Goal: Task Accomplishment & Management: Use online tool/utility

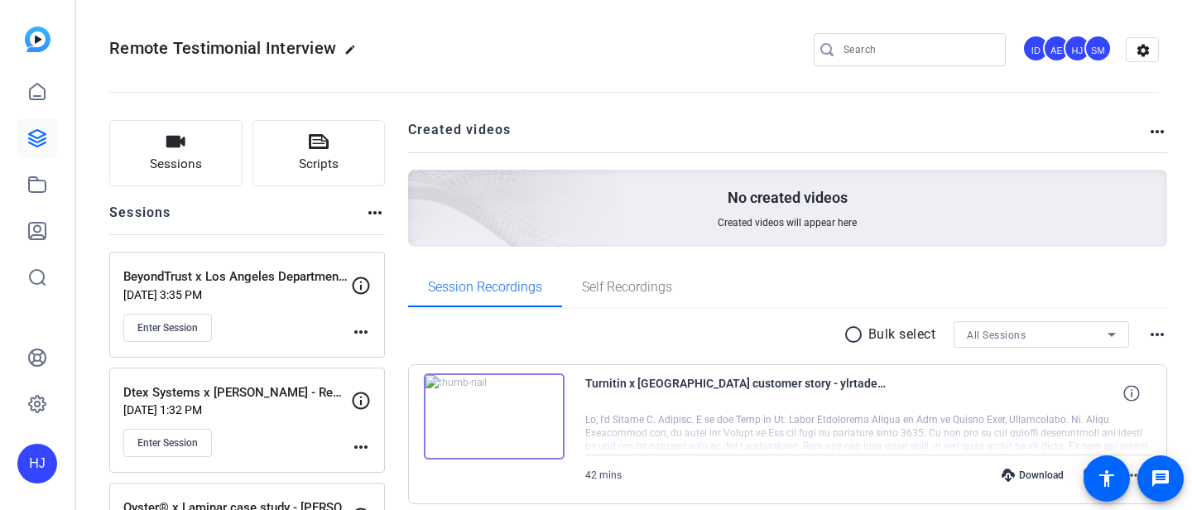
click at [864, 52] on input "Search" at bounding box center [918, 50] width 149 height 20
paste input "Gearset x Ergon"
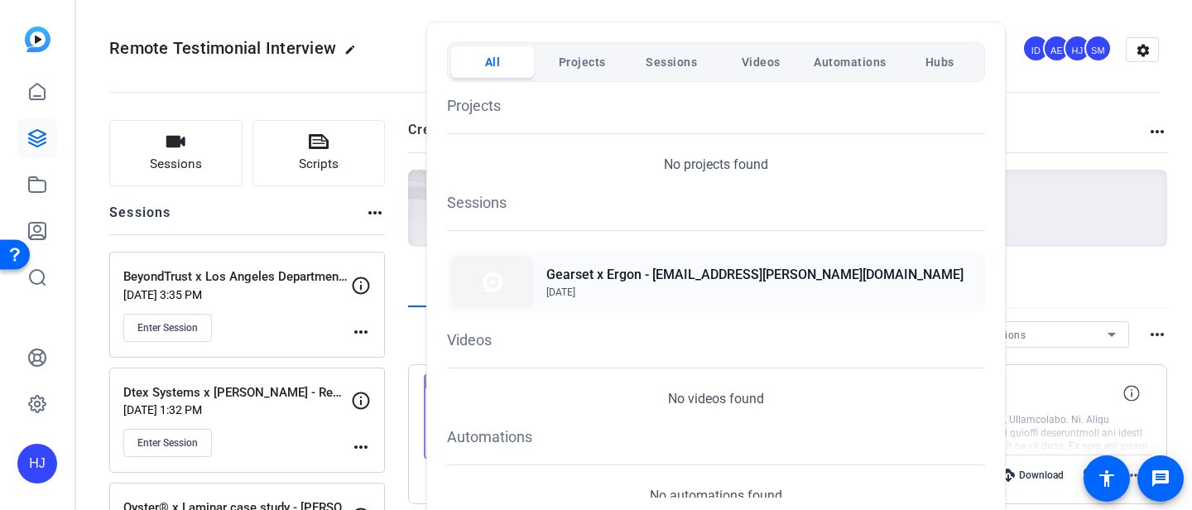
type input "Gearset x Ergon"
click at [672, 278] on h2 "Gearset x Ergon - [EMAIL_ADDRESS][PERSON_NAME][DOMAIN_NAME]" at bounding box center [754, 275] width 417 height 20
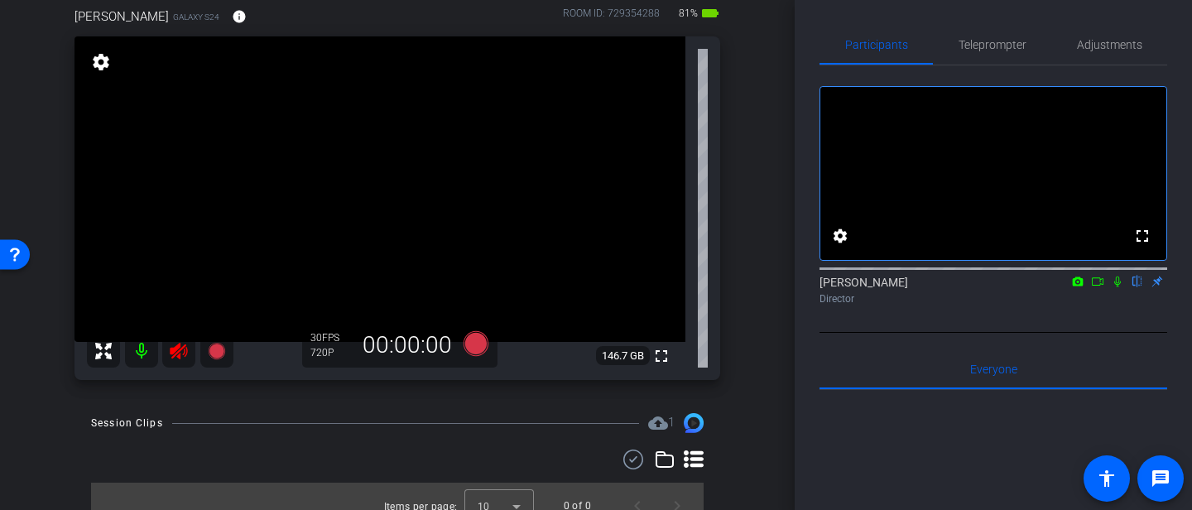
scroll to position [168, 0]
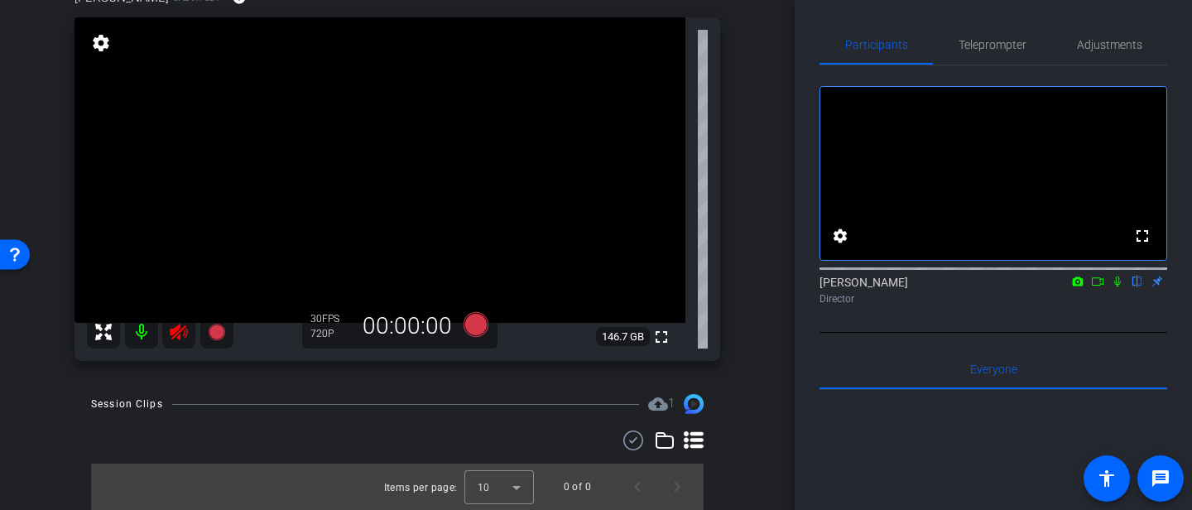
click at [182, 332] on icon at bounding box center [179, 332] width 20 height 20
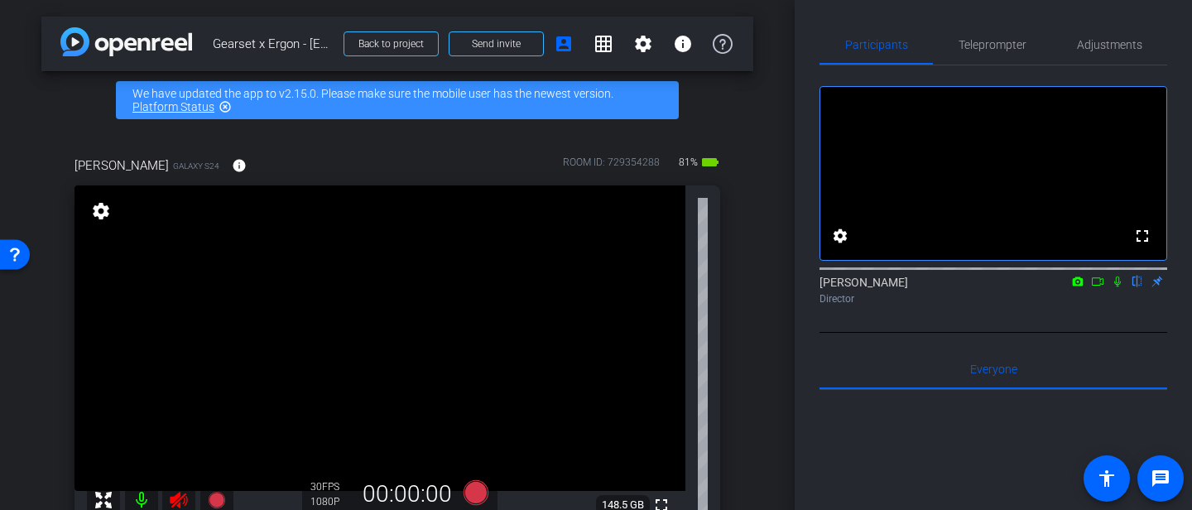
scroll to position [147, 0]
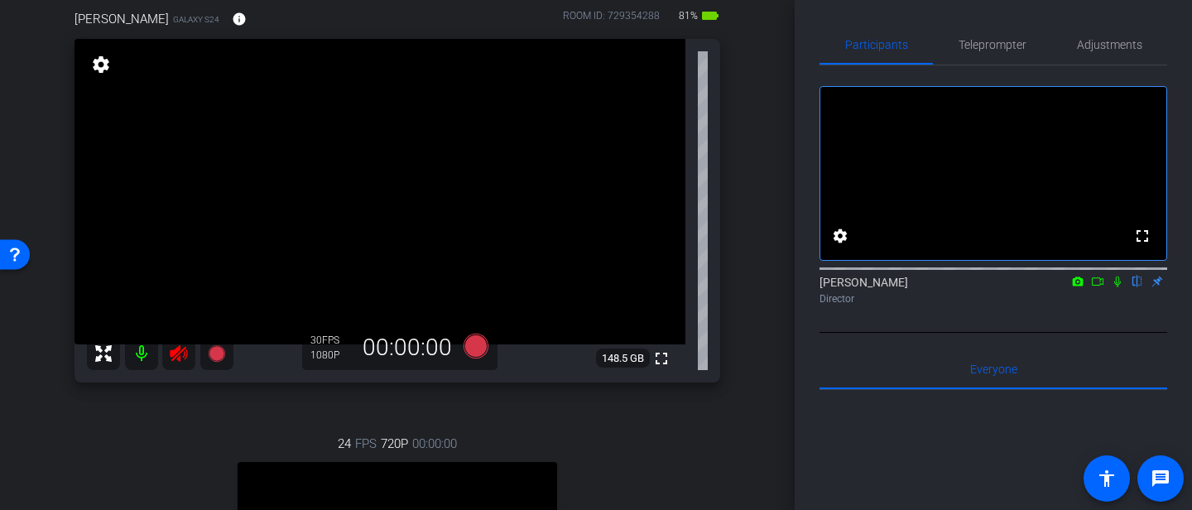
click at [176, 350] on icon at bounding box center [178, 353] width 17 height 17
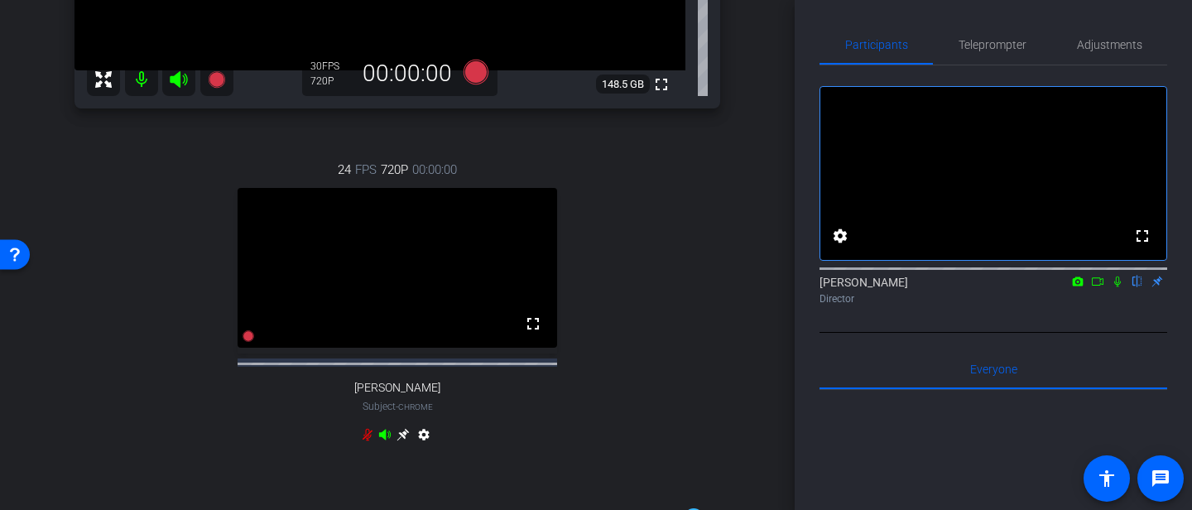
scroll to position [421, 0]
click at [368, 440] on icon at bounding box center [368, 434] width 10 height 12
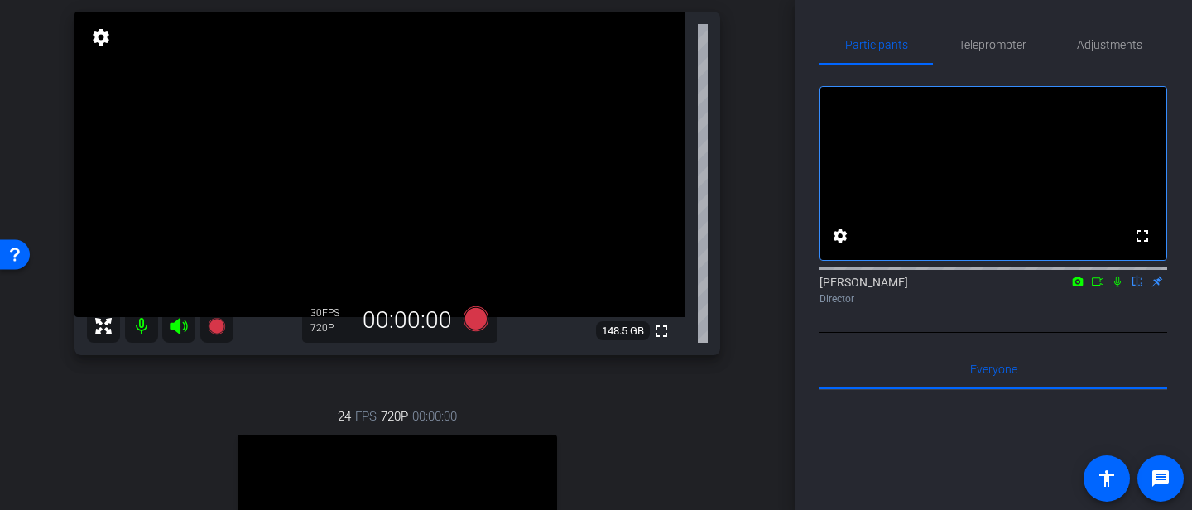
scroll to position [173, 0]
click at [1102, 46] on span "Adjustments" at bounding box center [1109, 45] width 65 height 12
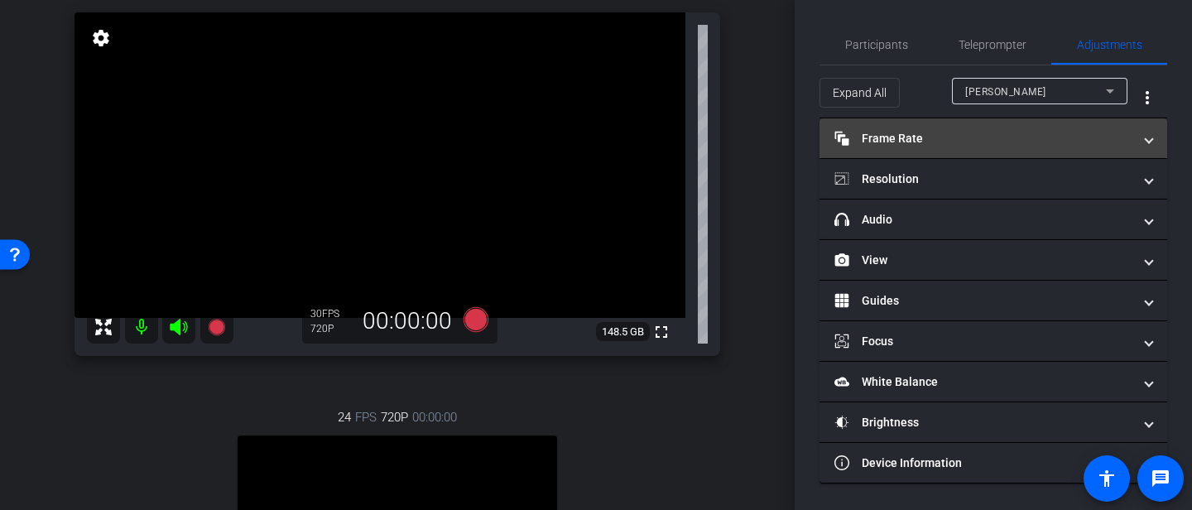
click at [955, 137] on mat-panel-title "Frame Rate Frame Rate" at bounding box center [983, 138] width 298 height 17
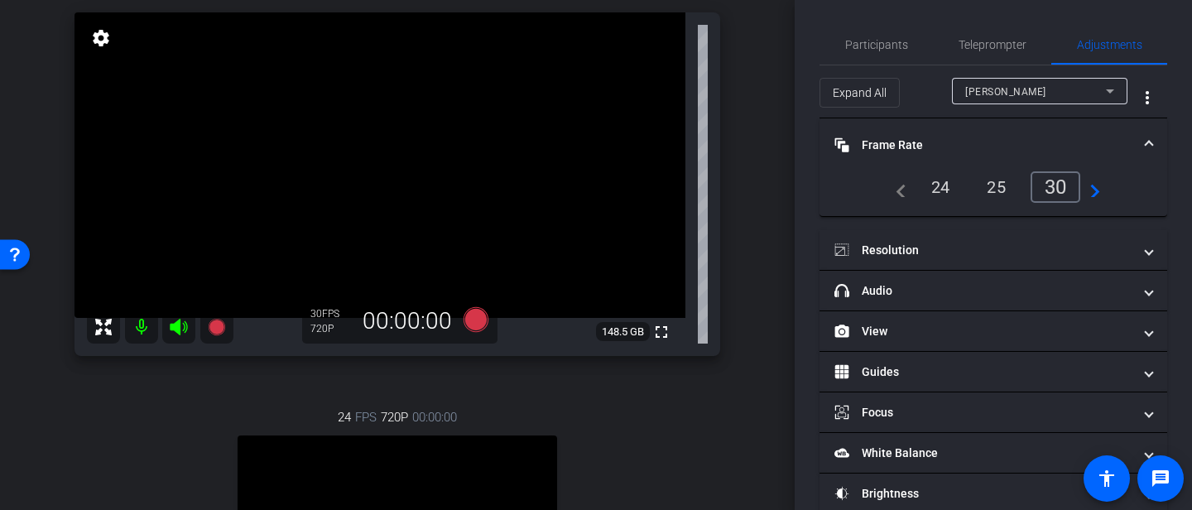
click at [930, 188] on div "24" at bounding box center [941, 187] width 44 height 28
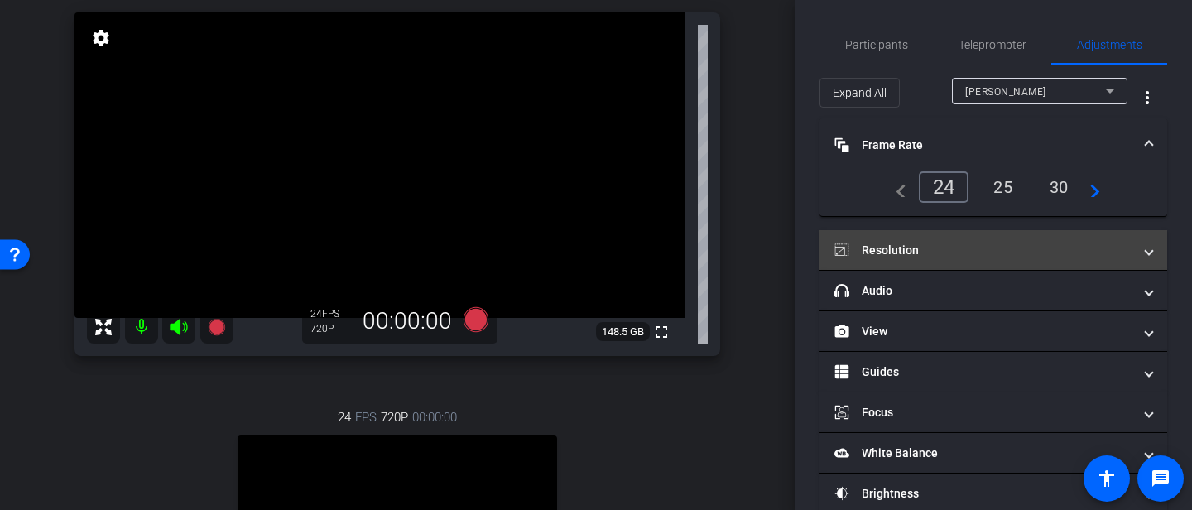
click at [919, 256] on mat-panel-title "Resolution" at bounding box center [983, 250] width 298 height 17
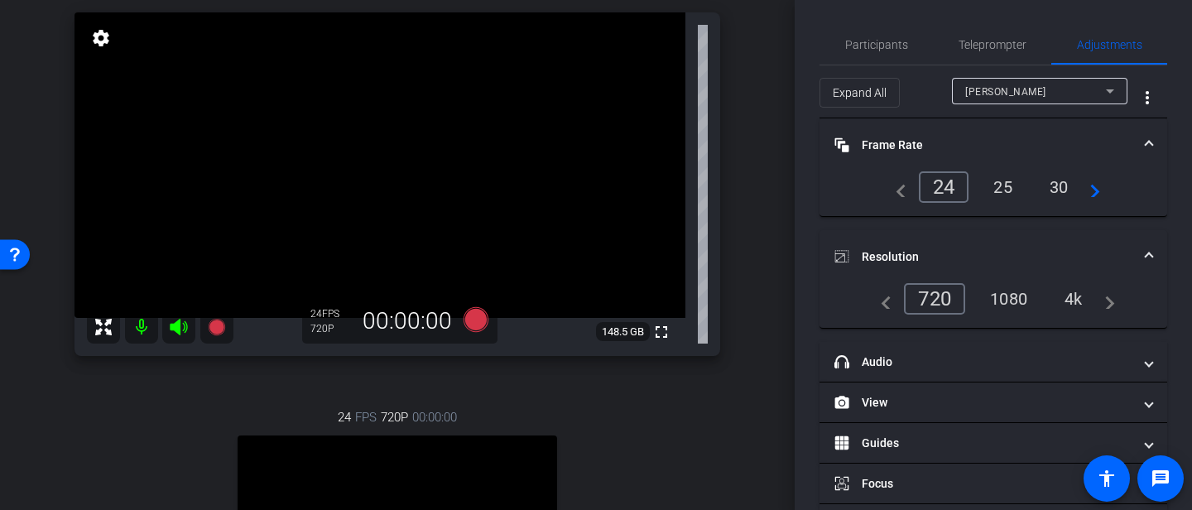
click at [999, 303] on div "1080" at bounding box center [1009, 299] width 62 height 28
click at [877, 42] on span "Participants" at bounding box center [876, 45] width 63 height 12
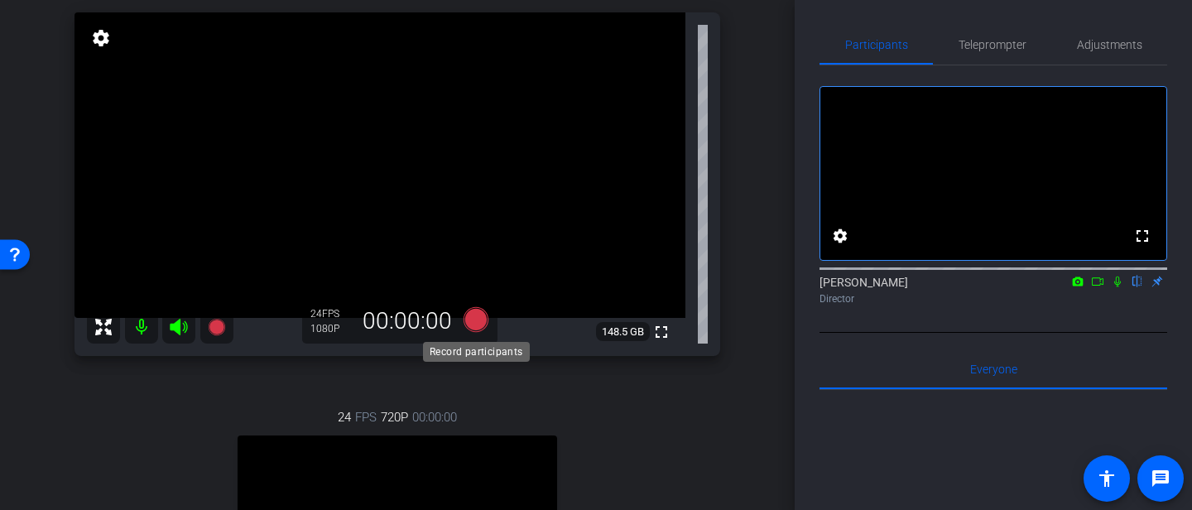
click at [473, 329] on icon at bounding box center [476, 319] width 25 height 25
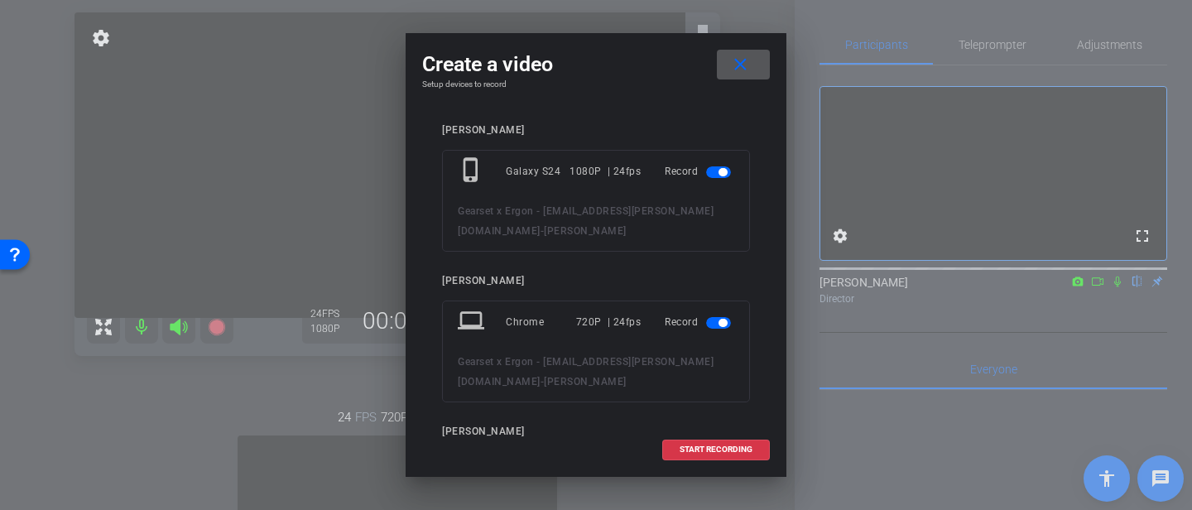
click at [714, 317] on span "button" at bounding box center [718, 323] width 25 height 12
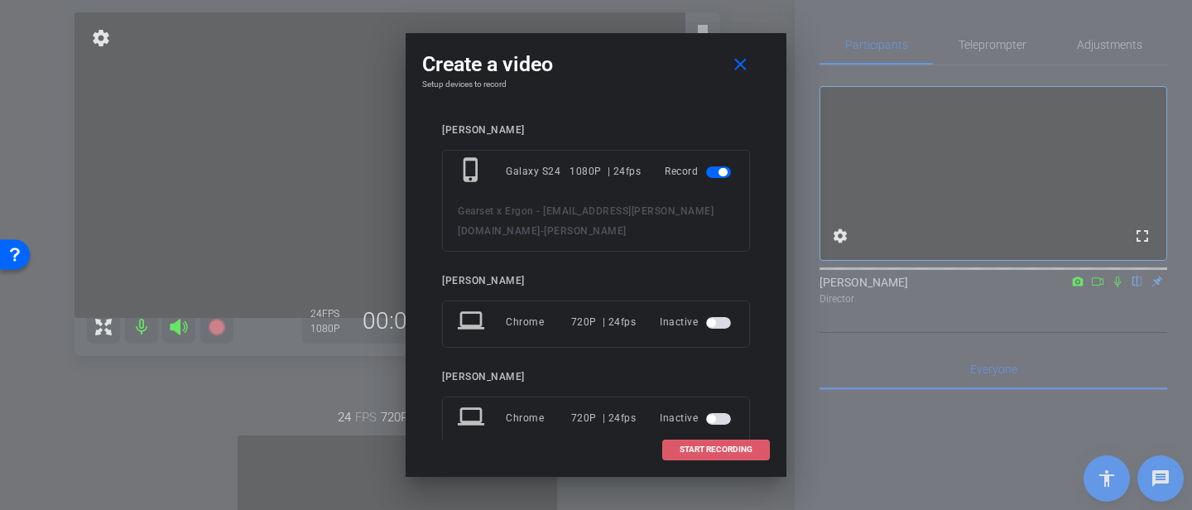
click at [706, 451] on span "START RECORDING" at bounding box center [716, 449] width 73 height 8
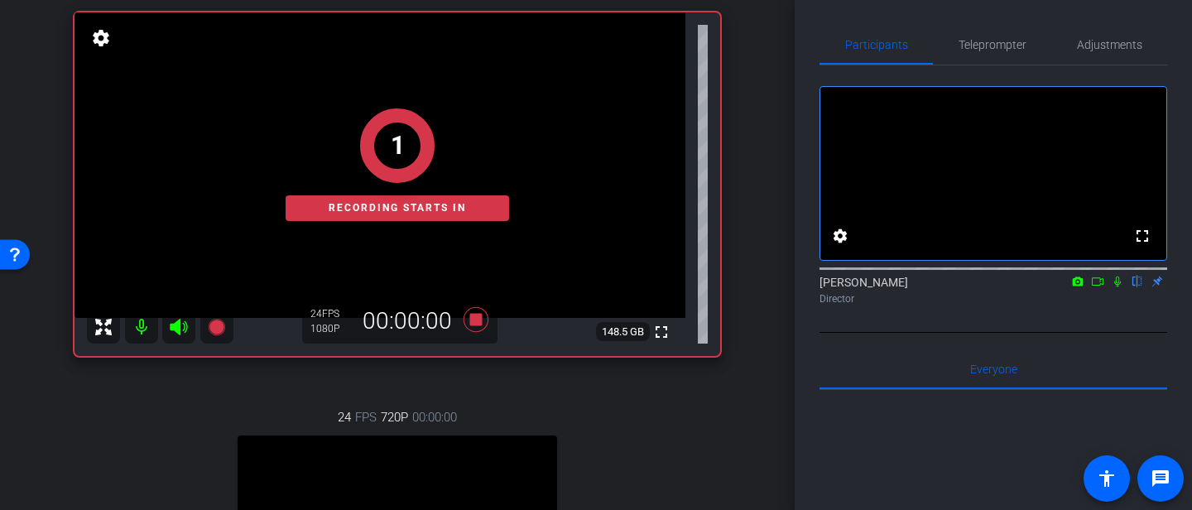
click at [1115, 287] on icon at bounding box center [1117, 282] width 7 height 11
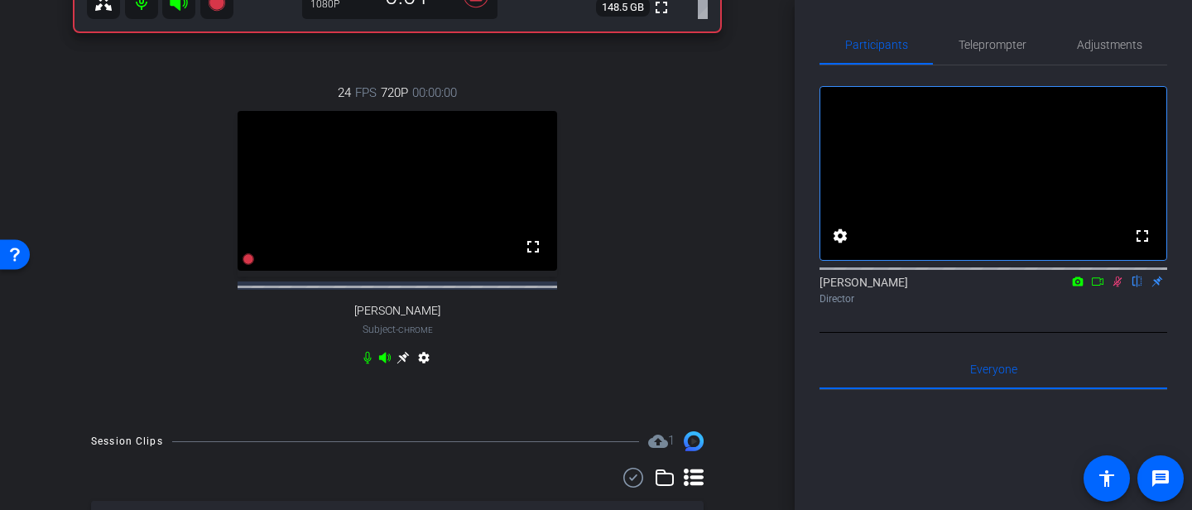
scroll to position [565, 0]
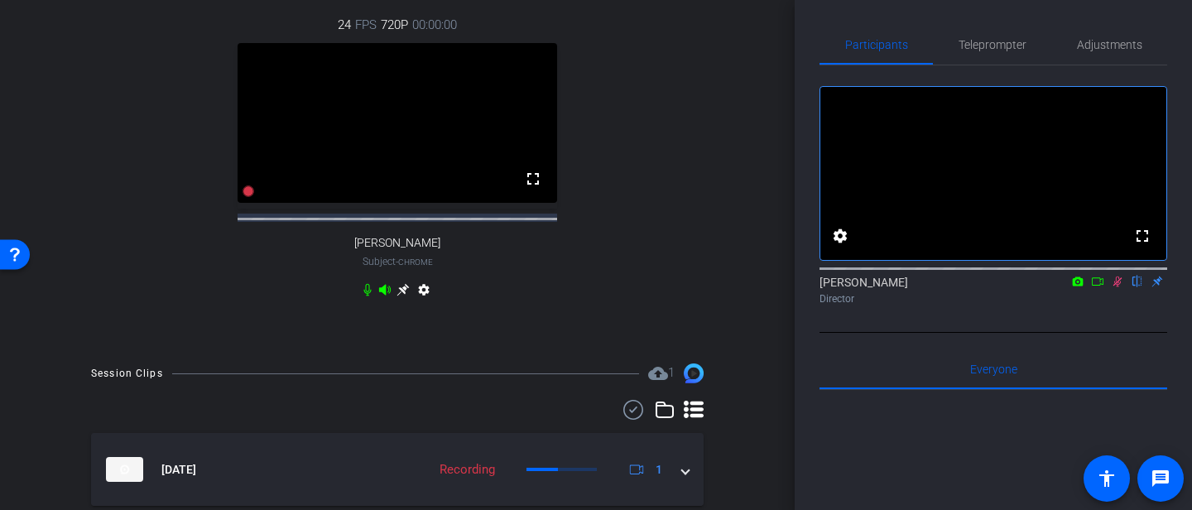
click at [368, 296] on icon at bounding box center [367, 289] width 13 height 13
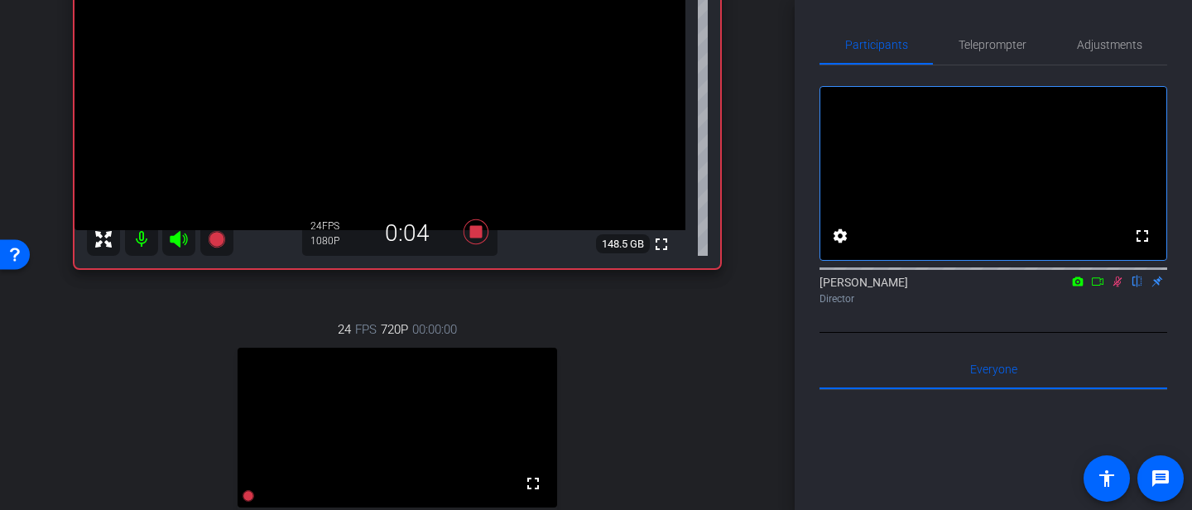
scroll to position [259, 0]
click at [1114, 287] on icon at bounding box center [1117, 282] width 13 height 12
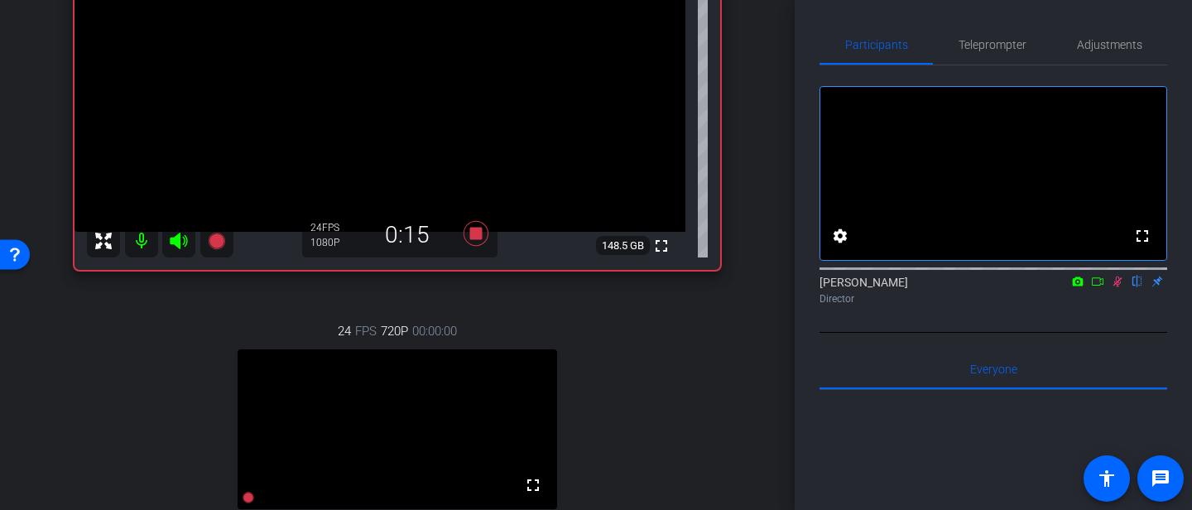
click at [1114, 287] on icon at bounding box center [1117, 282] width 13 height 12
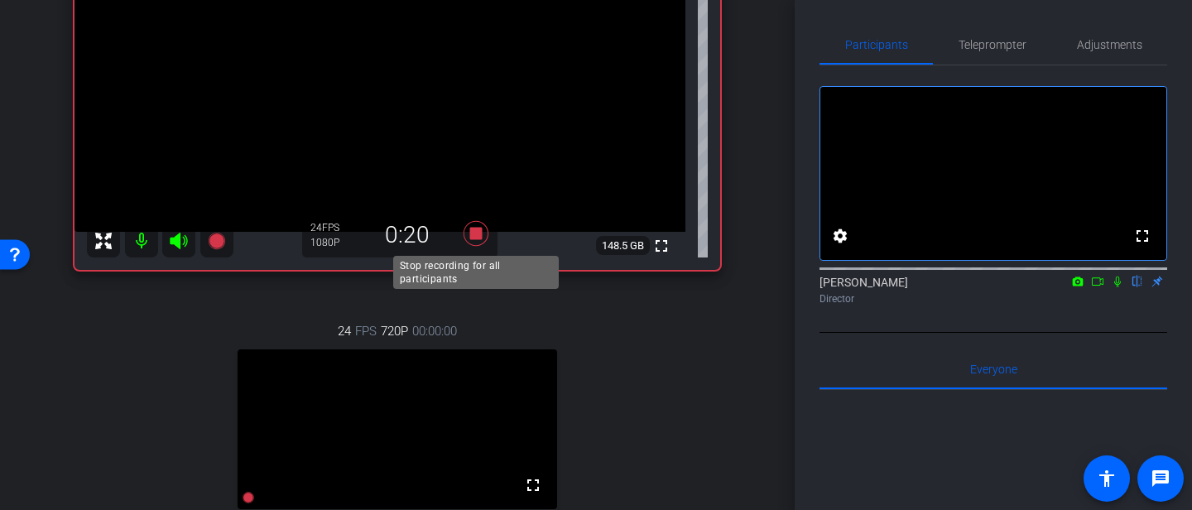
click at [483, 232] on icon at bounding box center [476, 234] width 40 height 30
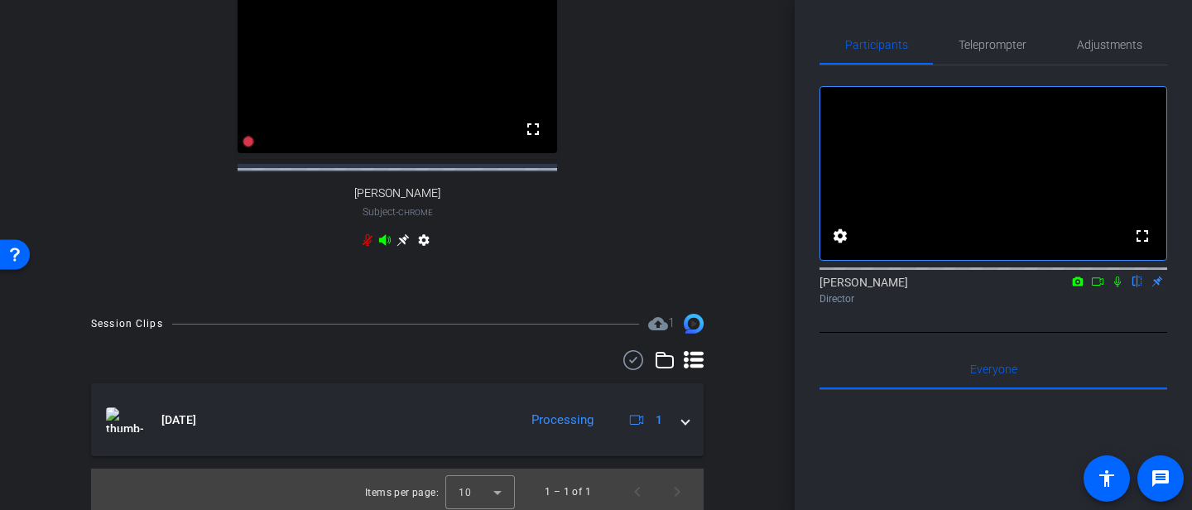
scroll to position [635, 0]
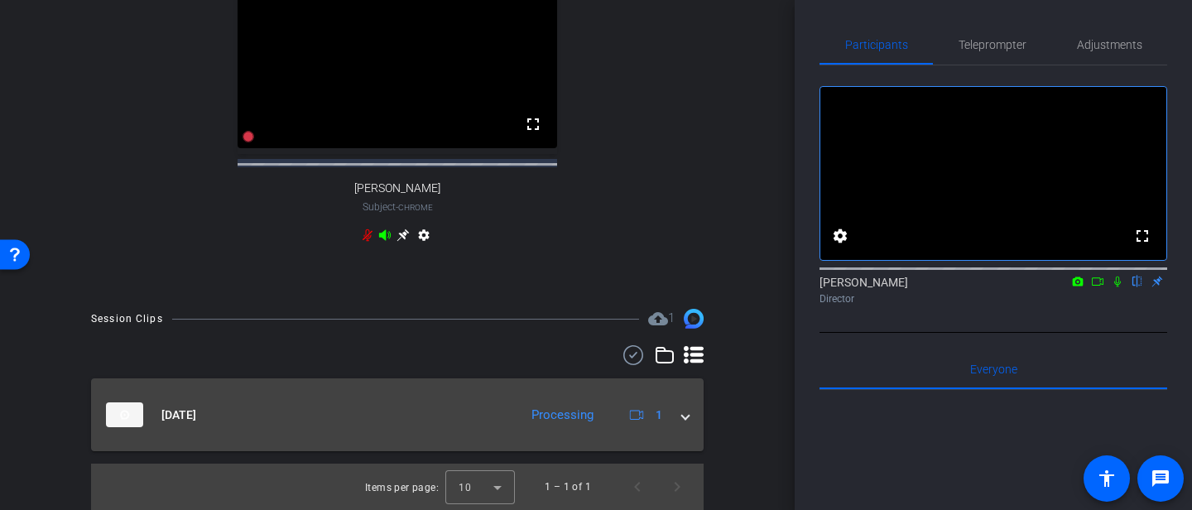
click at [684, 417] on span at bounding box center [685, 414] width 7 height 17
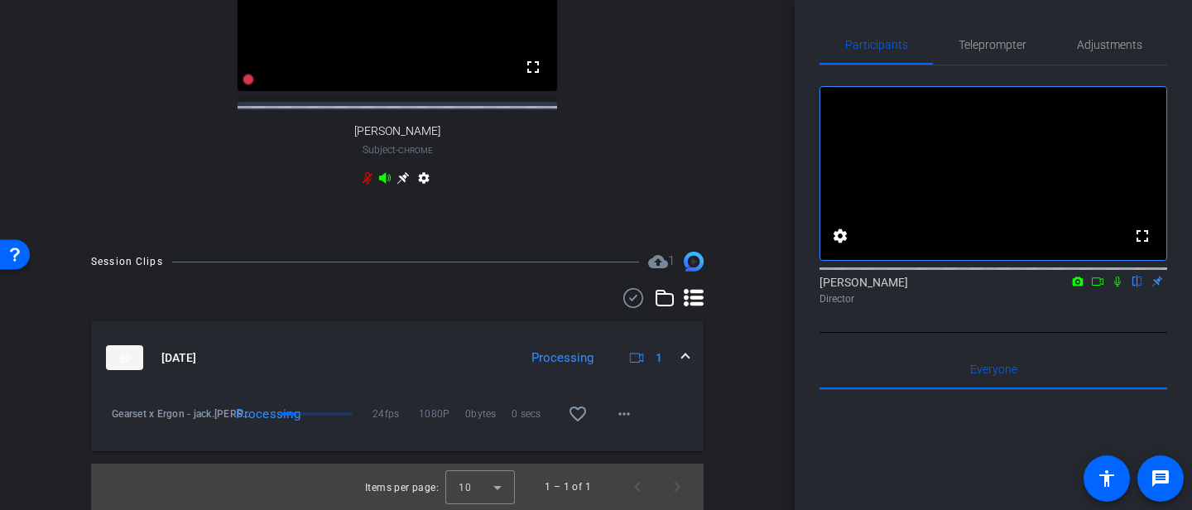
scroll to position [685, 0]
click at [624, 423] on mat-icon "more_horiz" at bounding box center [624, 414] width 20 height 20
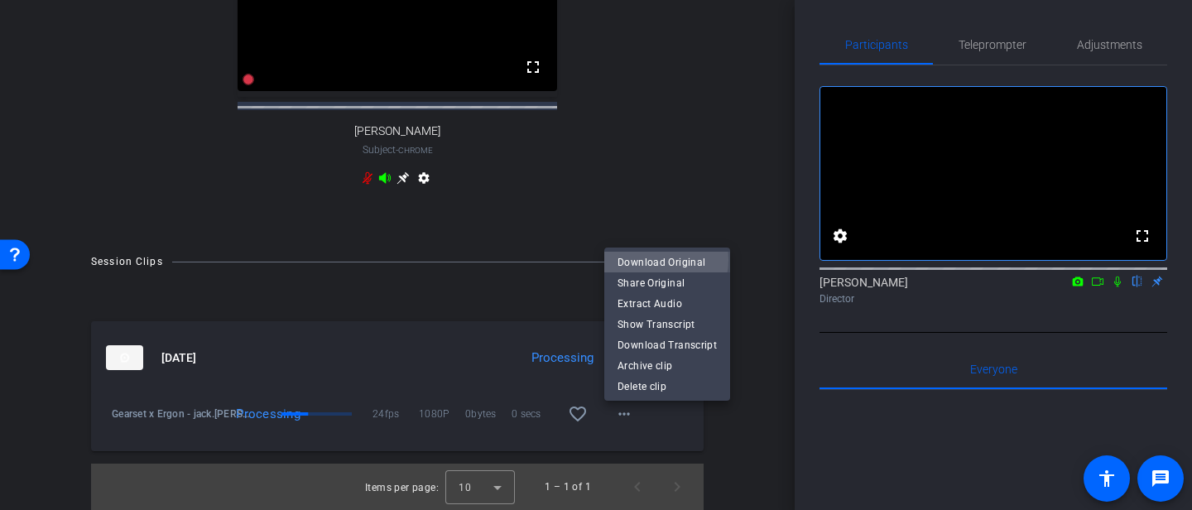
click at [652, 260] on span "Download Original" at bounding box center [667, 262] width 99 height 20
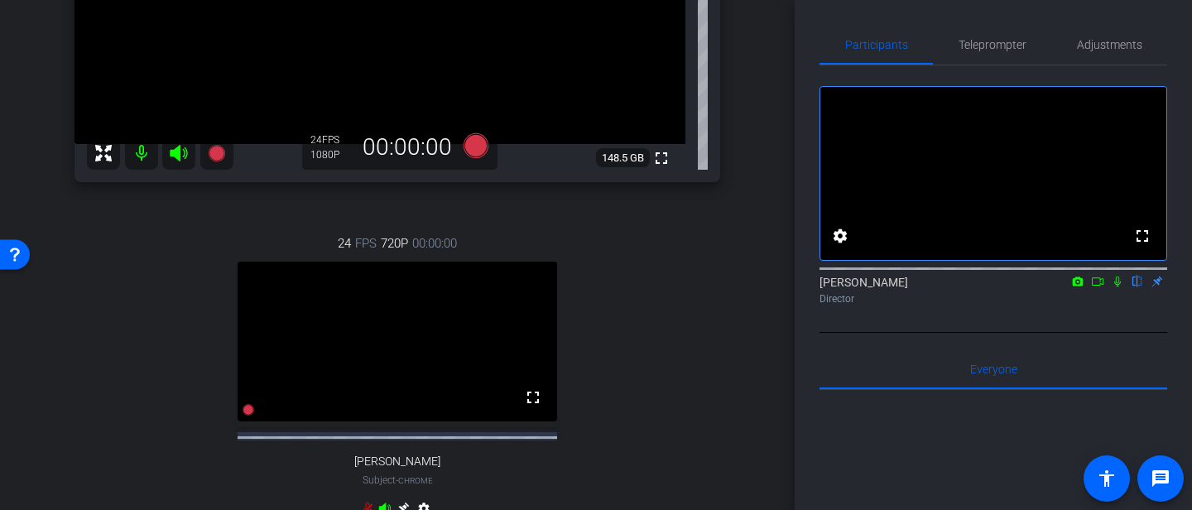
scroll to position [327, 0]
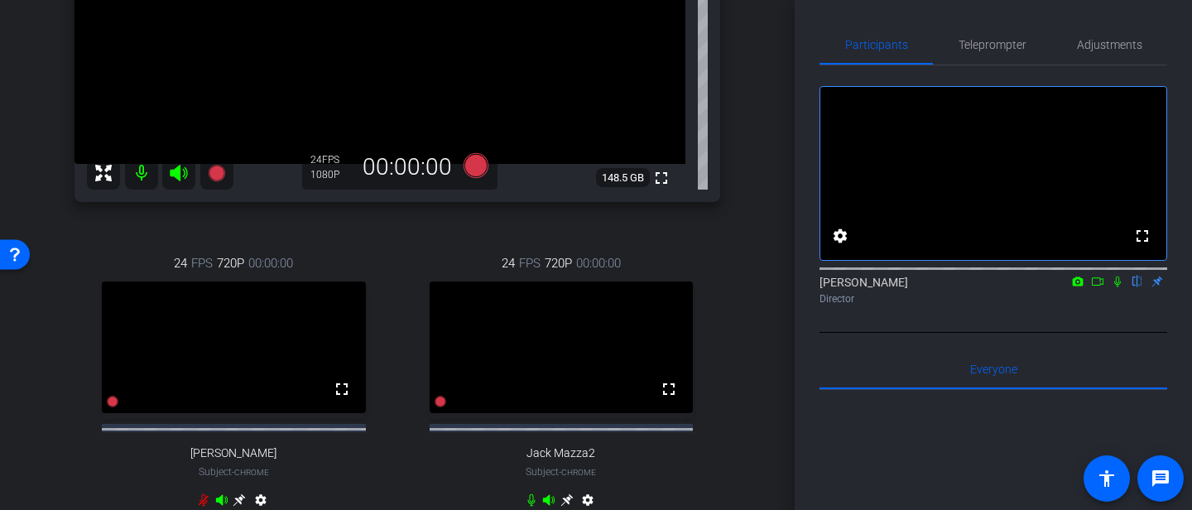
click at [151, 165] on mat-icon at bounding box center [141, 172] width 33 height 33
click at [172, 166] on icon at bounding box center [179, 173] width 20 height 20
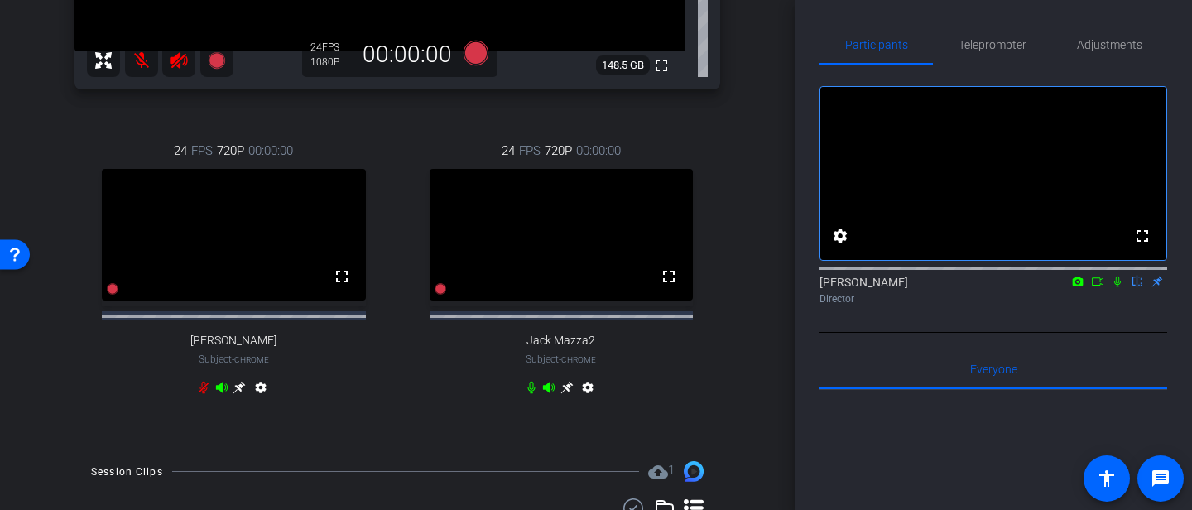
scroll to position [440, 0]
click at [202, 394] on icon at bounding box center [203, 388] width 7 height 12
click at [531, 394] on icon at bounding box center [531, 387] width 13 height 13
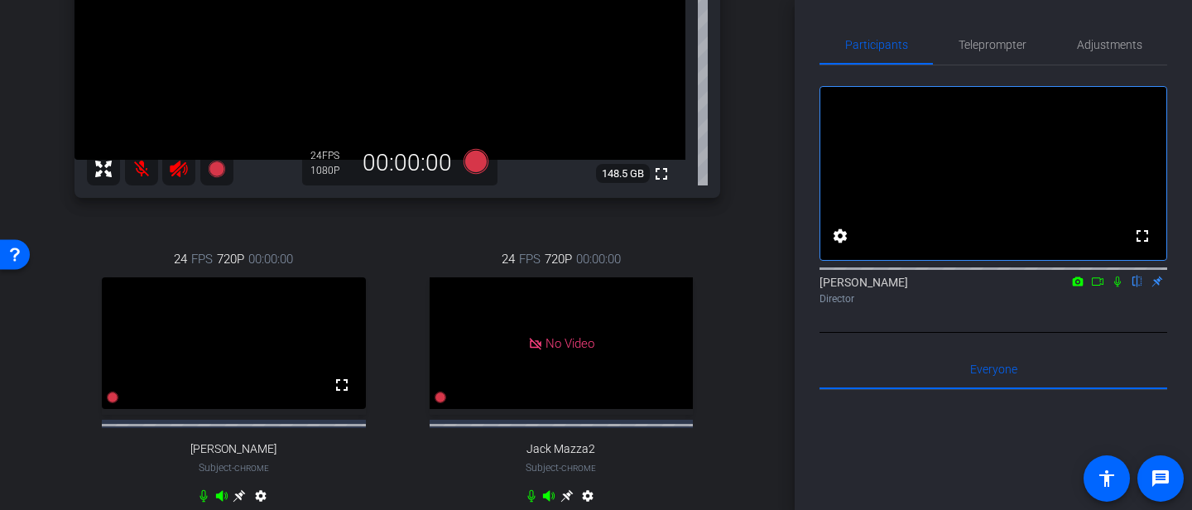
scroll to position [330, 0]
click at [179, 171] on icon at bounding box center [179, 170] width 20 height 20
click at [140, 170] on mat-icon at bounding box center [141, 169] width 33 height 33
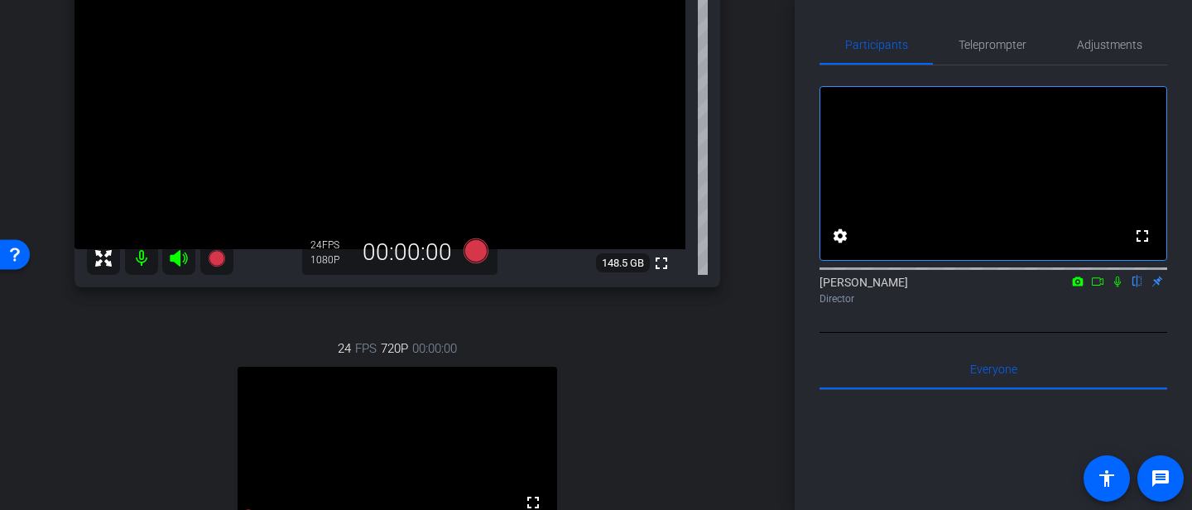
scroll to position [243, 0]
click at [1115, 287] on icon at bounding box center [1117, 282] width 13 height 12
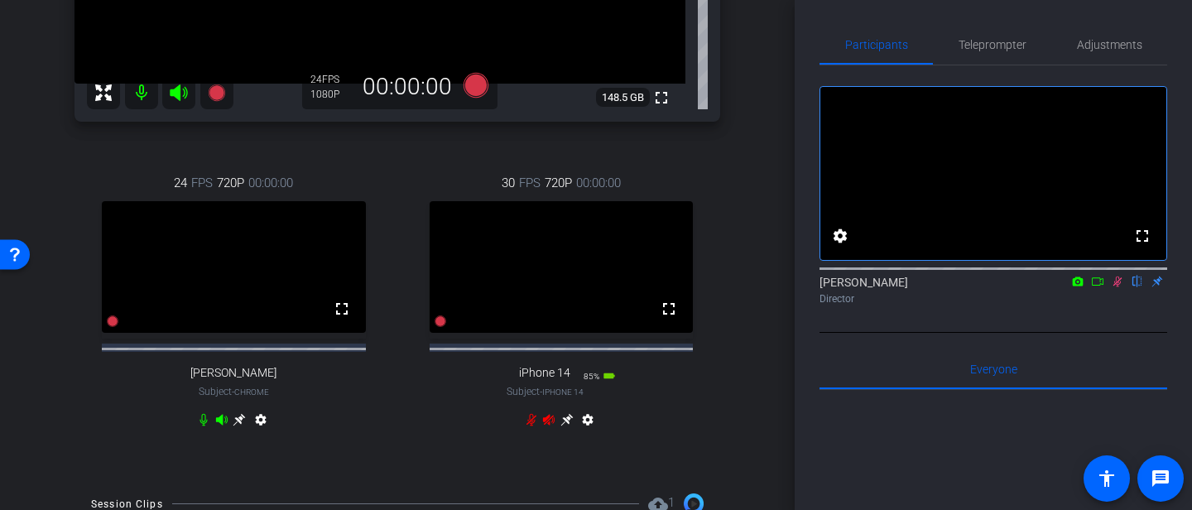
scroll to position [412, 0]
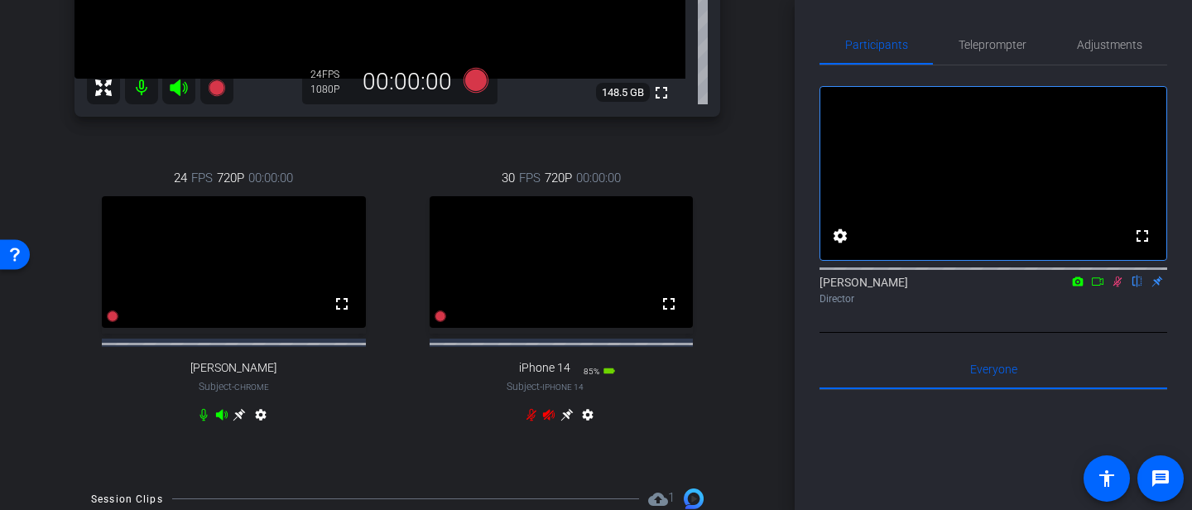
click at [549, 421] on icon at bounding box center [548, 414] width 13 height 13
click at [532, 421] on icon at bounding box center [532, 415] width 10 height 12
click at [1121, 287] on icon at bounding box center [1117, 282] width 13 height 12
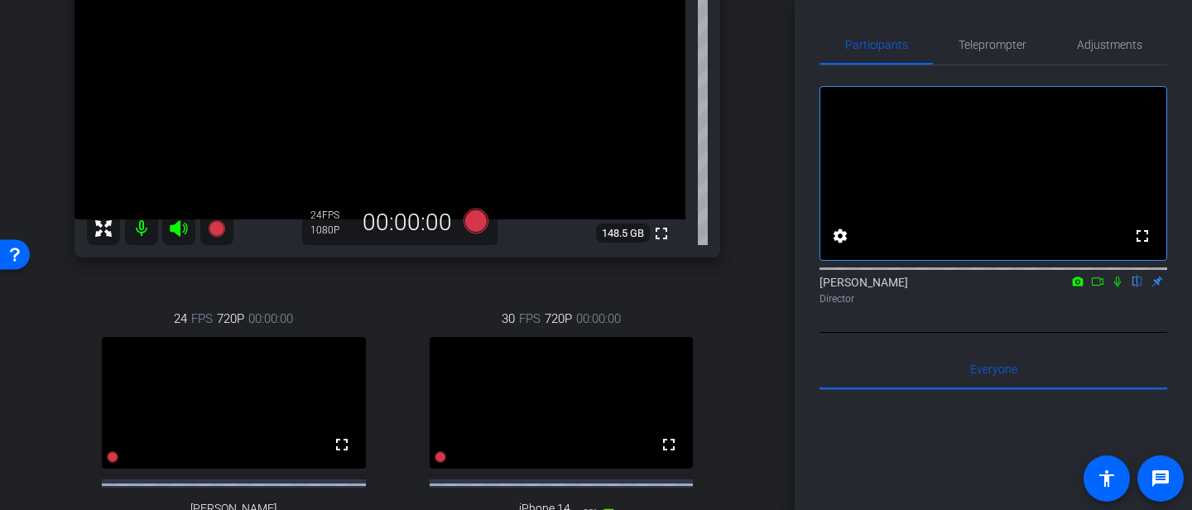
scroll to position [248, 0]
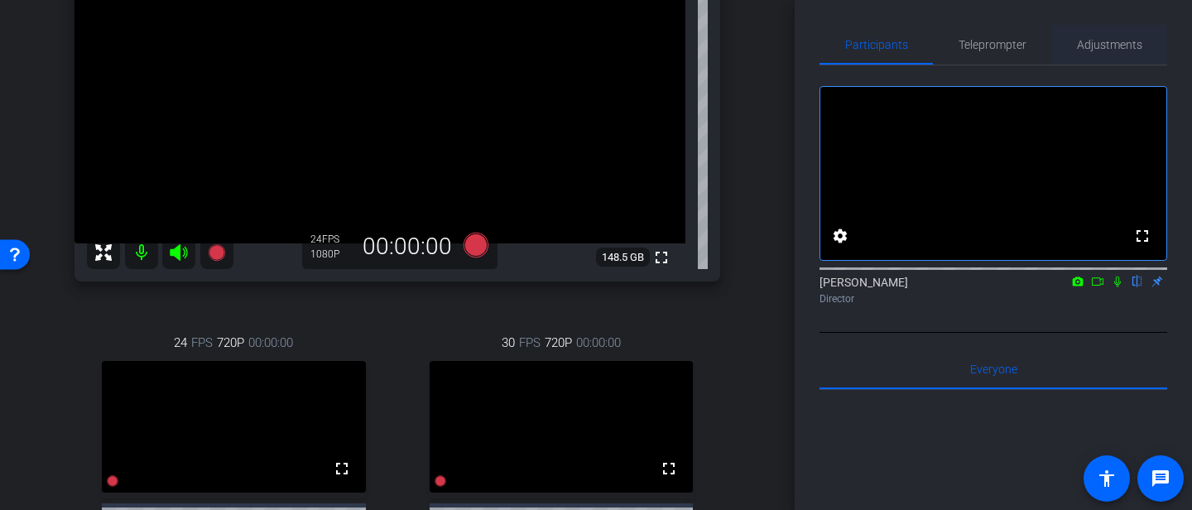
click at [1103, 52] on span "Adjustments" at bounding box center [1109, 45] width 65 height 40
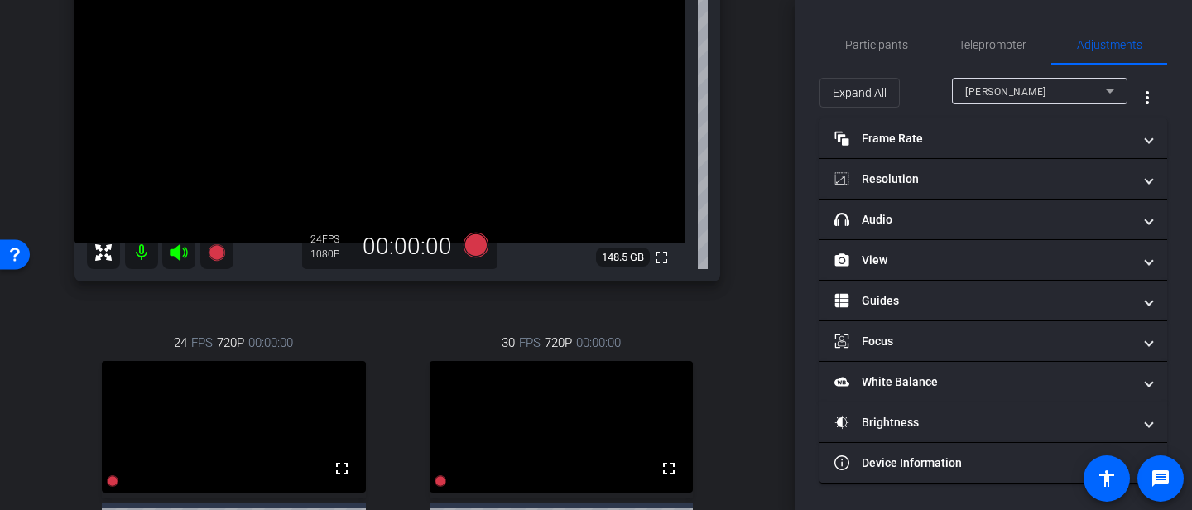
click at [1047, 98] on div "Jack Mazza" at bounding box center [1035, 91] width 141 height 21
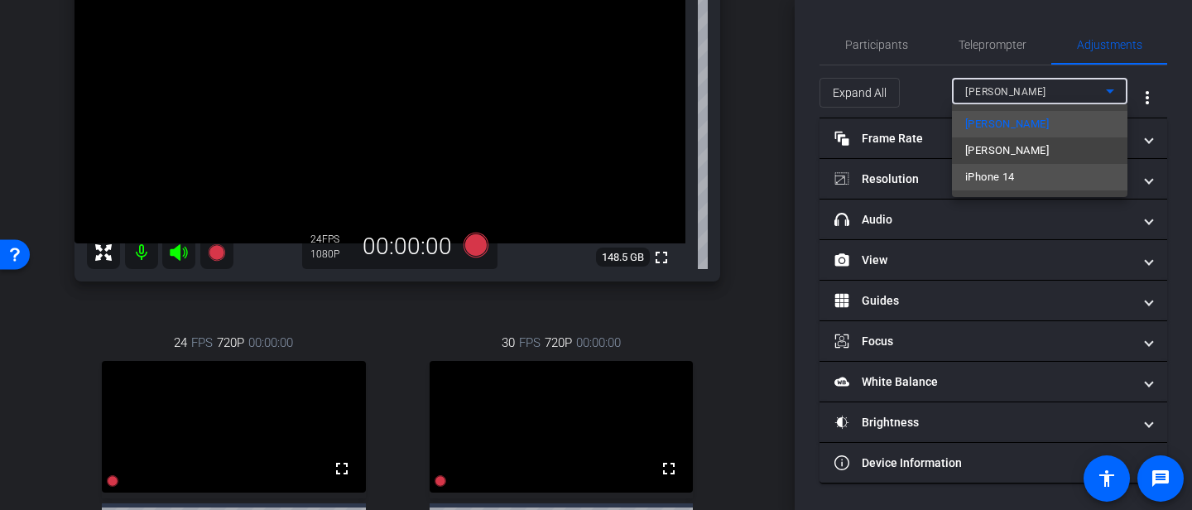
click at [1021, 175] on mat-option "iPhone 14" at bounding box center [1040, 177] width 176 height 26
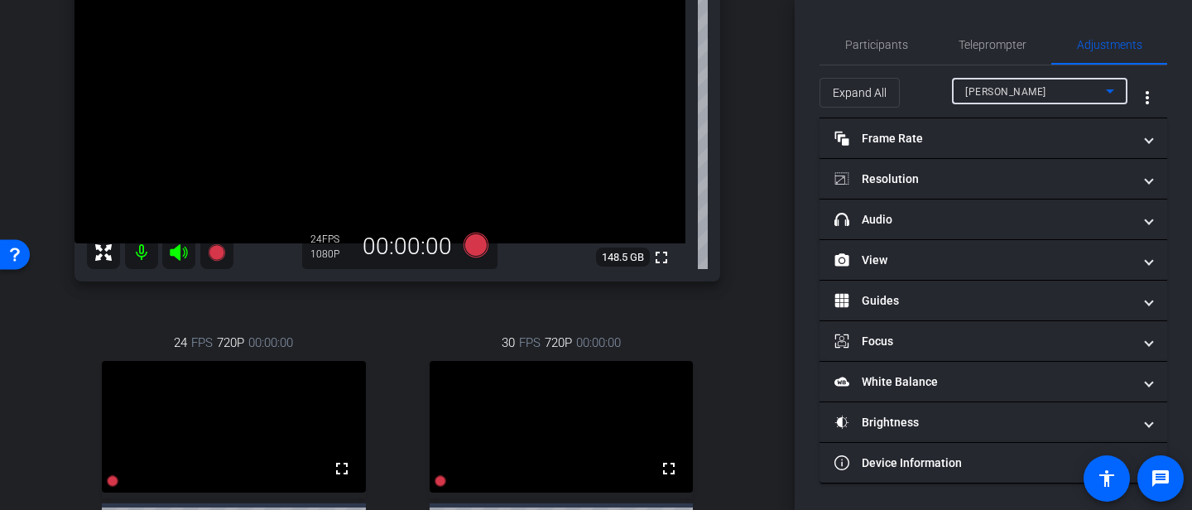
type input "1000"
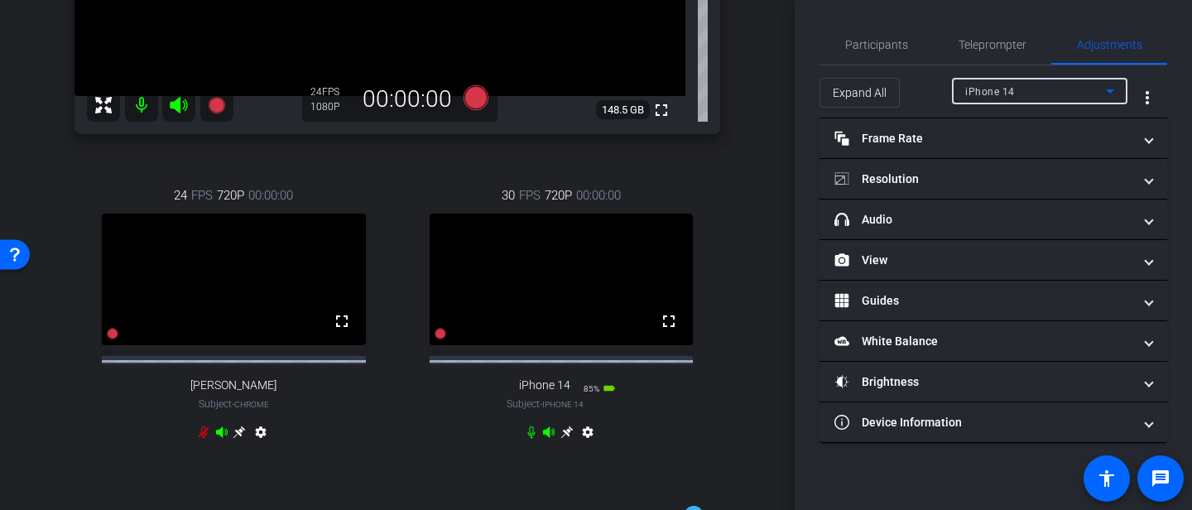
scroll to position [396, 0]
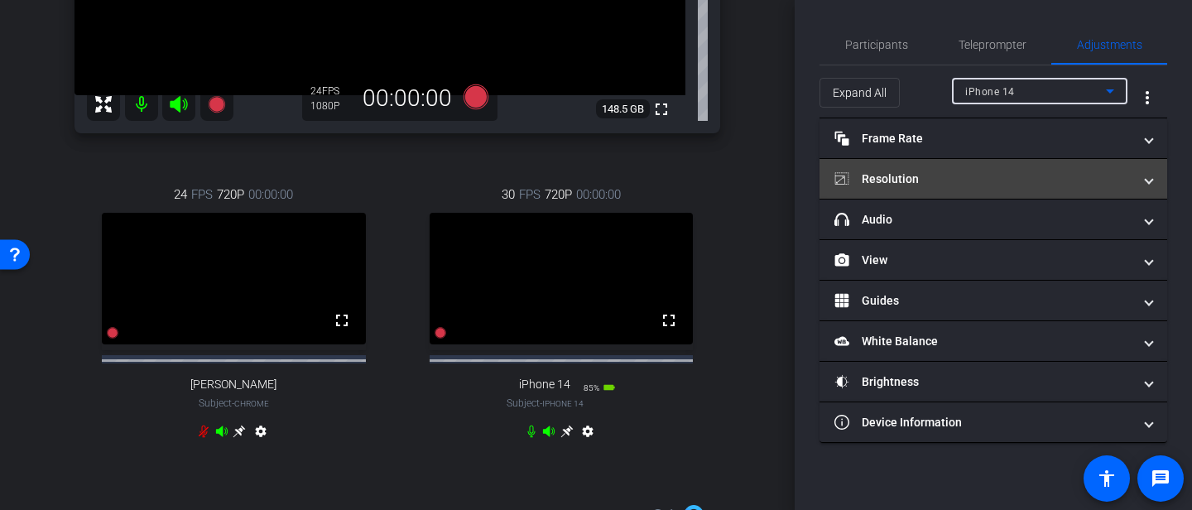
click at [927, 172] on mat-panel-title "Resolution" at bounding box center [983, 179] width 298 height 17
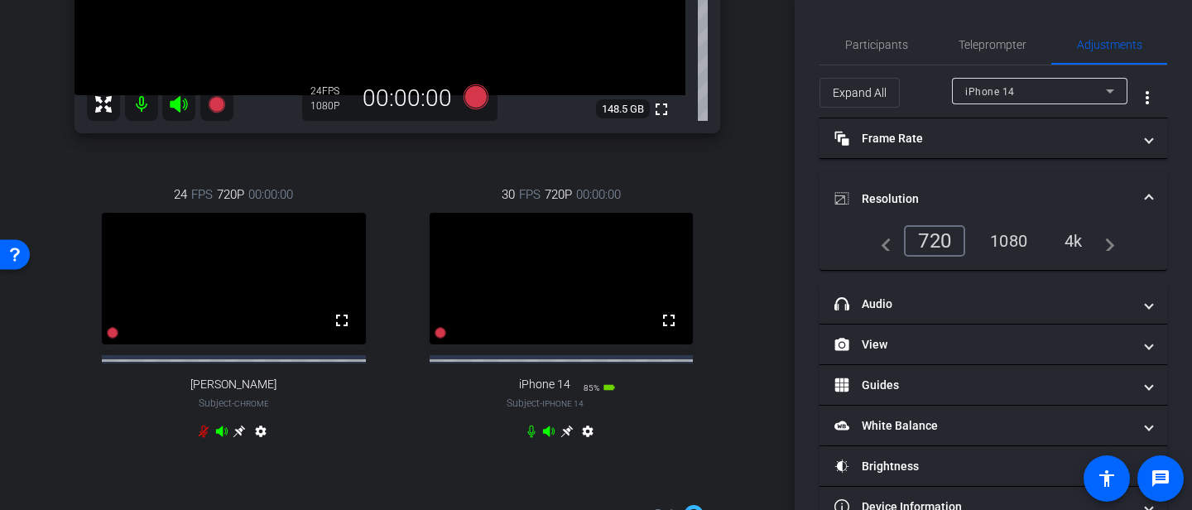
click at [1019, 228] on div "1080" at bounding box center [1009, 241] width 62 height 28
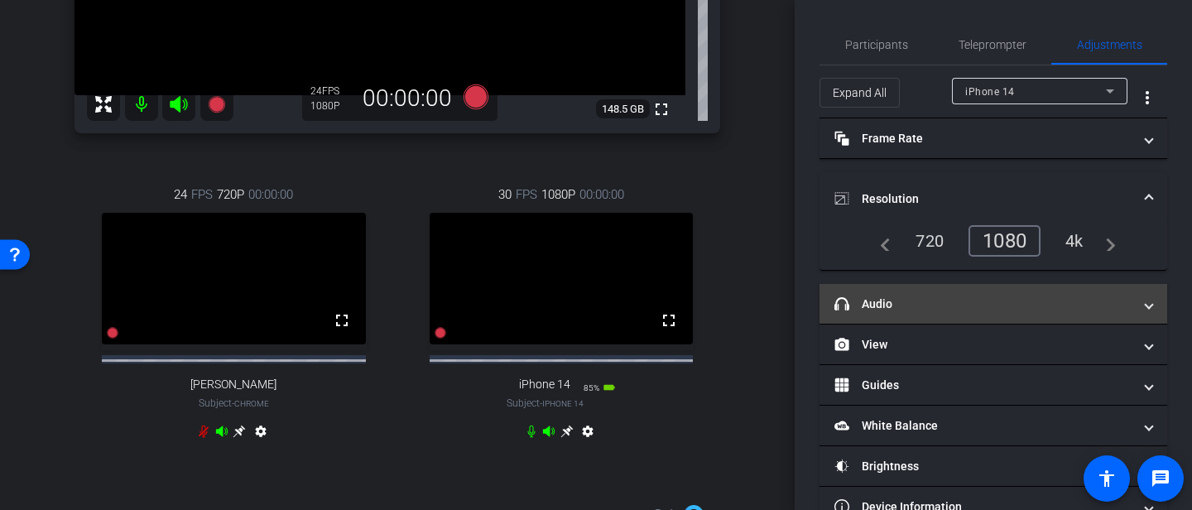
click at [978, 307] on mat-panel-title "headphone icon Audio" at bounding box center [983, 304] width 298 height 17
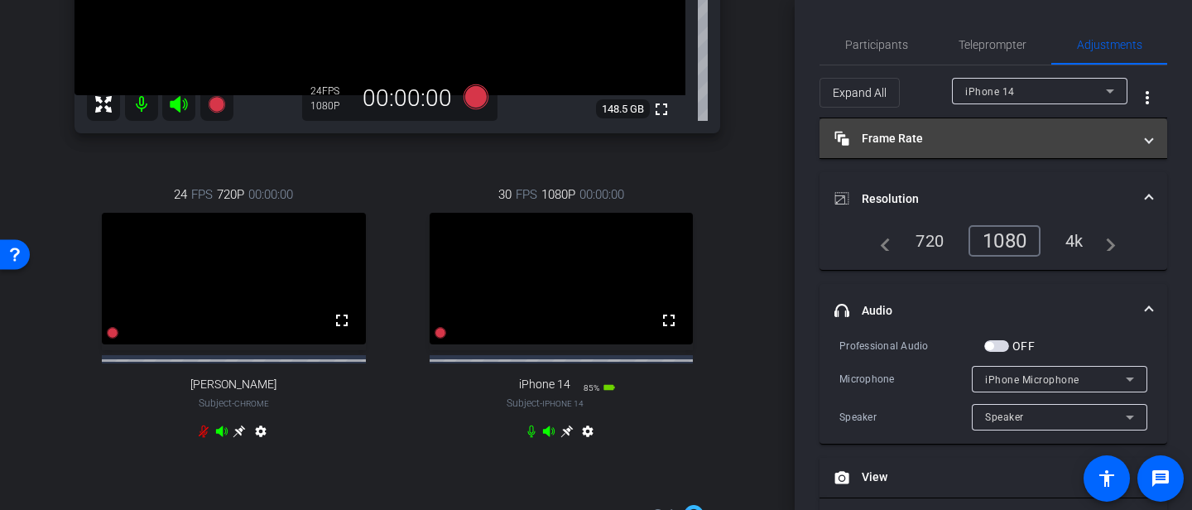
click at [950, 134] on mat-panel-title "Frame Rate Frame Rate" at bounding box center [983, 138] width 298 height 17
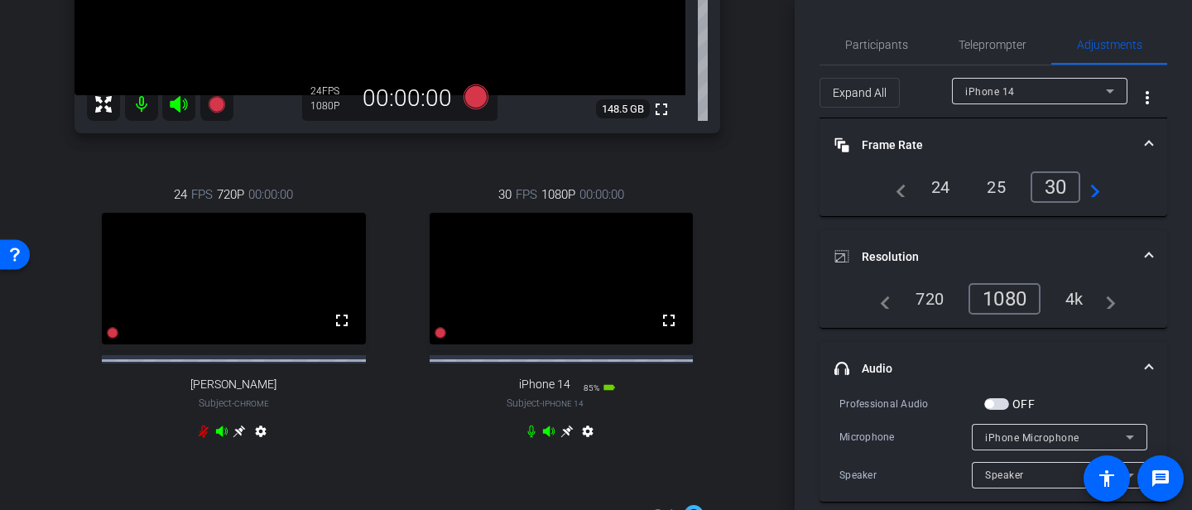
click at [939, 199] on div "24" at bounding box center [941, 187] width 44 height 28
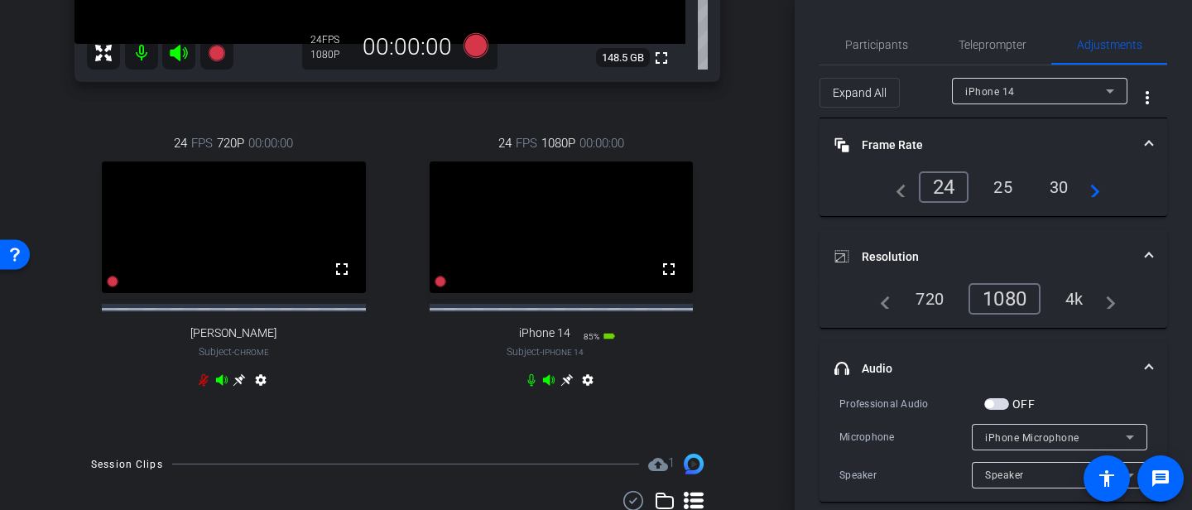
scroll to position [443, 0]
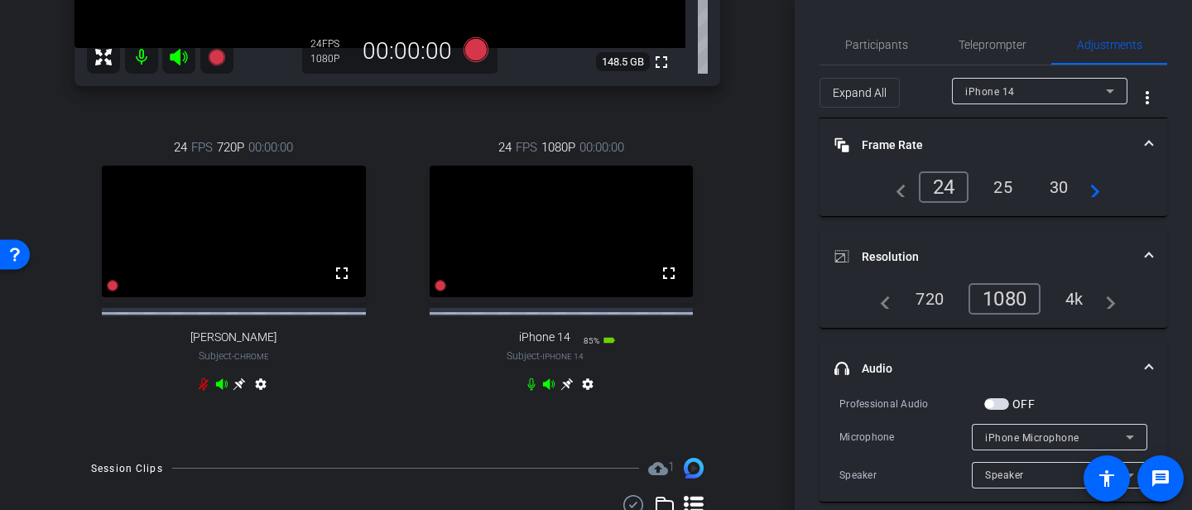
click at [566, 391] on icon at bounding box center [566, 384] width 13 height 13
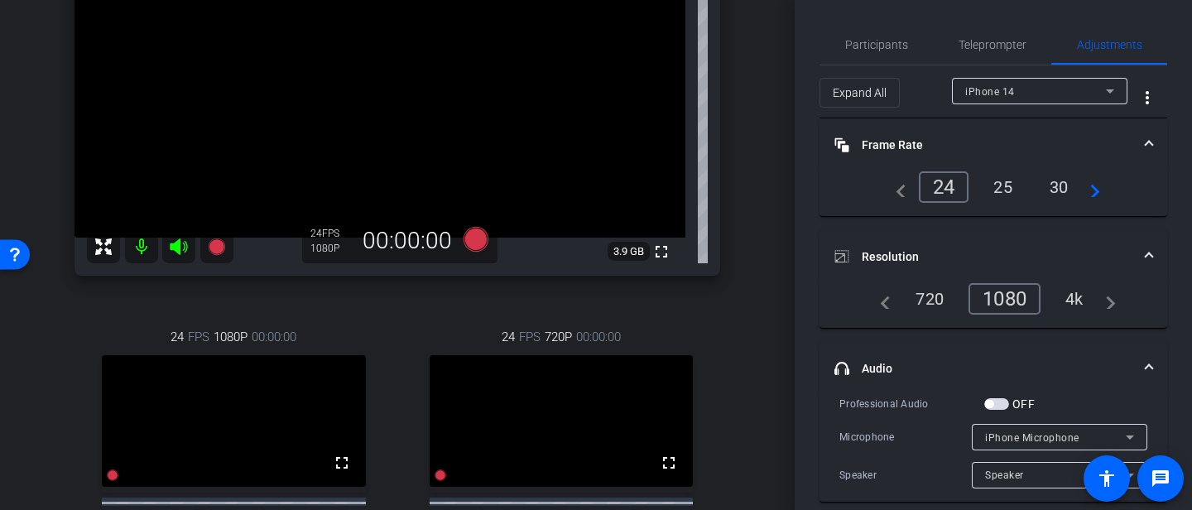
scroll to position [247, 0]
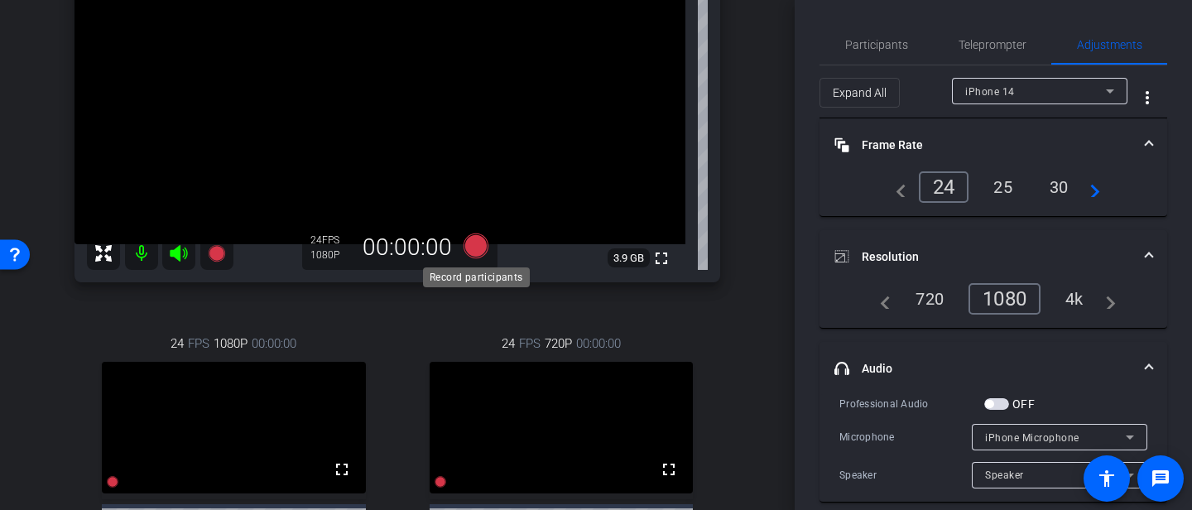
click at [475, 242] on icon at bounding box center [476, 245] width 25 height 25
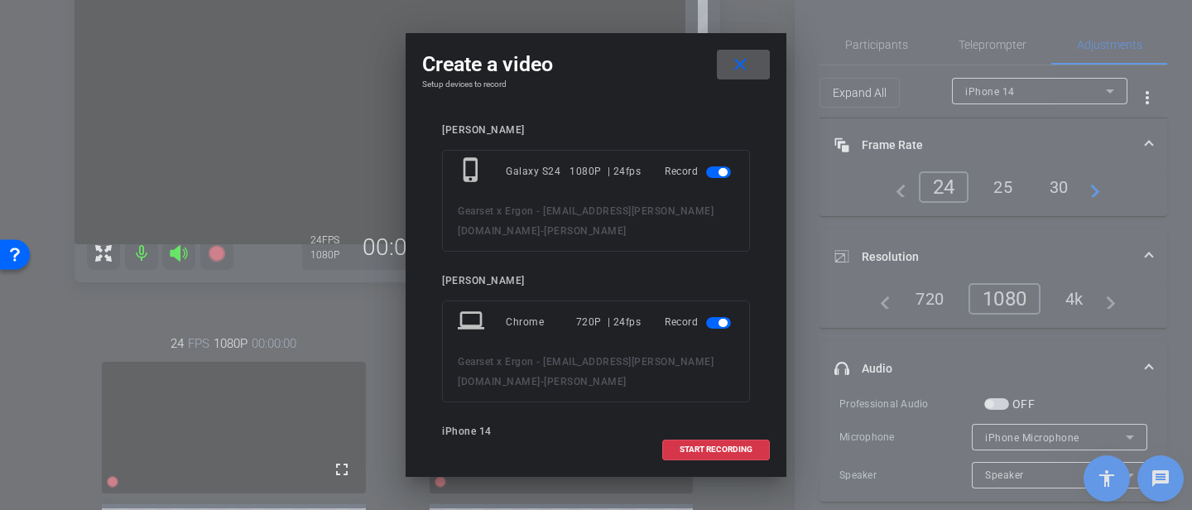
click at [713, 317] on span "button" at bounding box center [718, 323] width 25 height 12
click at [712, 181] on mat-slide-toggle at bounding box center [720, 171] width 28 height 20
click at [713, 171] on span "button" at bounding box center [718, 172] width 25 height 12
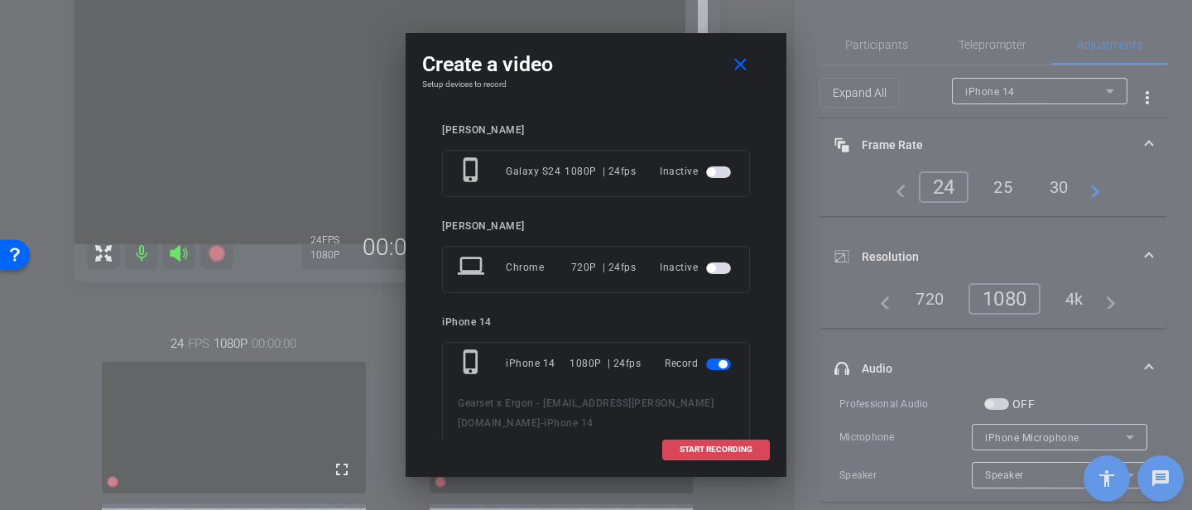
click at [698, 449] on span "START RECORDING" at bounding box center [716, 449] width 73 height 8
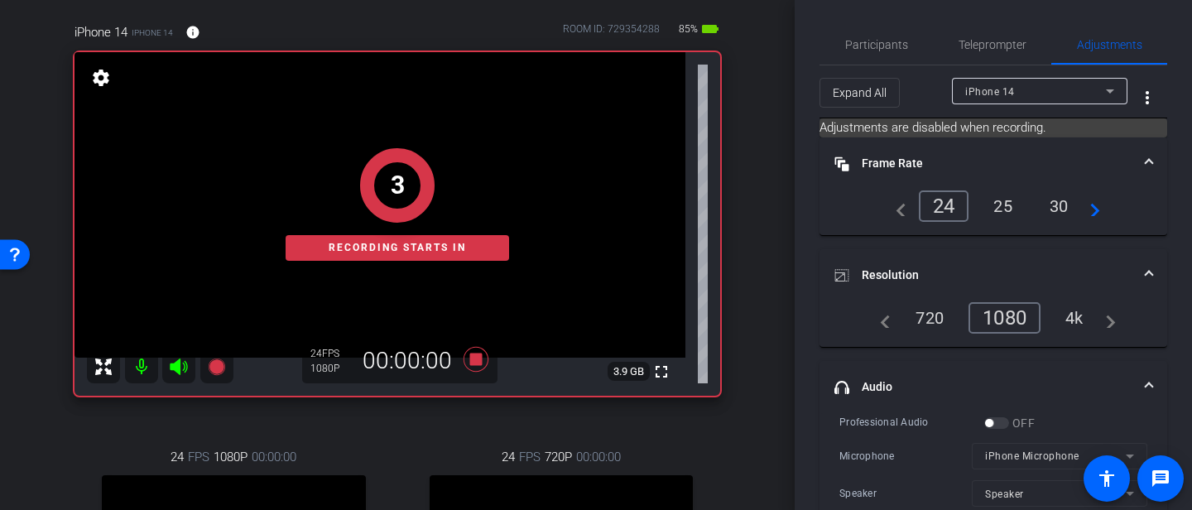
scroll to position [125, 0]
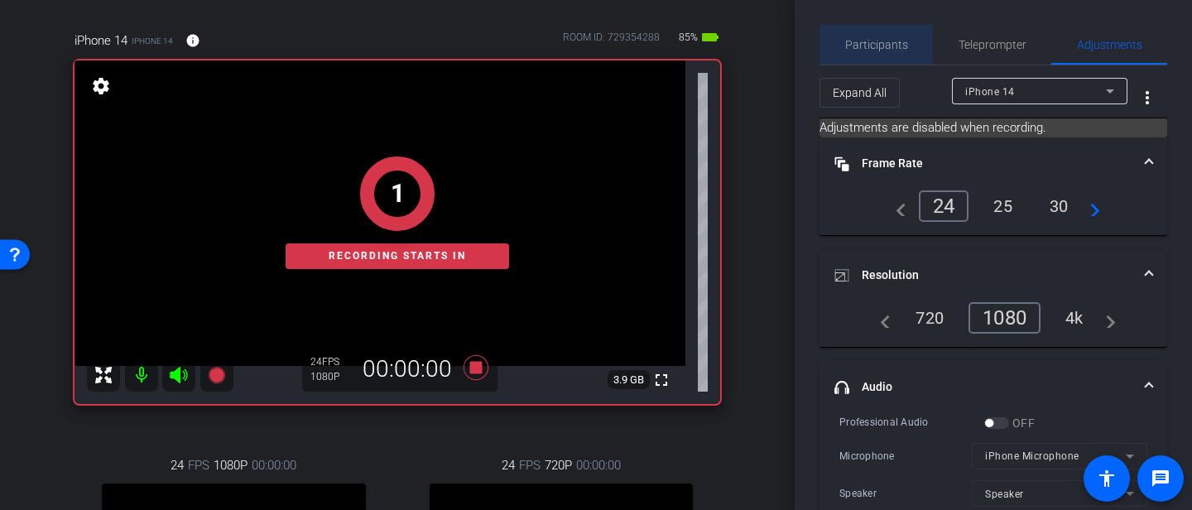
click at [883, 41] on span "Participants" at bounding box center [876, 45] width 63 height 12
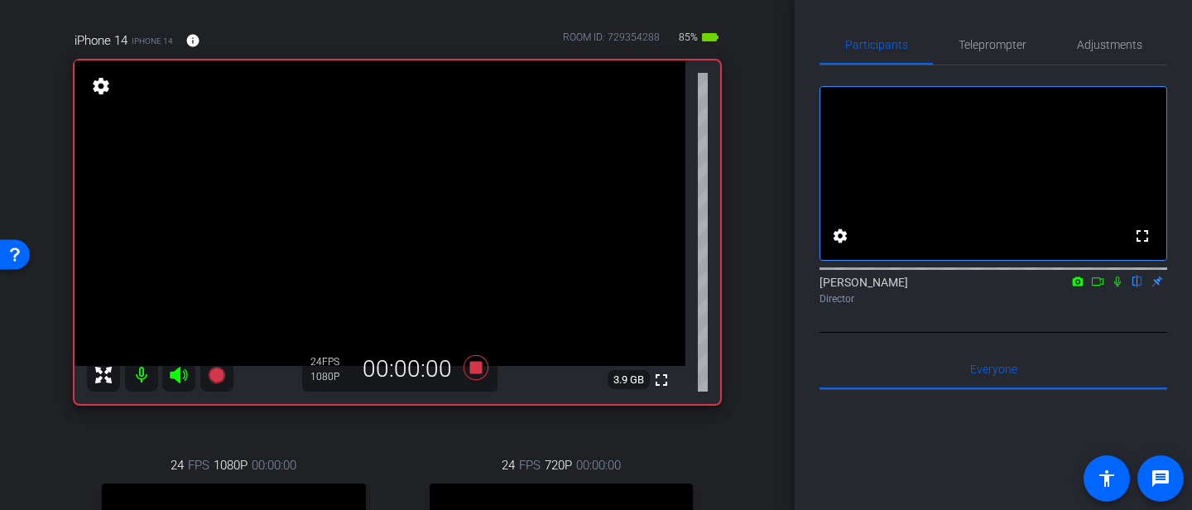
click at [1115, 287] on icon at bounding box center [1117, 282] width 13 height 12
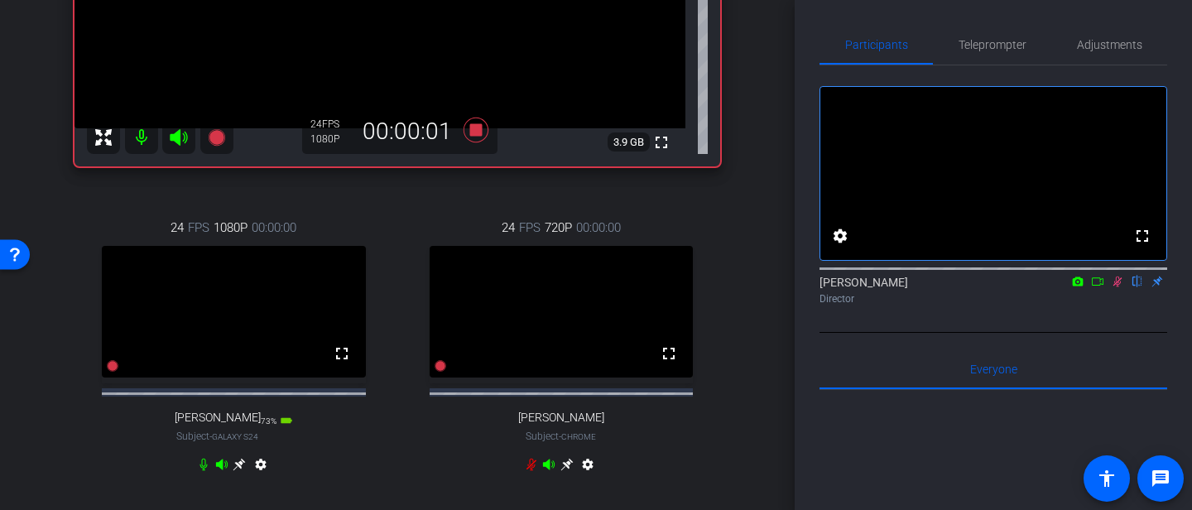
scroll to position [372, 0]
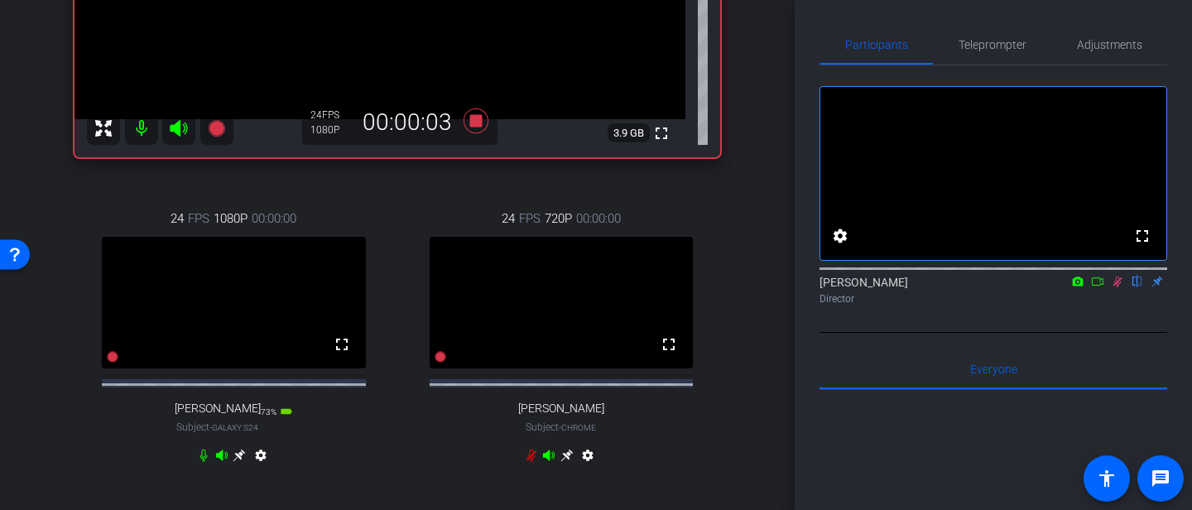
click at [200, 462] on icon at bounding box center [203, 455] width 13 height 13
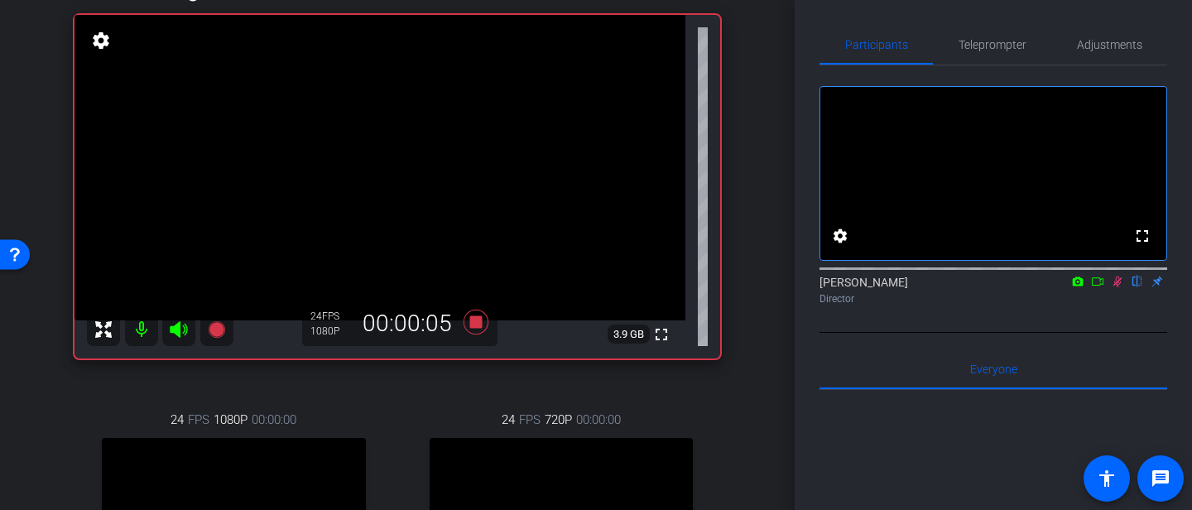
scroll to position [163, 0]
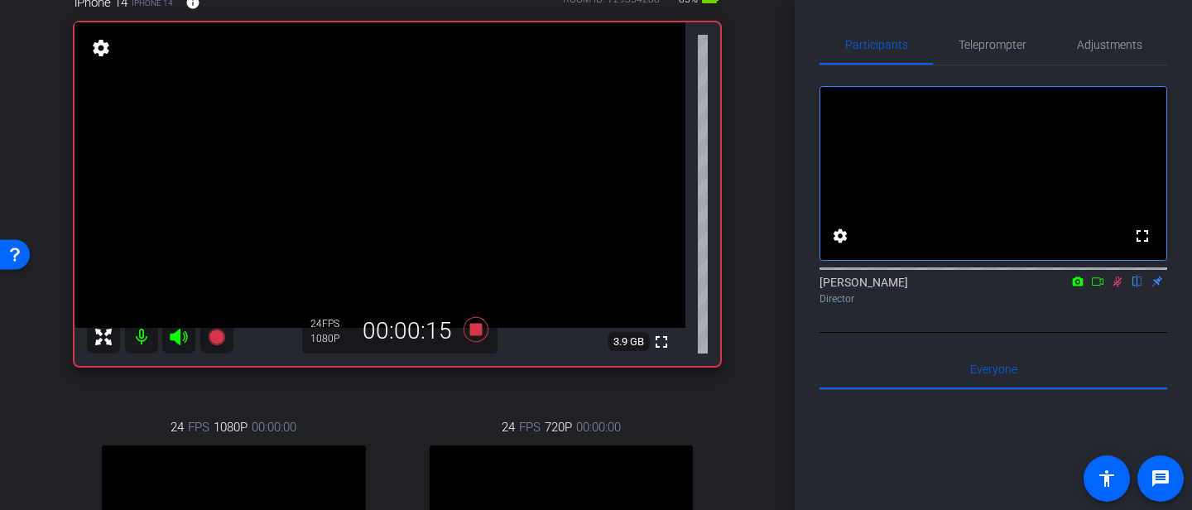
click at [1118, 287] on icon at bounding box center [1117, 282] width 9 height 11
click at [478, 326] on icon at bounding box center [476, 329] width 25 height 25
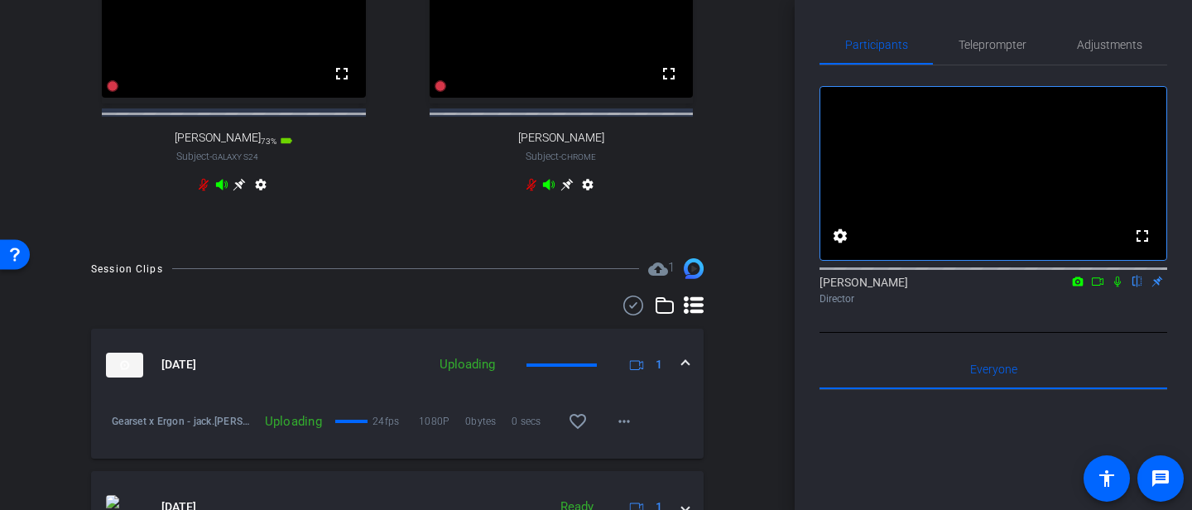
scroll to position [652, 0]
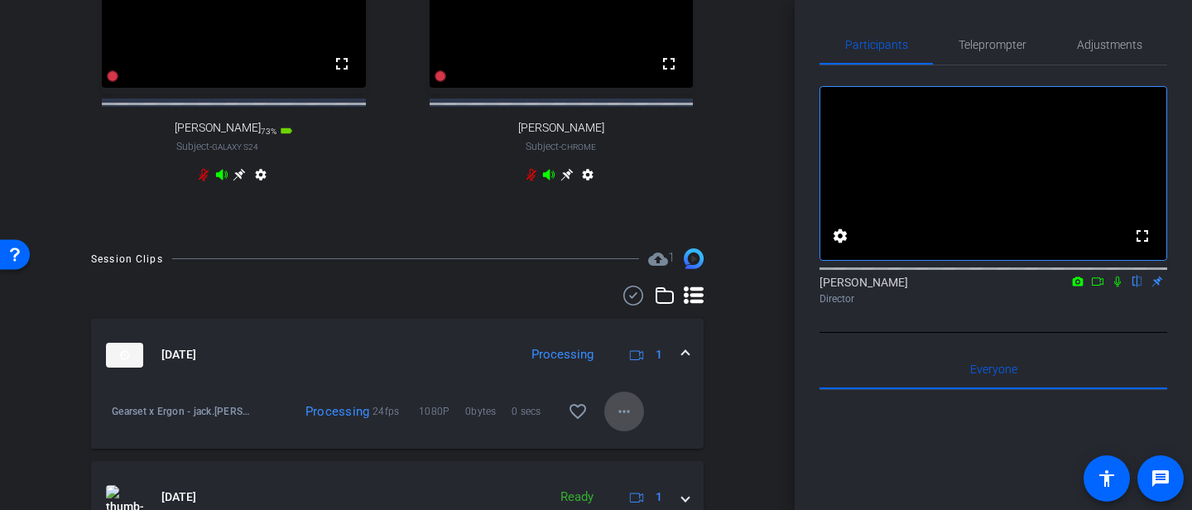
click at [620, 421] on mat-icon "more_horiz" at bounding box center [624, 412] width 20 height 20
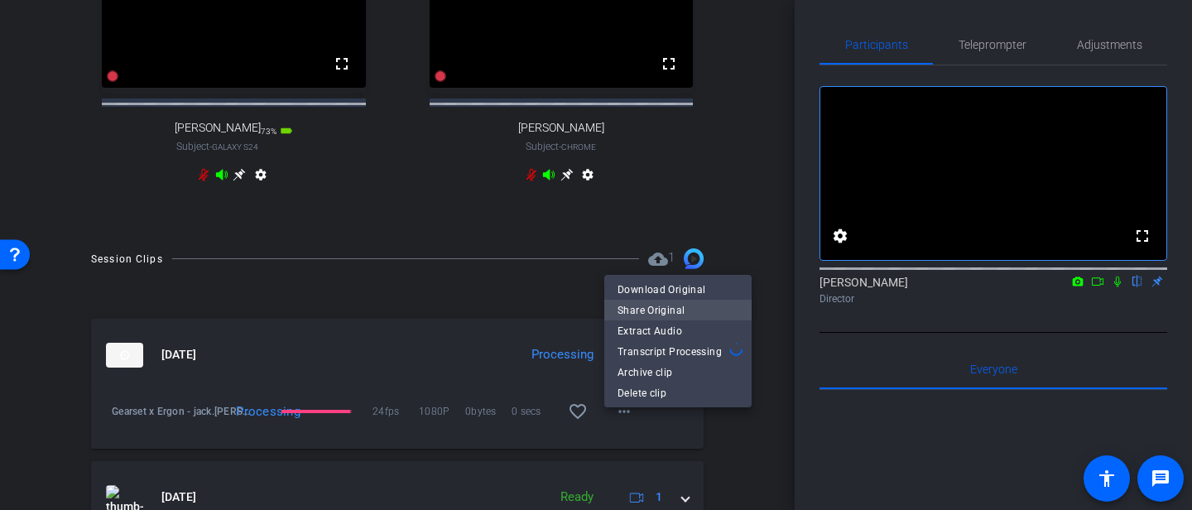
click at [651, 301] on span "Share Original" at bounding box center [678, 311] width 121 height 20
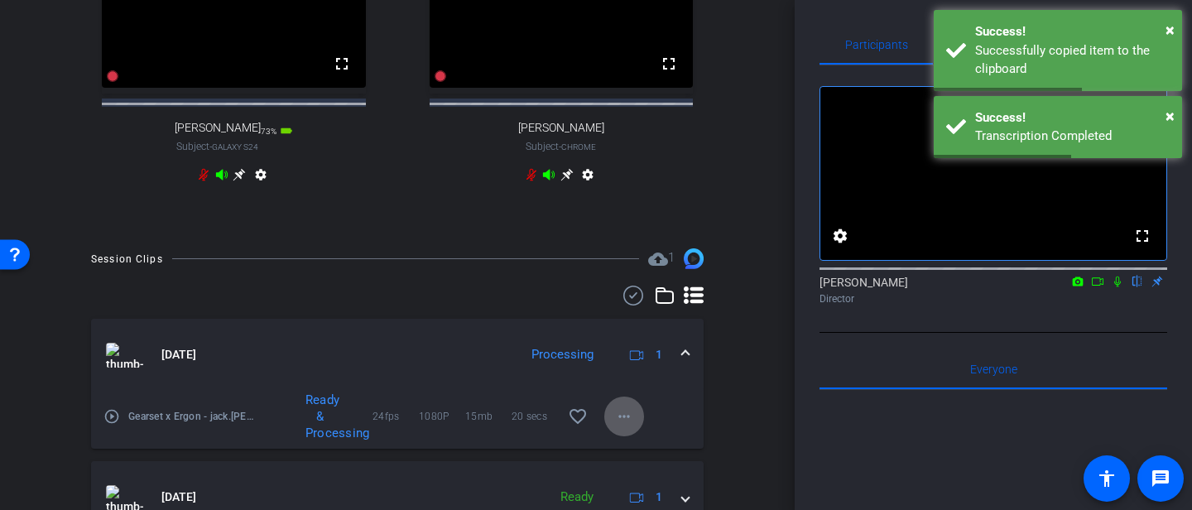
click at [631, 426] on mat-icon "more_horiz" at bounding box center [624, 416] width 20 height 20
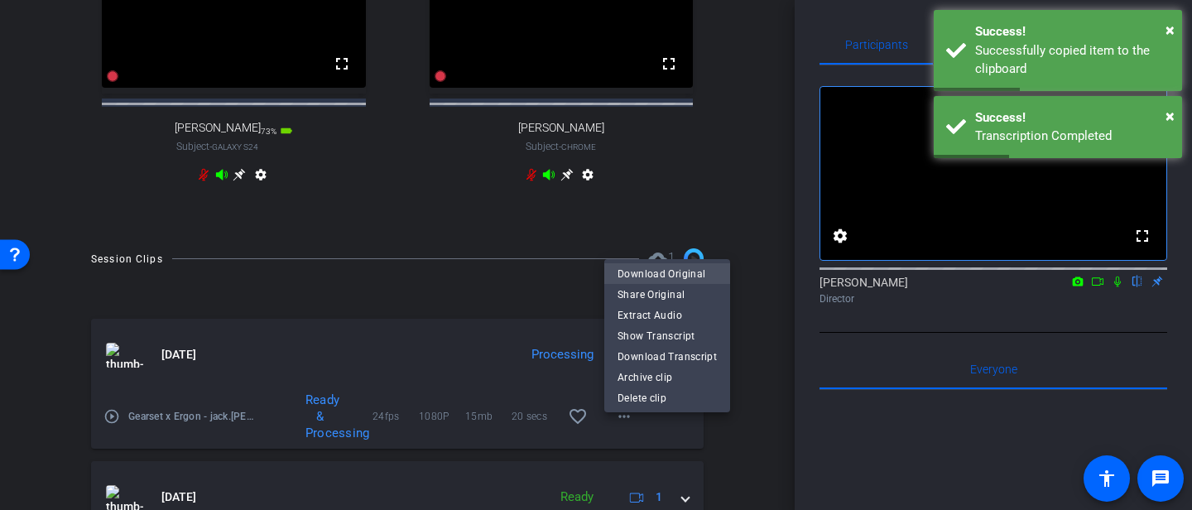
click at [660, 275] on span "Download Original" at bounding box center [667, 274] width 99 height 20
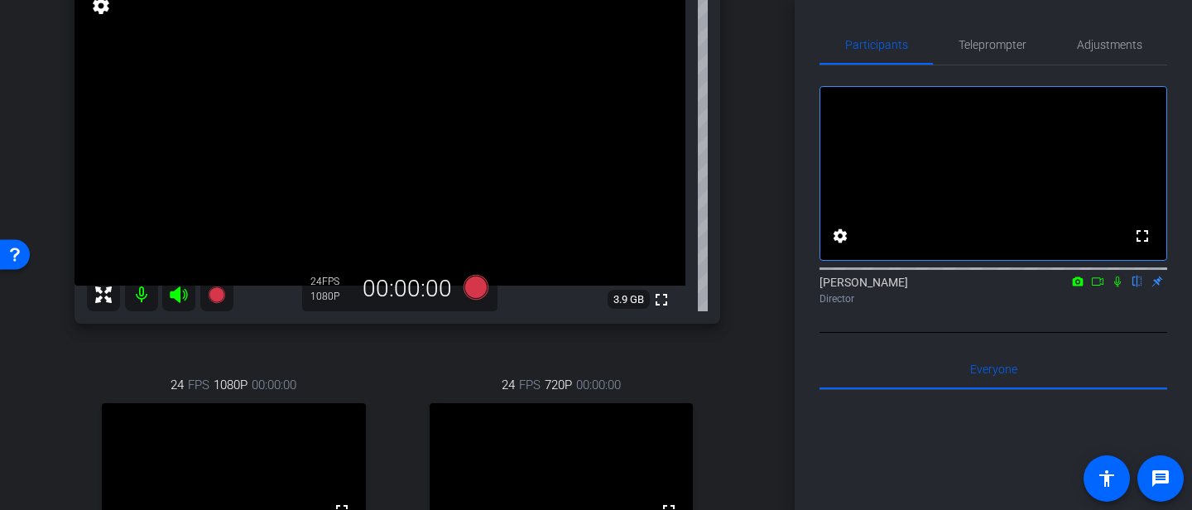
scroll to position [204, 0]
click at [141, 300] on mat-icon at bounding box center [141, 295] width 33 height 33
click at [178, 295] on icon at bounding box center [178, 295] width 17 height 17
click at [175, 296] on icon at bounding box center [178, 295] width 17 height 17
click at [139, 293] on mat-icon at bounding box center [141, 295] width 33 height 33
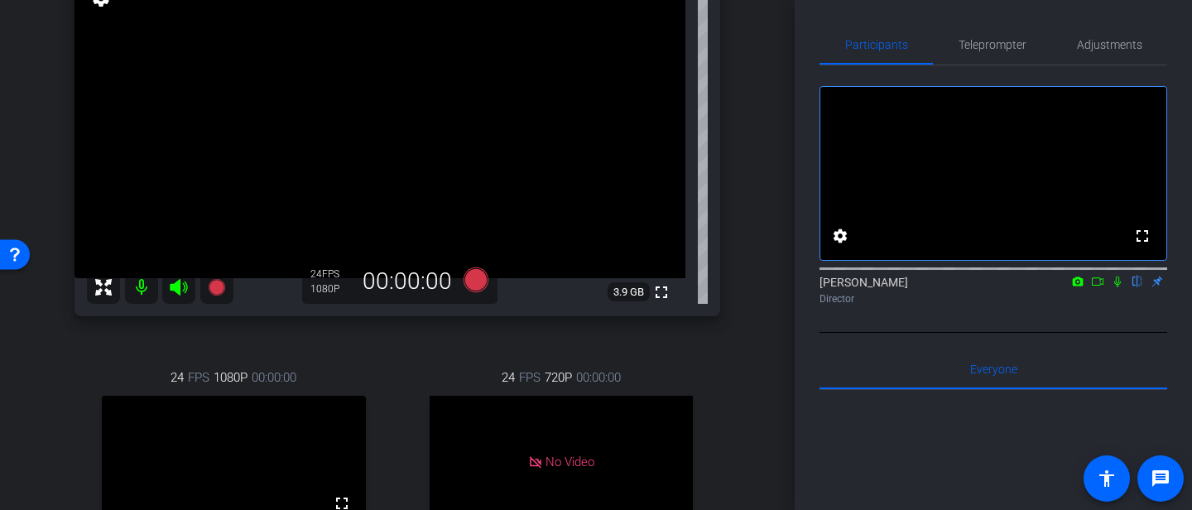
scroll to position [213, 0]
click at [1099, 287] on icon at bounding box center [1097, 282] width 13 height 12
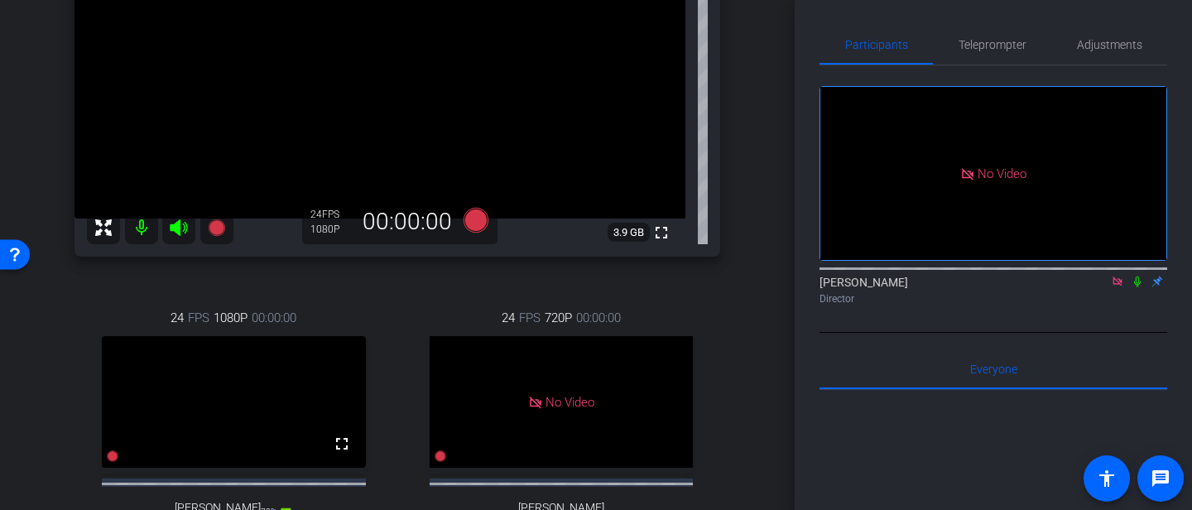
scroll to position [277, 0]
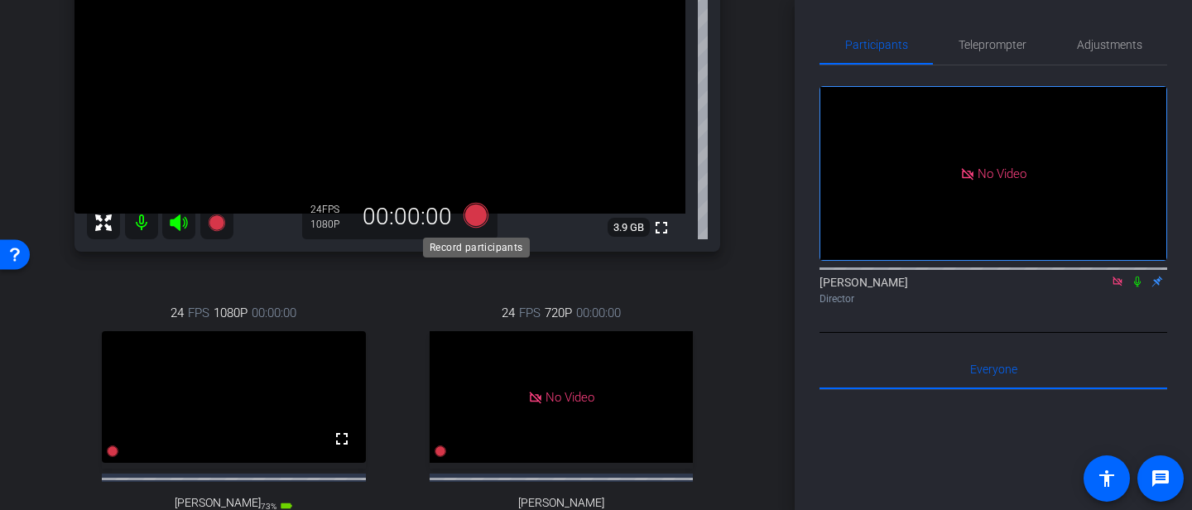
click at [478, 215] on icon at bounding box center [476, 215] width 25 height 25
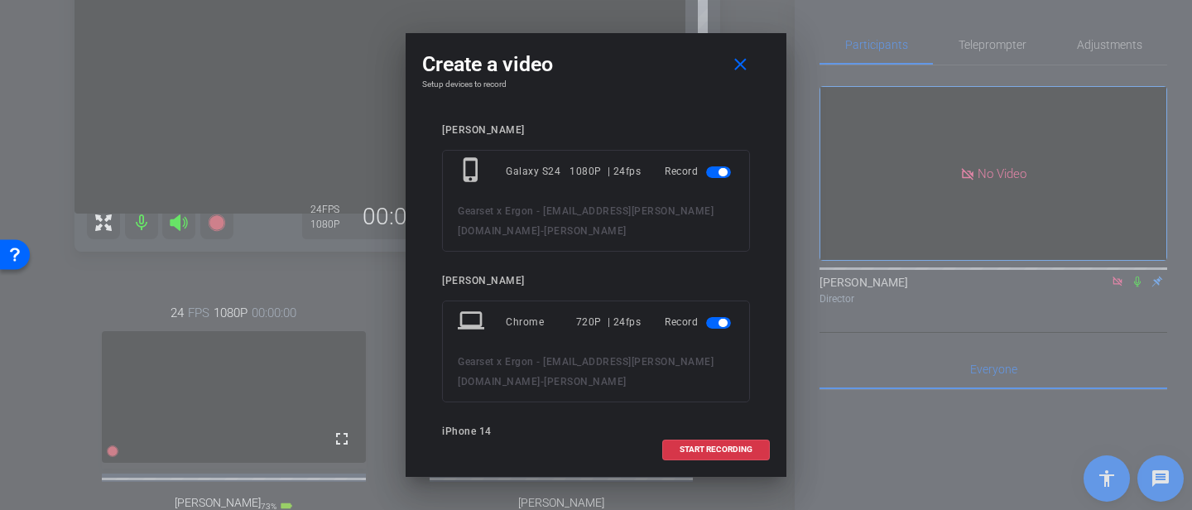
click at [718, 317] on span "button" at bounding box center [718, 323] width 25 height 12
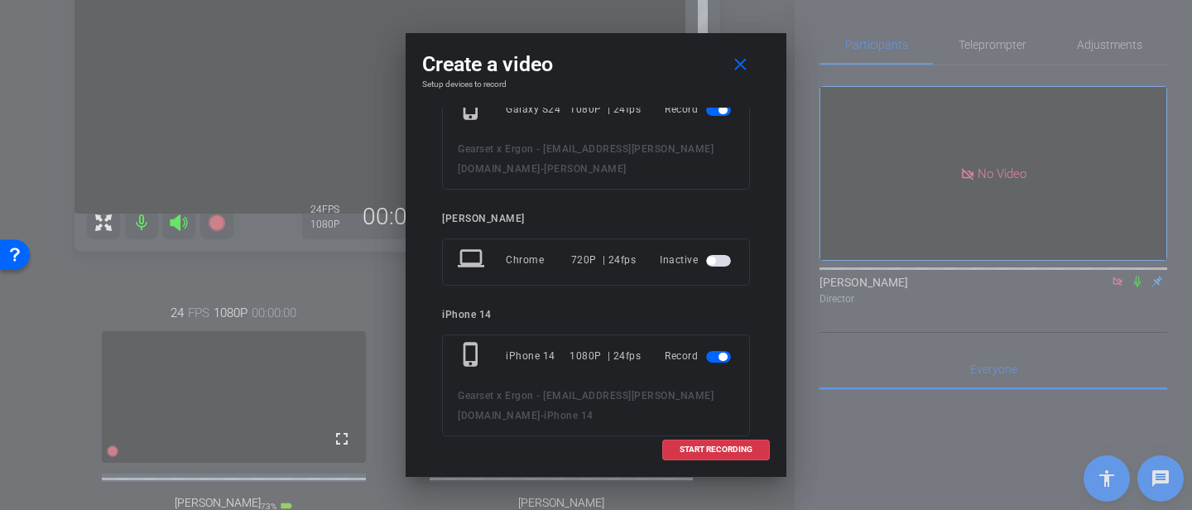
scroll to position [60, 0]
click at [709, 445] on span "START RECORDING" at bounding box center [716, 449] width 73 height 8
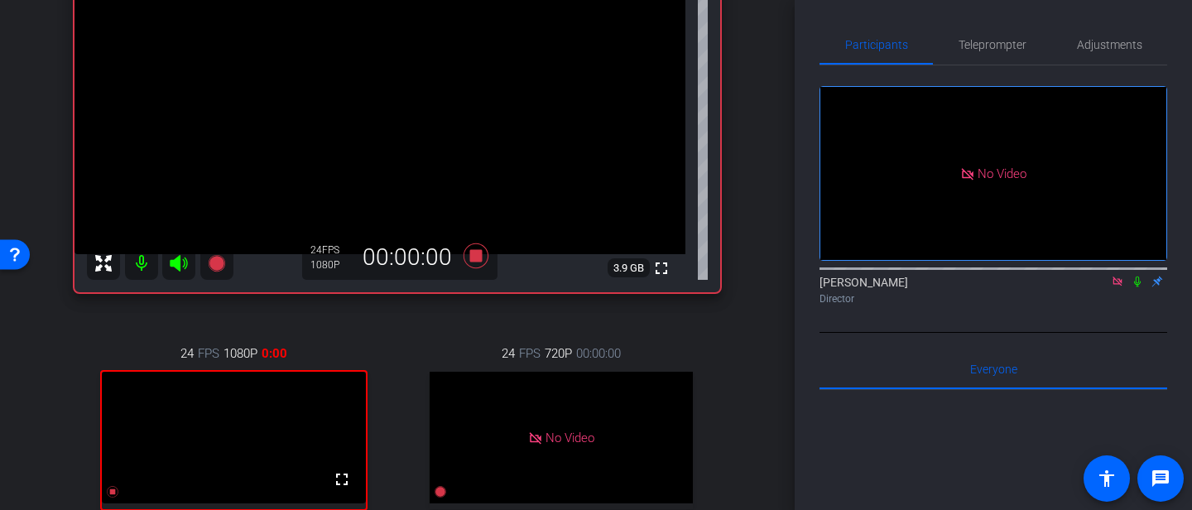
scroll to position [238, 0]
click at [1137, 287] on icon at bounding box center [1137, 282] width 13 height 12
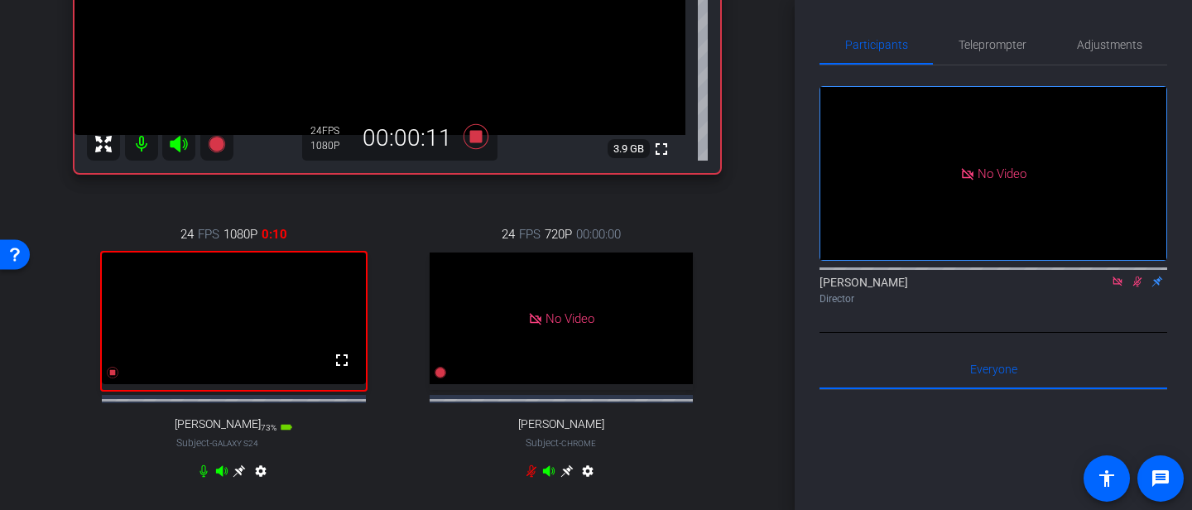
scroll to position [352, 0]
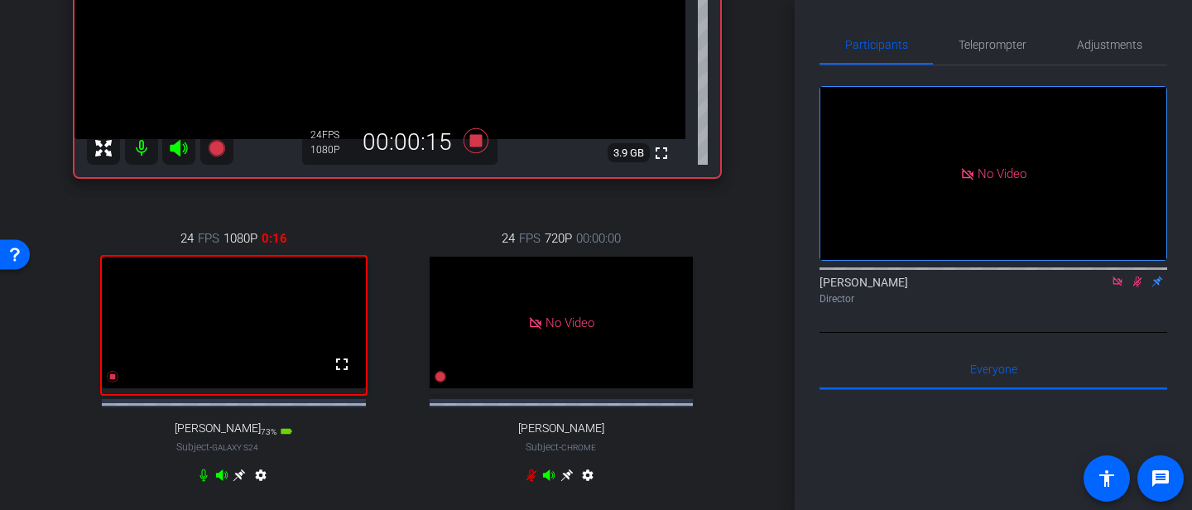
click at [1137, 287] on icon at bounding box center [1137, 282] width 9 height 11
click at [1137, 287] on icon at bounding box center [1137, 282] width 13 height 12
click at [1137, 287] on icon at bounding box center [1137, 282] width 9 height 11
click at [1135, 287] on icon at bounding box center [1137, 282] width 7 height 11
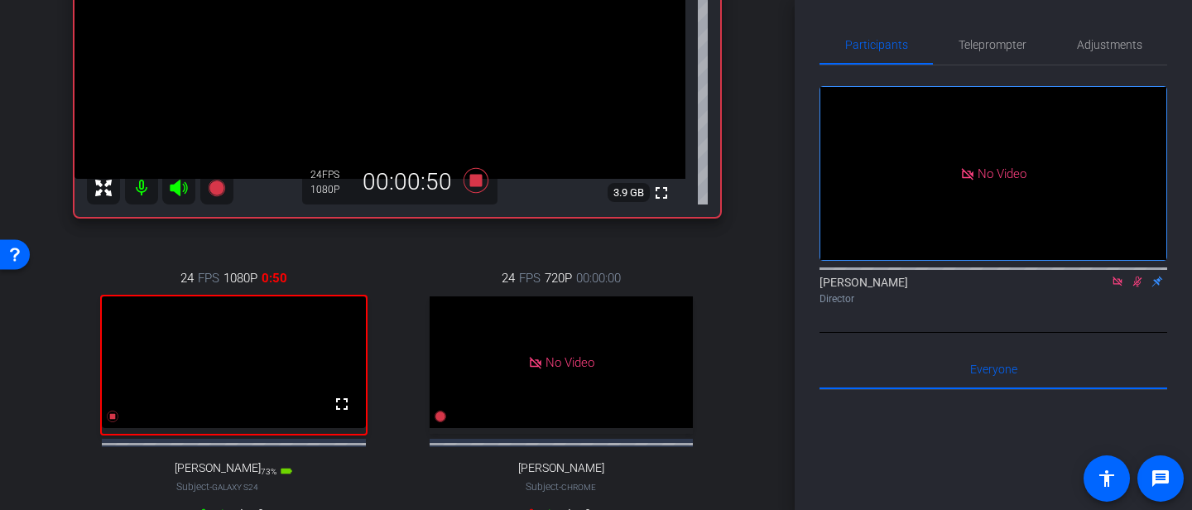
scroll to position [314, 0]
click at [143, 183] on mat-icon at bounding box center [141, 186] width 33 height 33
click at [142, 185] on mat-icon at bounding box center [141, 186] width 33 height 33
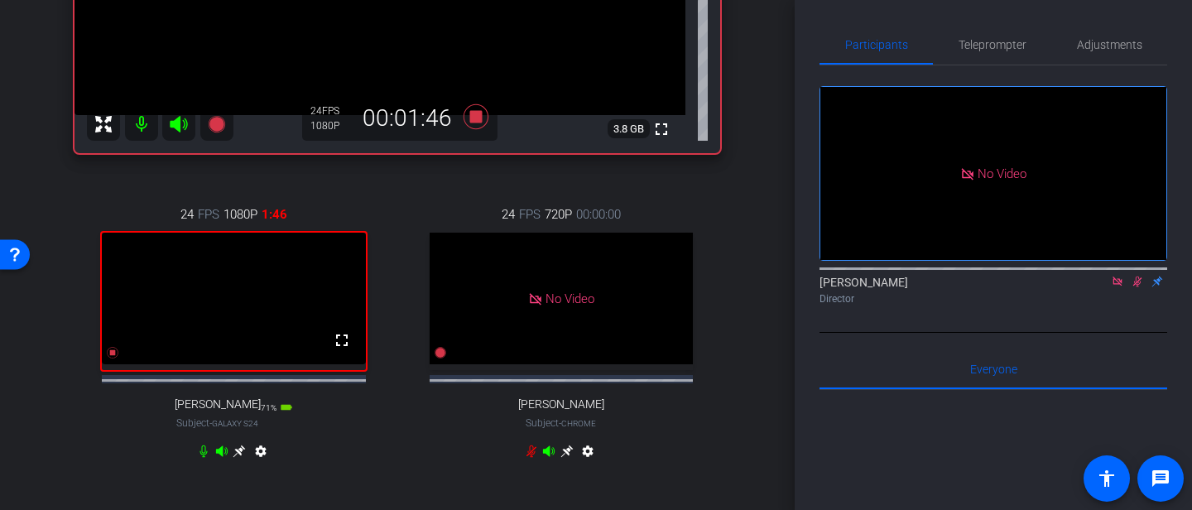
scroll to position [378, 0]
click at [199, 456] on icon at bounding box center [203, 449] width 13 height 13
click at [202, 456] on icon at bounding box center [204, 450] width 10 height 12
click at [1137, 287] on icon at bounding box center [1137, 282] width 13 height 12
click at [1138, 287] on icon at bounding box center [1137, 282] width 13 height 12
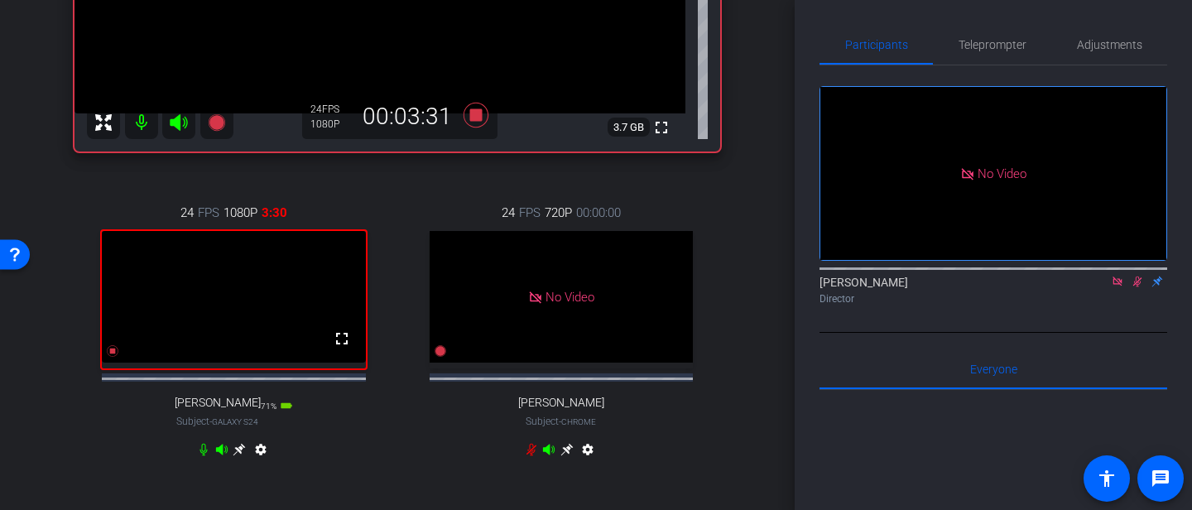
click at [1137, 287] on icon at bounding box center [1137, 282] width 13 height 12
click at [1138, 287] on icon at bounding box center [1137, 282] width 13 height 12
click at [139, 119] on mat-icon at bounding box center [141, 122] width 33 height 33
click at [146, 126] on mat-icon at bounding box center [141, 122] width 33 height 33
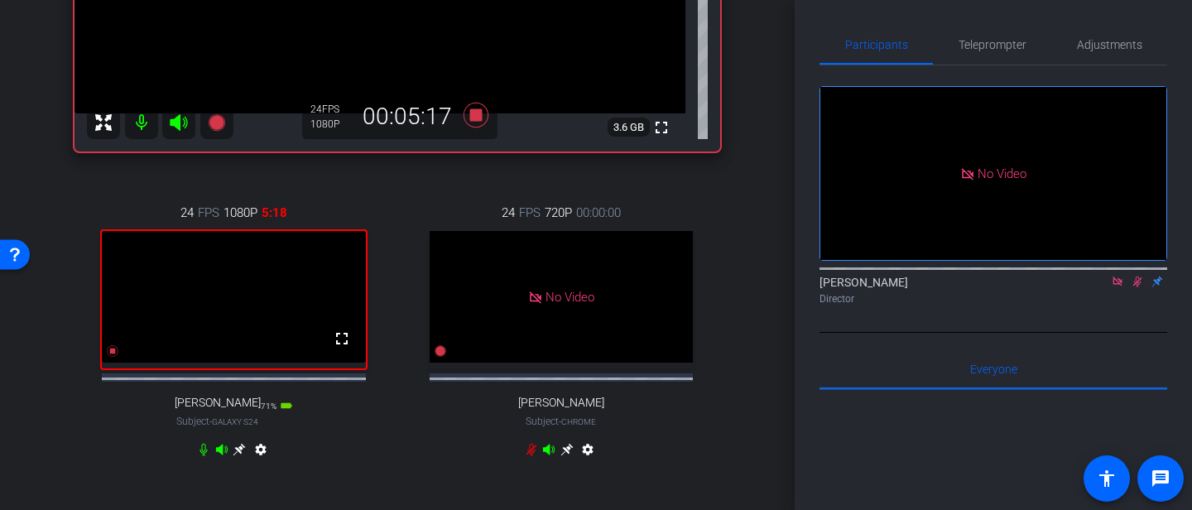
click at [1134, 287] on icon at bounding box center [1137, 282] width 13 height 12
click at [1136, 287] on icon at bounding box center [1137, 282] width 7 height 11
click at [202, 456] on icon at bounding box center [203, 450] width 7 height 12
click at [203, 456] on icon at bounding box center [204, 450] width 10 height 12
click at [1135, 287] on icon at bounding box center [1137, 282] width 13 height 12
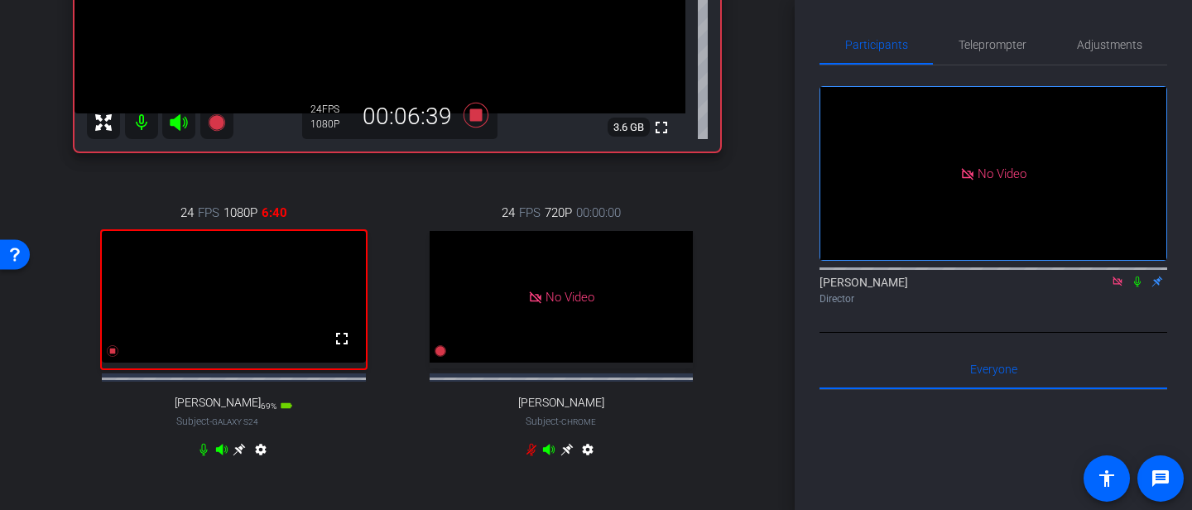
click at [142, 117] on mat-icon at bounding box center [141, 122] width 33 height 33
click at [1140, 287] on icon at bounding box center [1137, 282] width 13 height 12
click at [1139, 287] on icon at bounding box center [1137, 282] width 13 height 12
click at [1138, 287] on icon at bounding box center [1137, 282] width 7 height 11
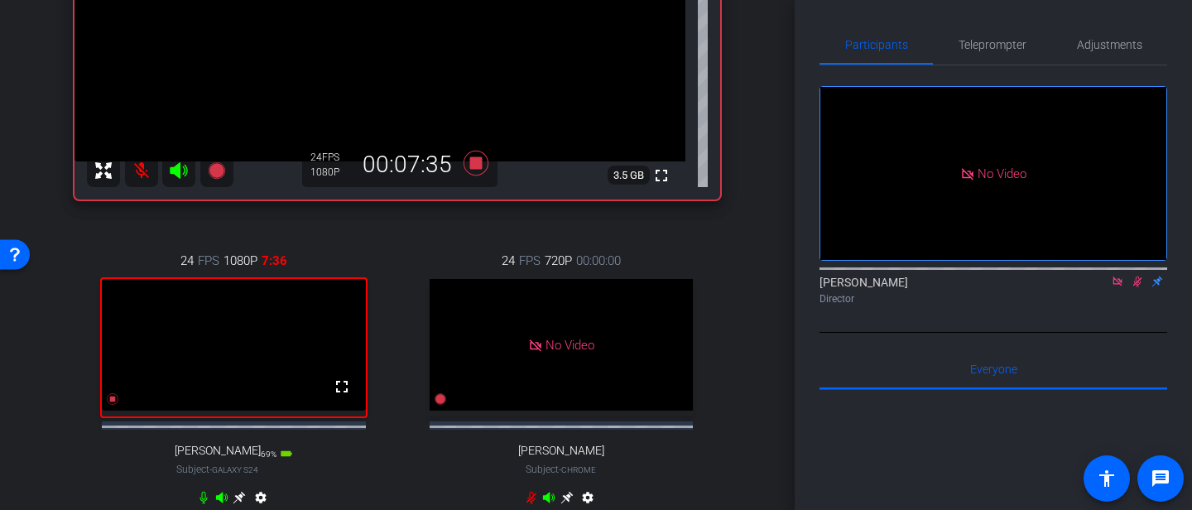
scroll to position [332, 0]
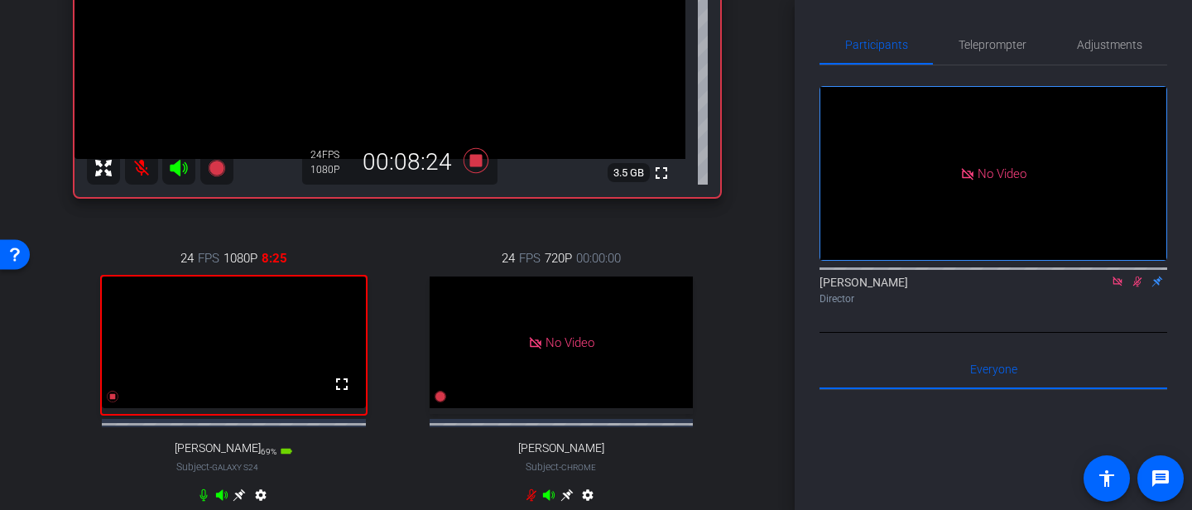
click at [140, 170] on mat-icon at bounding box center [141, 167] width 33 height 33
click at [1137, 287] on icon at bounding box center [1137, 282] width 13 height 12
click at [141, 169] on mat-icon at bounding box center [141, 167] width 33 height 33
click at [139, 166] on mat-icon at bounding box center [141, 167] width 33 height 33
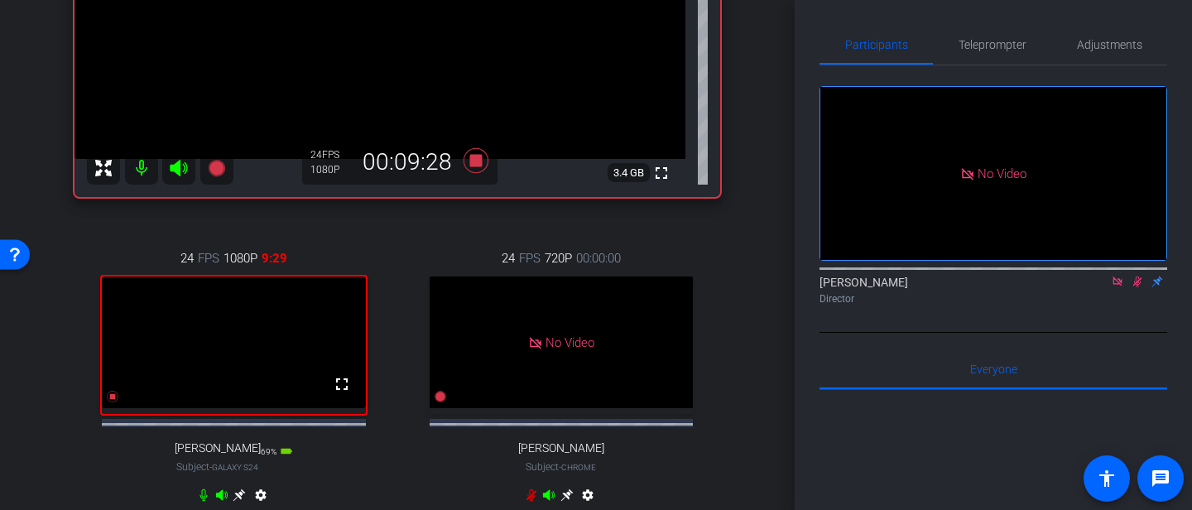
click at [1137, 287] on icon at bounding box center [1137, 282] width 9 height 11
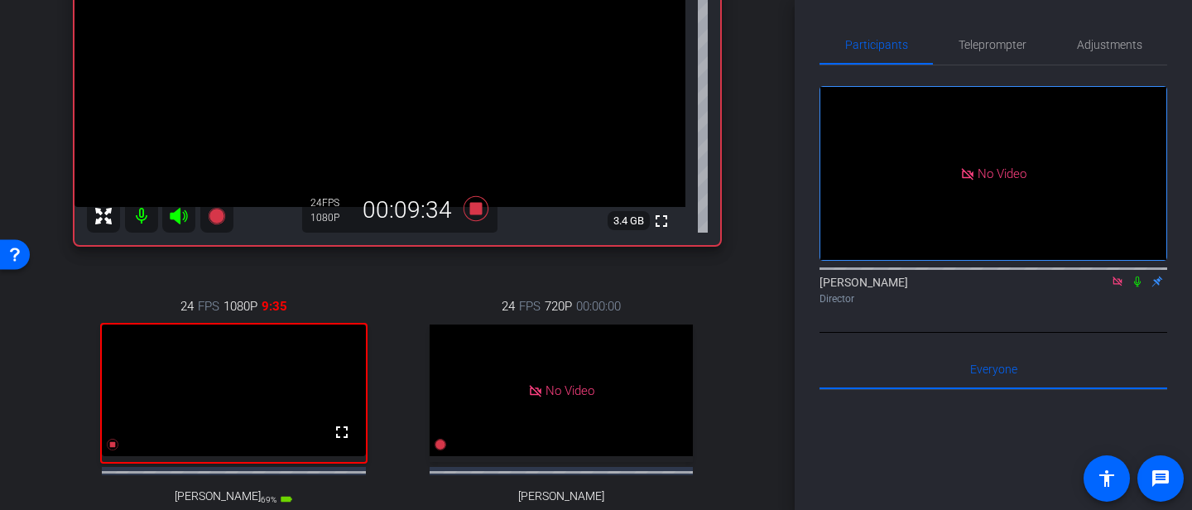
scroll to position [298, 0]
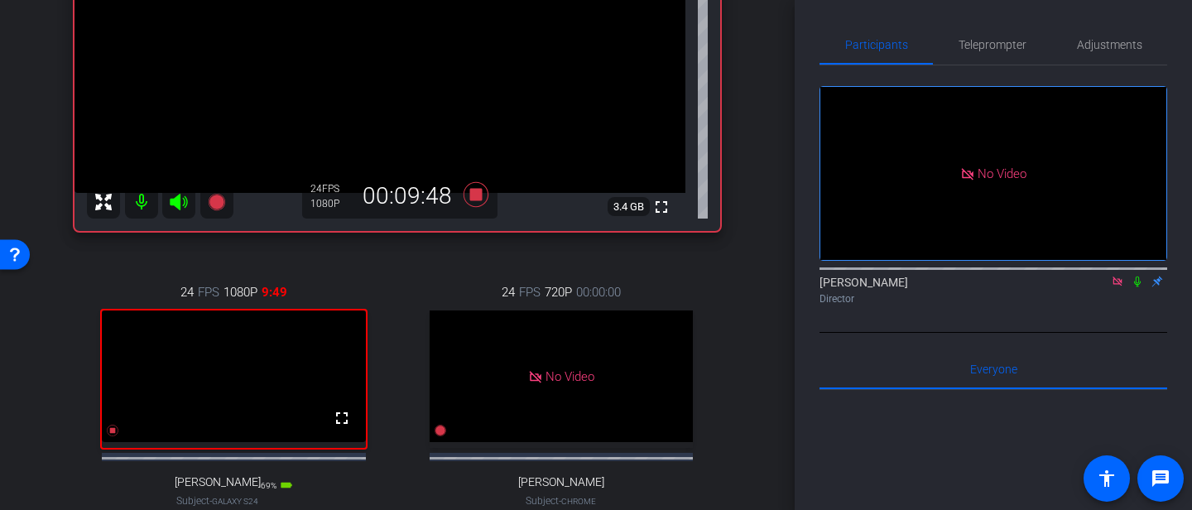
click at [1139, 287] on icon at bounding box center [1137, 282] width 13 height 12
click at [1136, 287] on icon at bounding box center [1137, 282] width 13 height 12
click at [1134, 287] on icon at bounding box center [1137, 282] width 13 height 12
click at [137, 198] on mat-icon at bounding box center [141, 201] width 33 height 33
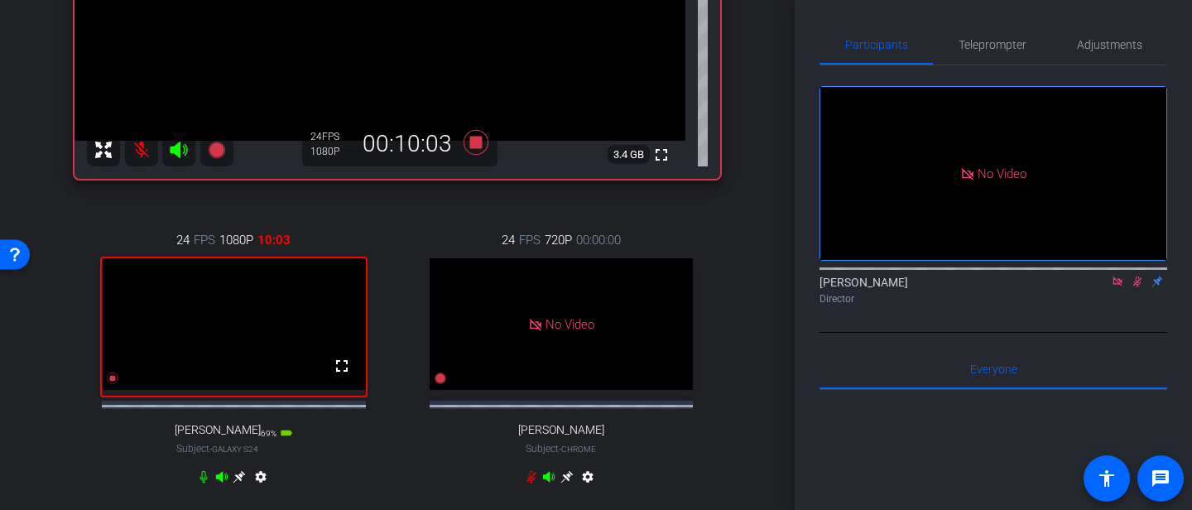
scroll to position [342, 0]
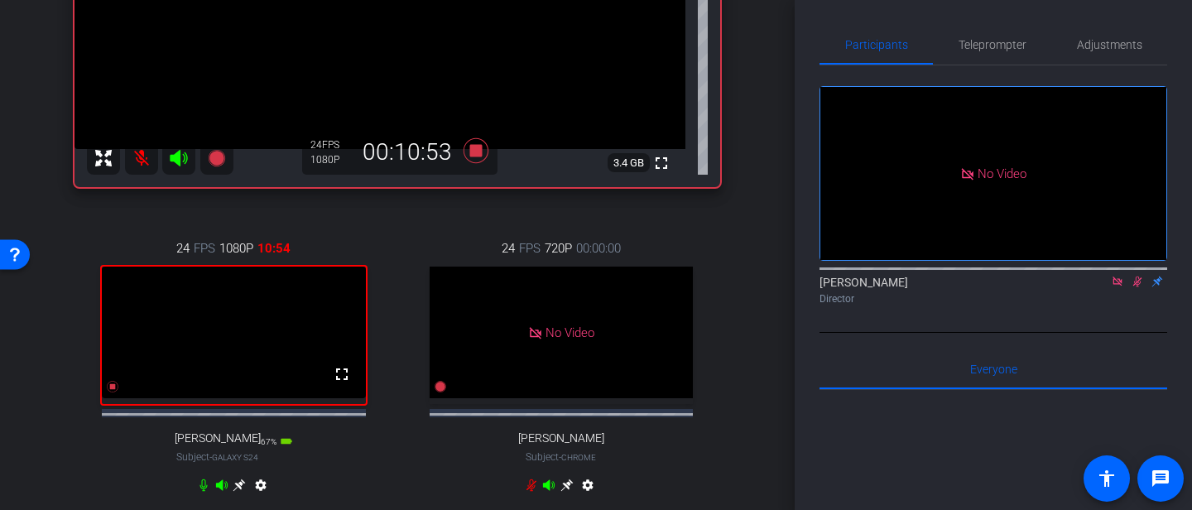
click at [1138, 306] on div "Director" at bounding box center [994, 298] width 348 height 15
click at [1138, 287] on icon at bounding box center [1137, 282] width 13 height 12
click at [1137, 287] on icon at bounding box center [1137, 282] width 13 height 12
click at [140, 159] on mat-icon at bounding box center [141, 158] width 33 height 33
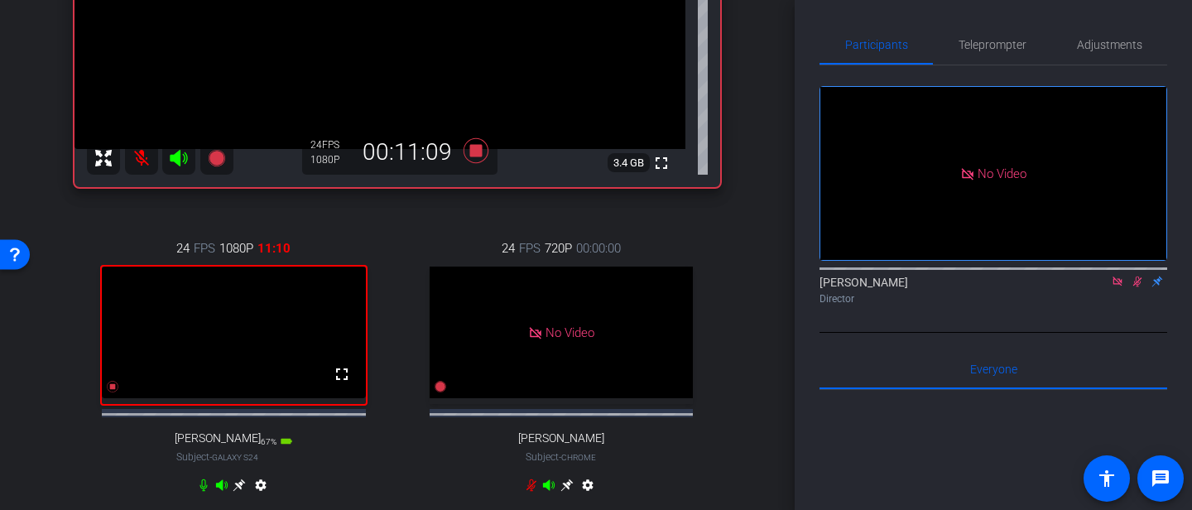
click at [1137, 287] on icon at bounding box center [1137, 282] width 13 height 12
click at [1138, 287] on icon at bounding box center [1137, 282] width 7 height 11
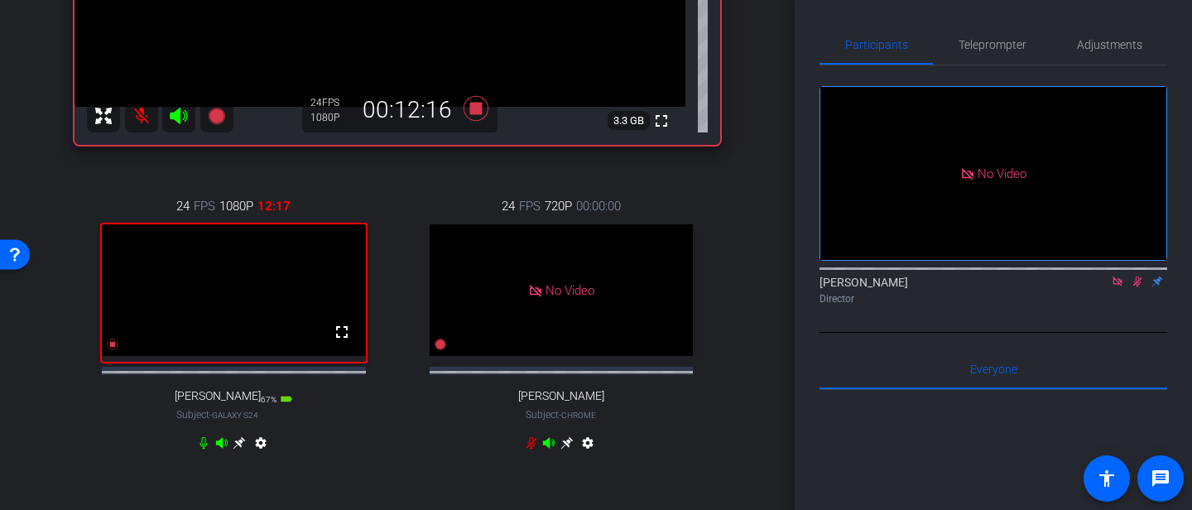
scroll to position [392, 0]
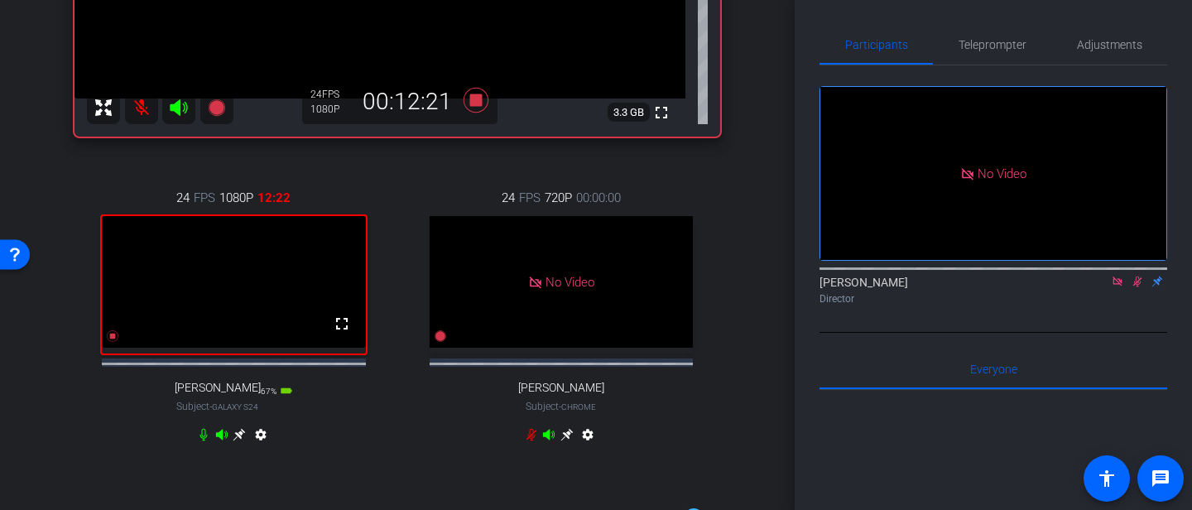
click at [1137, 287] on icon at bounding box center [1137, 282] width 13 height 12
click at [144, 103] on mat-icon at bounding box center [141, 107] width 33 height 33
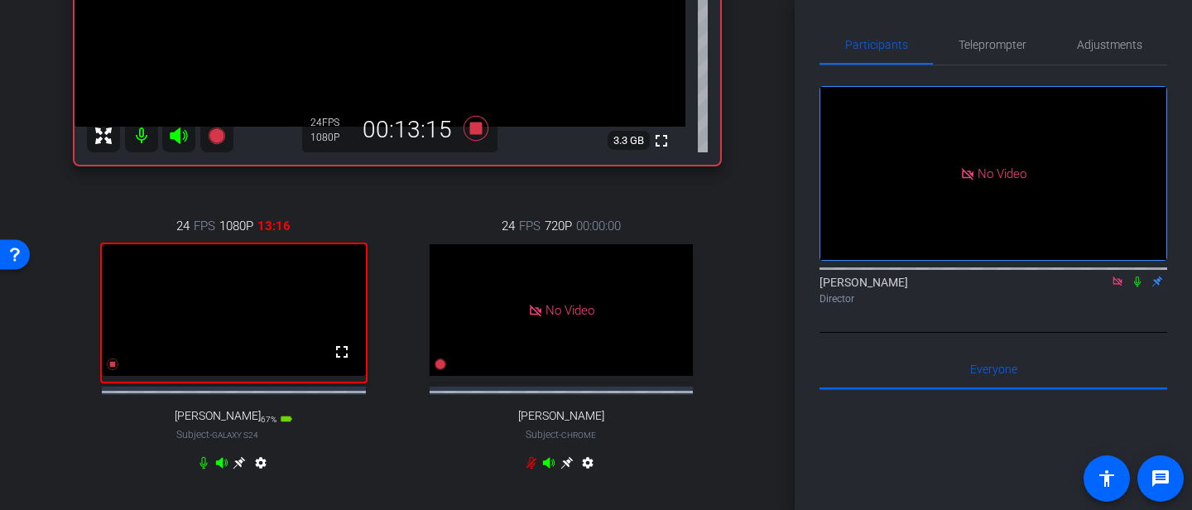
click at [1138, 287] on icon at bounding box center [1137, 282] width 7 height 11
click at [203, 469] on icon at bounding box center [203, 463] width 7 height 12
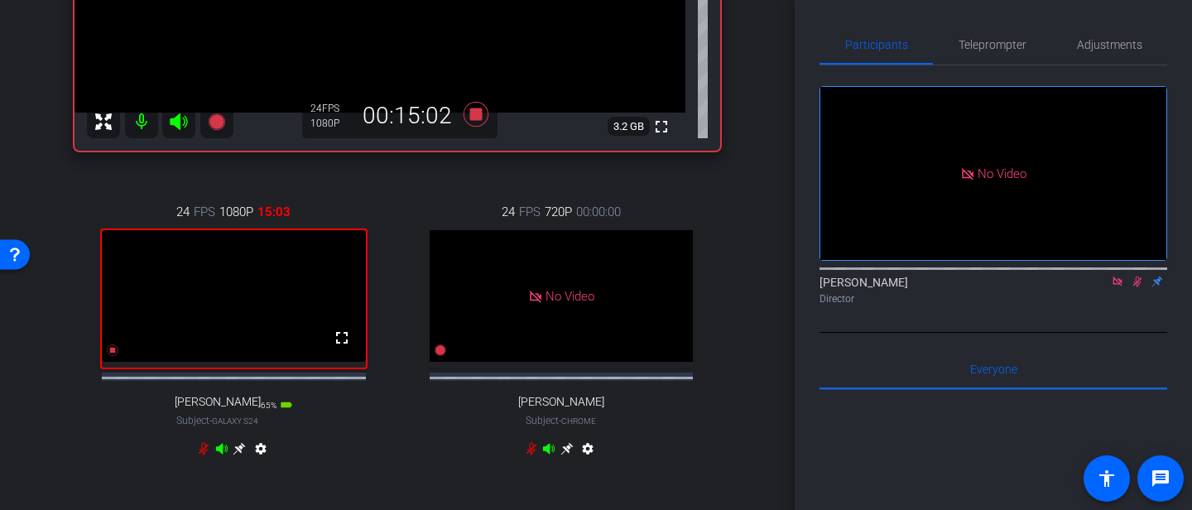
scroll to position [381, 0]
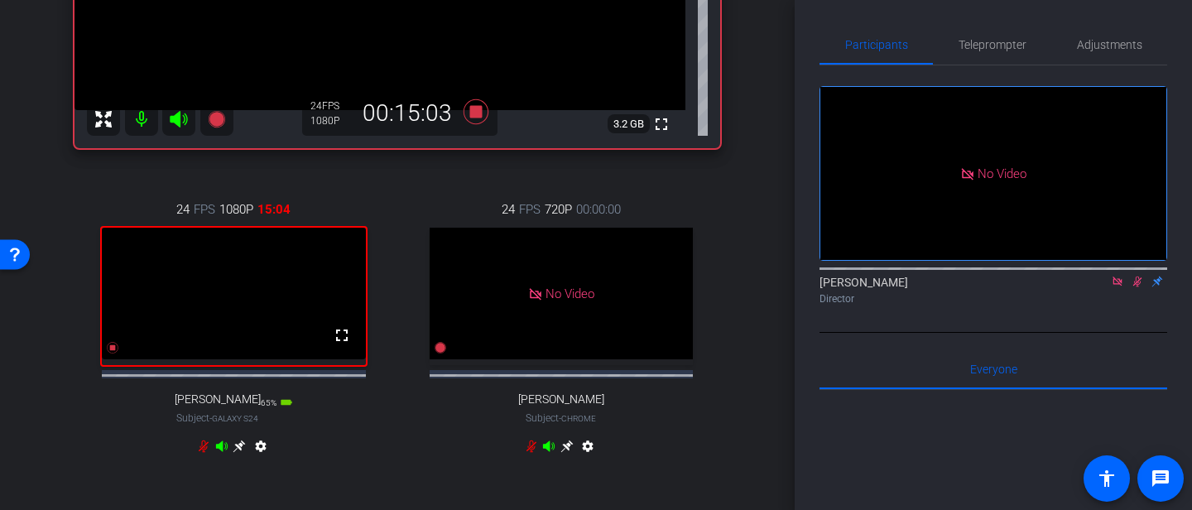
click at [206, 453] on icon at bounding box center [203, 446] width 13 height 13
click at [142, 117] on mat-icon at bounding box center [141, 119] width 33 height 33
click at [1133, 287] on icon at bounding box center [1137, 282] width 9 height 11
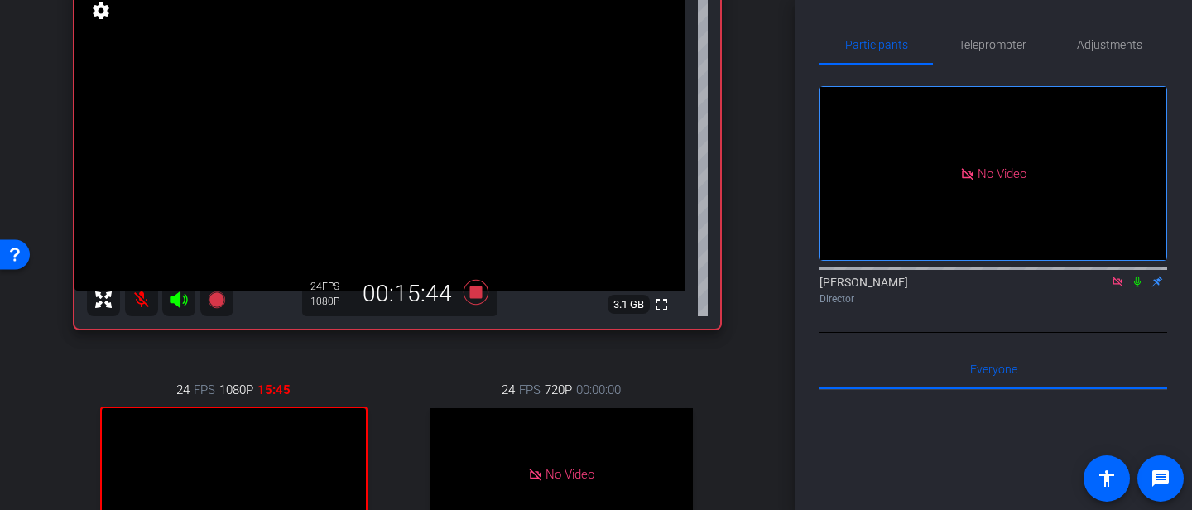
scroll to position [195, 0]
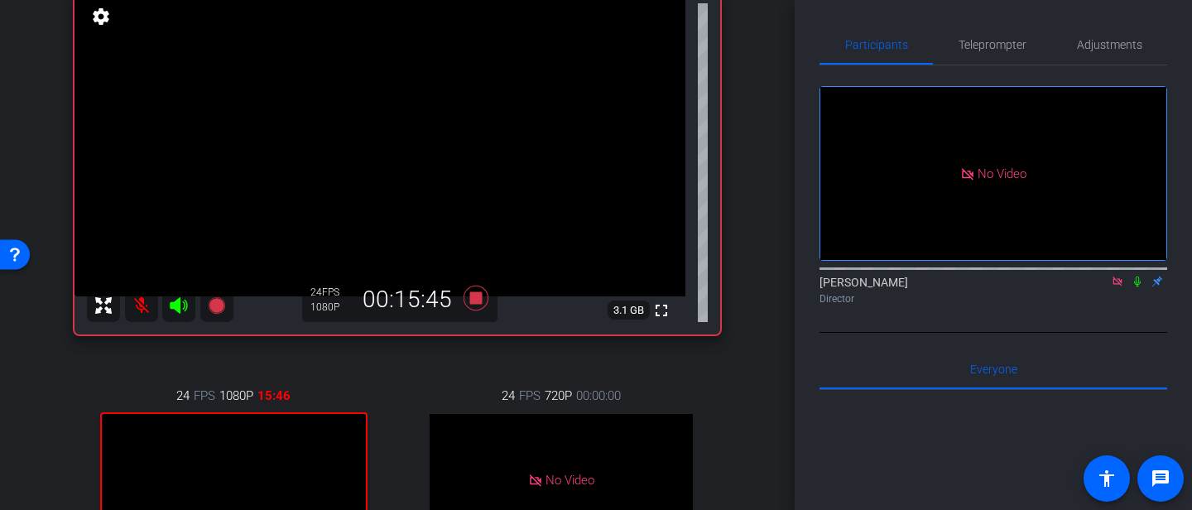
click at [141, 302] on mat-icon at bounding box center [141, 305] width 33 height 33
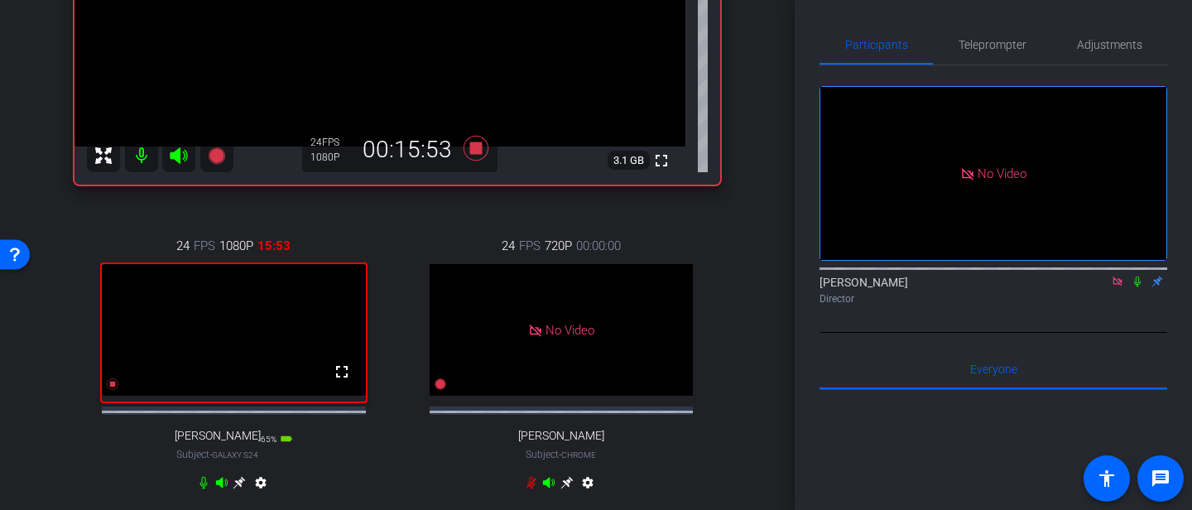
scroll to position [353, 0]
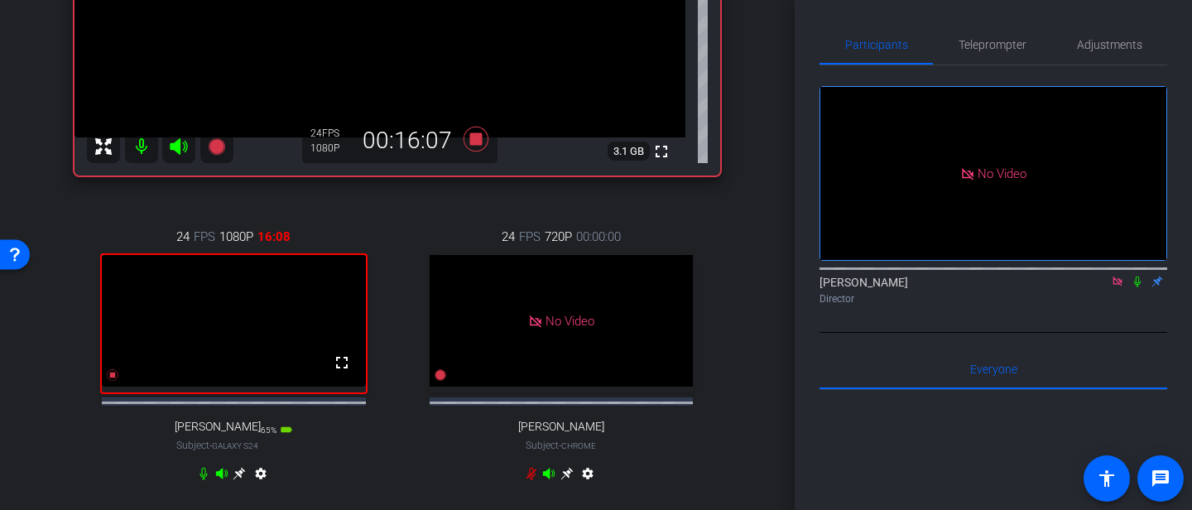
click at [1138, 287] on icon at bounding box center [1137, 282] width 13 height 12
click at [204, 480] on icon at bounding box center [203, 473] width 13 height 13
click at [134, 143] on mat-icon at bounding box center [141, 146] width 33 height 33
click at [144, 143] on mat-icon at bounding box center [141, 146] width 33 height 33
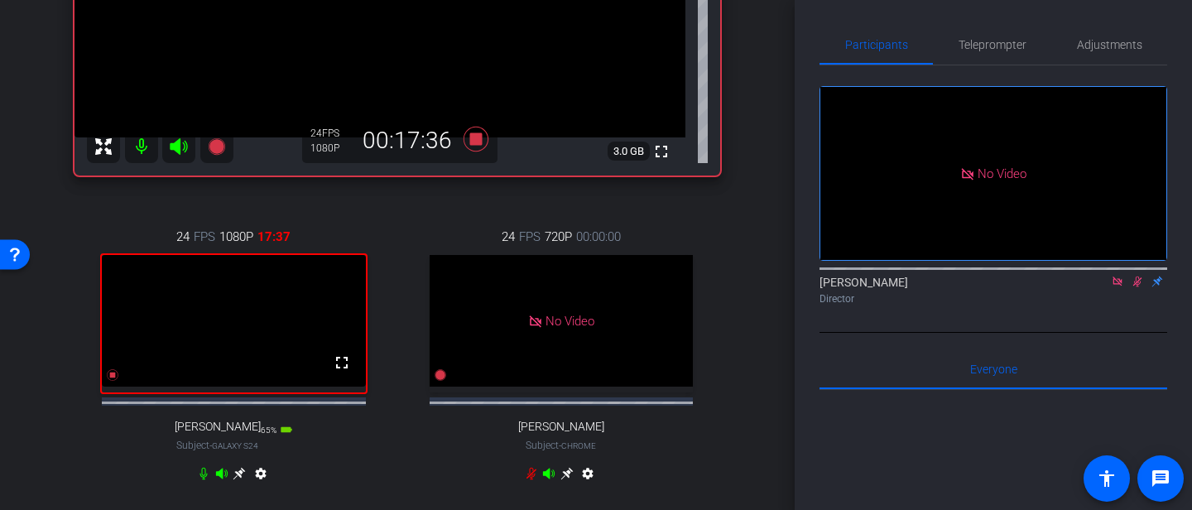
click at [1138, 287] on icon at bounding box center [1137, 282] width 13 height 12
click at [1141, 287] on icon at bounding box center [1137, 282] width 13 height 12
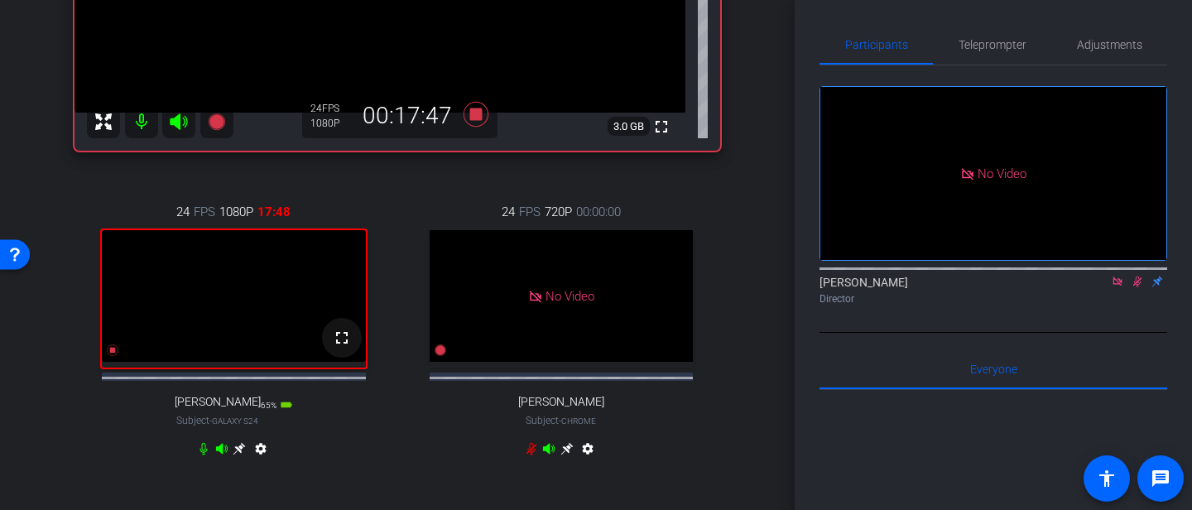
scroll to position [384, 0]
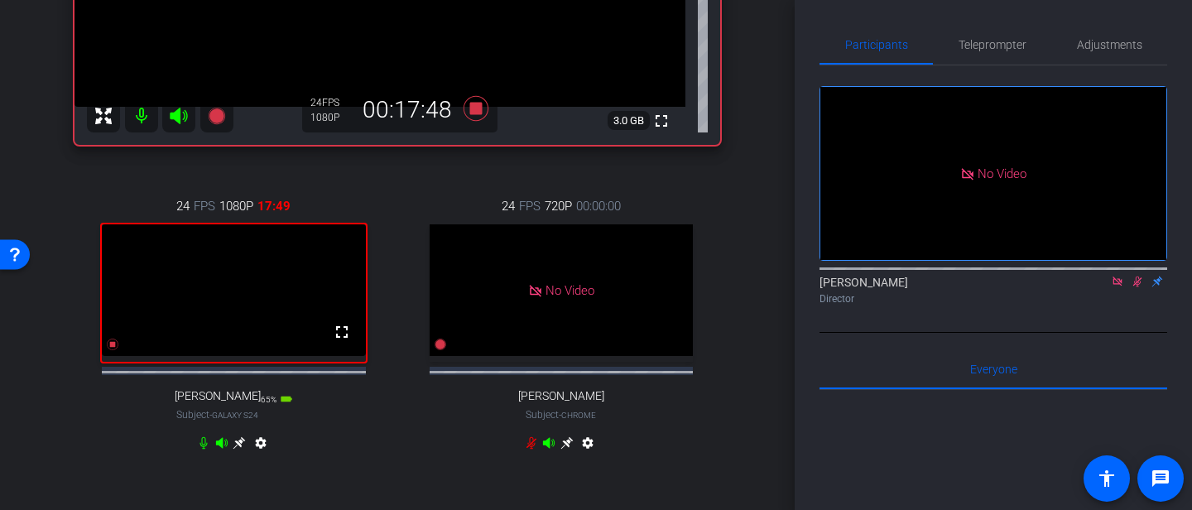
click at [137, 113] on mat-icon at bounding box center [141, 115] width 33 height 33
click at [1137, 287] on icon at bounding box center [1137, 282] width 13 height 12
click at [141, 108] on mat-icon at bounding box center [141, 115] width 33 height 33
click at [203, 450] on icon at bounding box center [203, 442] width 13 height 13
click at [203, 450] on icon at bounding box center [204, 443] width 10 height 12
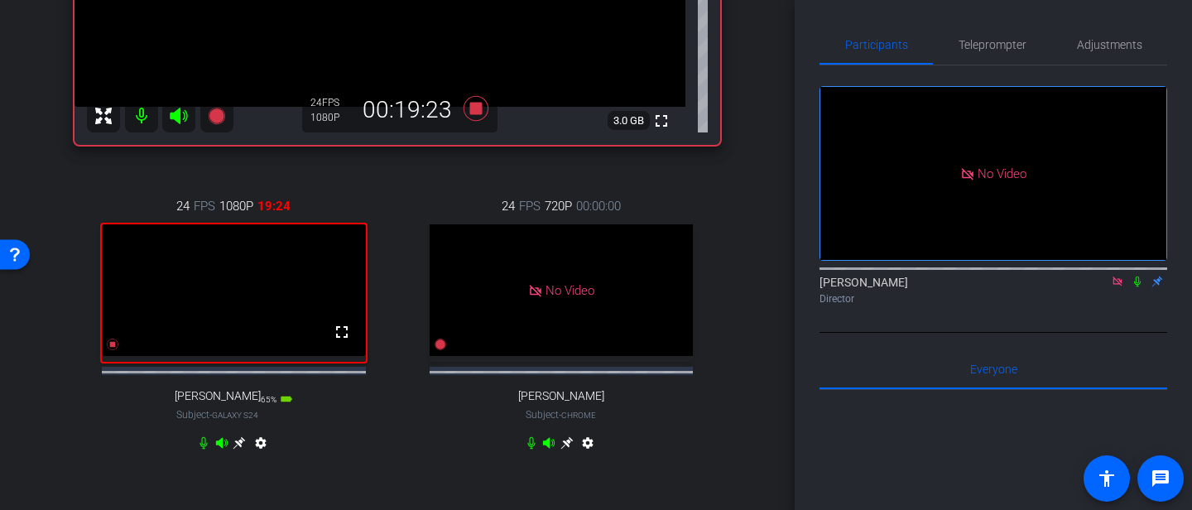
click at [1138, 287] on icon at bounding box center [1137, 282] width 13 height 12
click at [138, 114] on mat-icon at bounding box center [141, 115] width 33 height 33
click at [140, 114] on mat-icon at bounding box center [141, 115] width 33 height 33
click at [143, 116] on mat-icon at bounding box center [141, 115] width 33 height 33
click at [142, 115] on mat-icon at bounding box center [141, 115] width 33 height 33
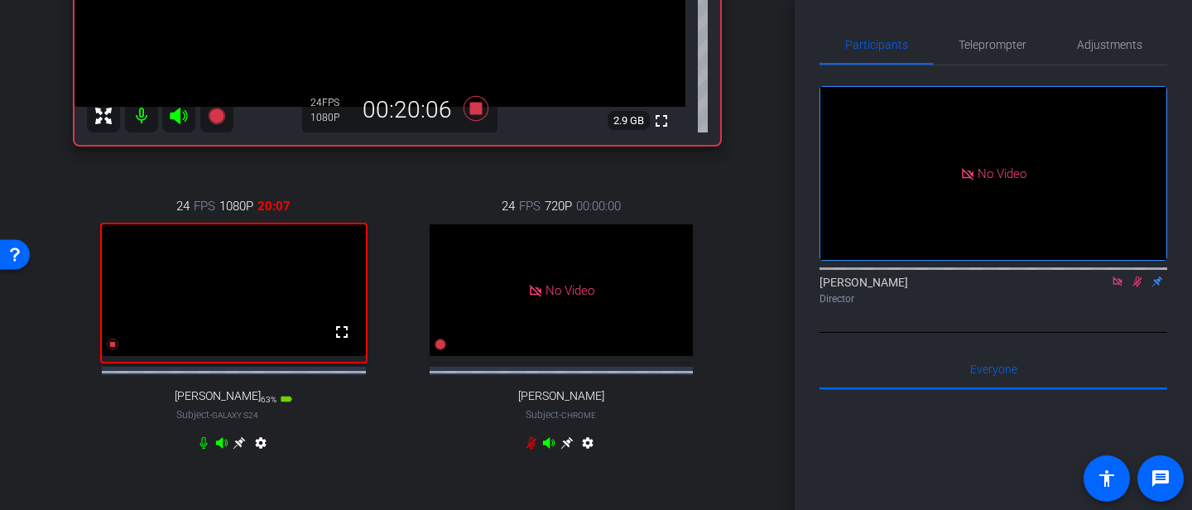
click at [207, 450] on icon at bounding box center [203, 442] width 13 height 13
click at [204, 450] on icon at bounding box center [204, 443] width 10 height 12
click at [1135, 287] on icon at bounding box center [1137, 282] width 9 height 11
click at [1140, 287] on icon at bounding box center [1137, 282] width 13 height 12
click at [143, 114] on mat-icon at bounding box center [141, 115] width 33 height 33
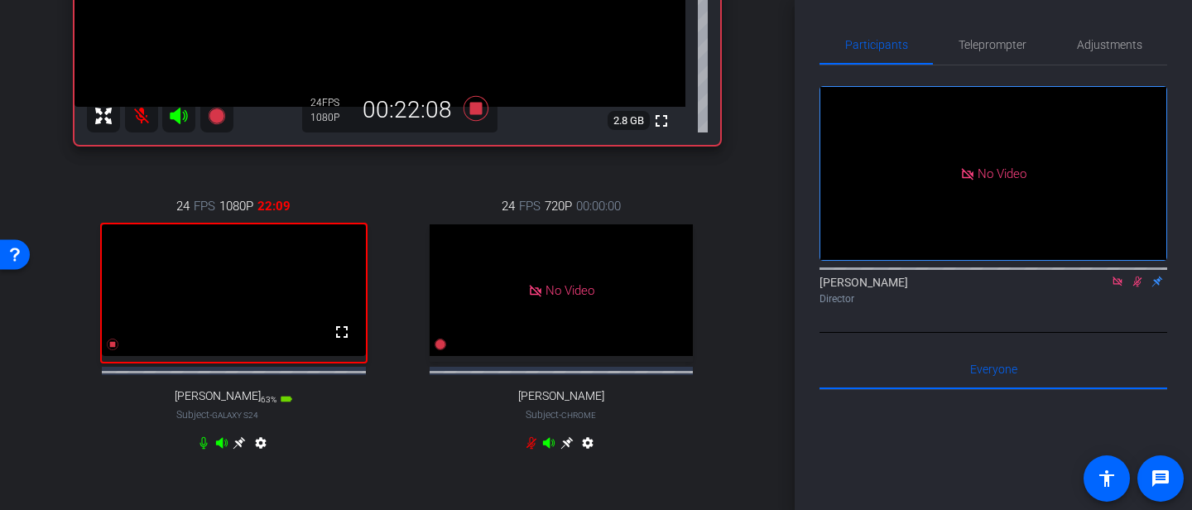
click at [140, 112] on mat-icon at bounding box center [141, 115] width 33 height 33
click at [203, 450] on icon at bounding box center [203, 442] width 13 height 13
click at [203, 450] on icon at bounding box center [204, 443] width 10 height 12
click at [202, 450] on icon at bounding box center [203, 442] width 13 height 13
click at [1138, 287] on icon at bounding box center [1137, 282] width 13 height 12
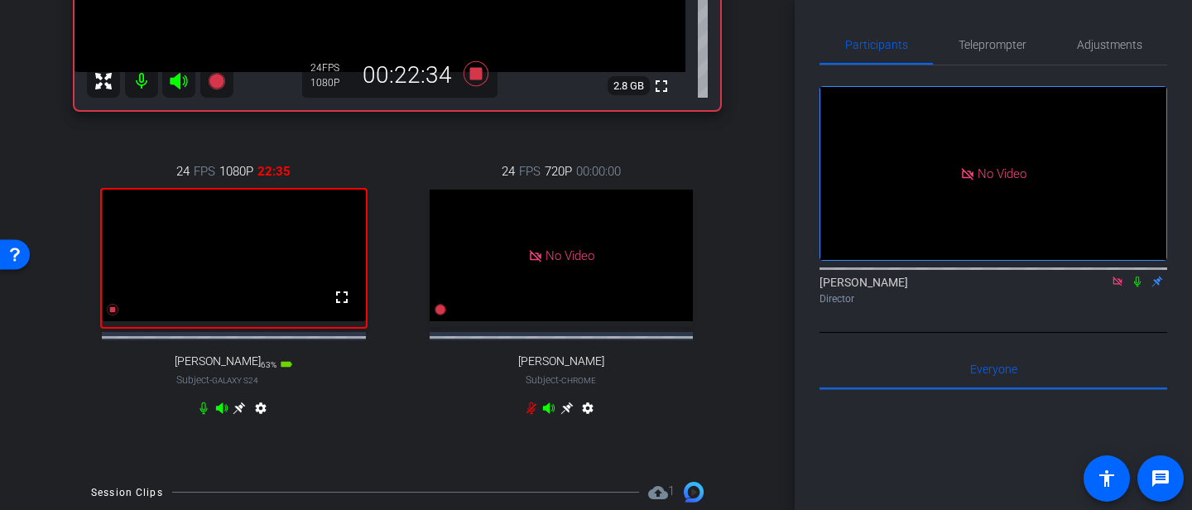
scroll to position [415, 0]
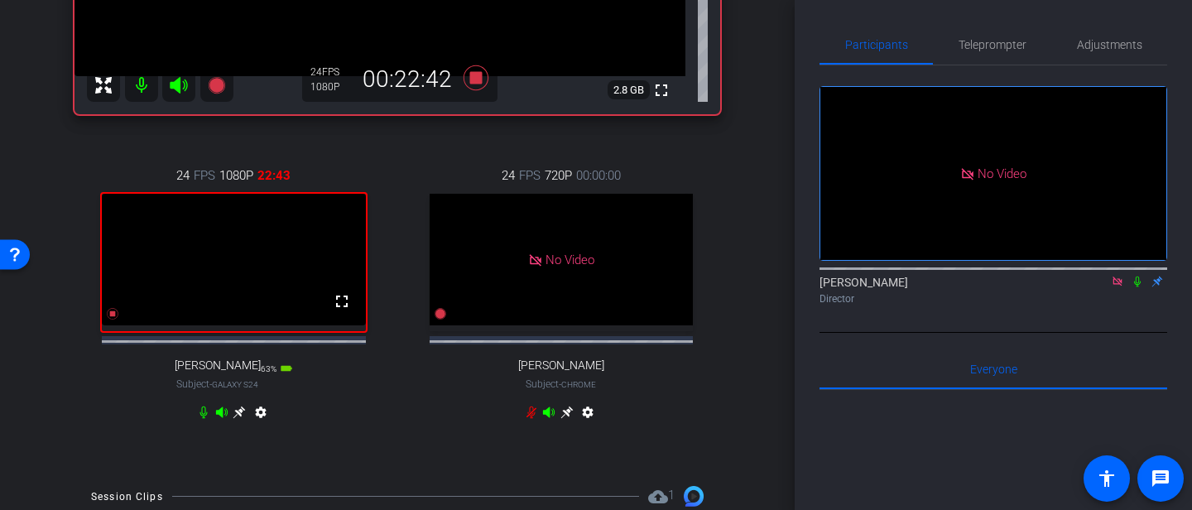
click at [1138, 287] on icon at bounding box center [1137, 282] width 7 height 11
click at [1138, 287] on icon at bounding box center [1137, 282] width 9 height 11
click at [1137, 287] on icon at bounding box center [1137, 282] width 13 height 12
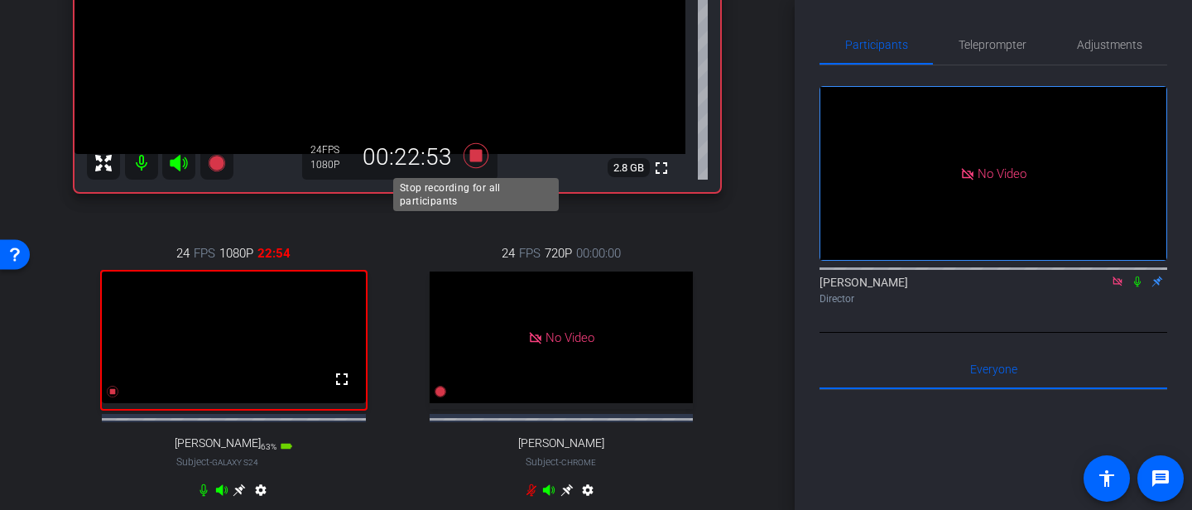
click at [476, 156] on icon at bounding box center [476, 155] width 25 height 25
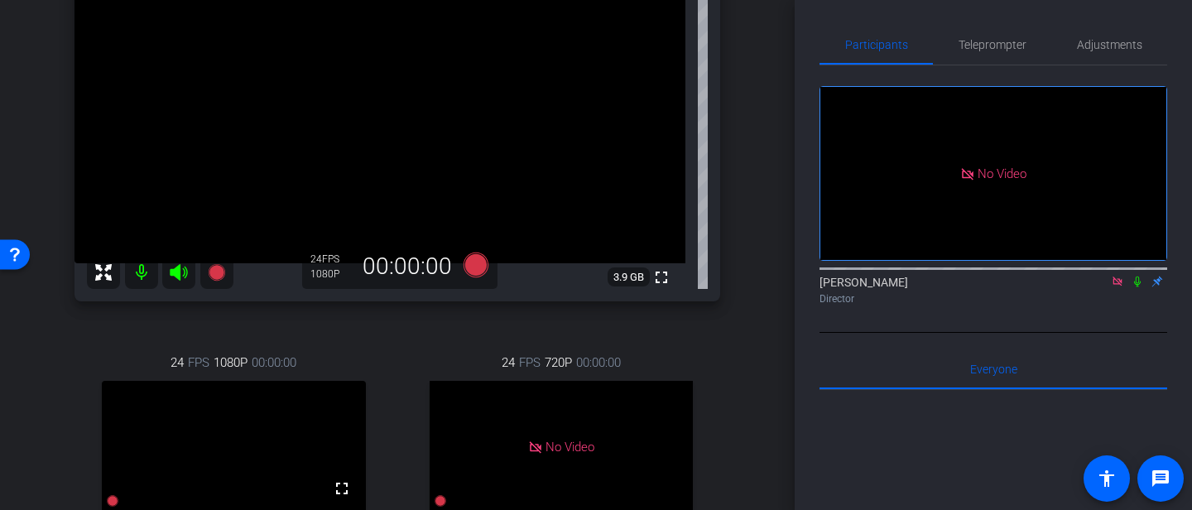
scroll to position [217, 0]
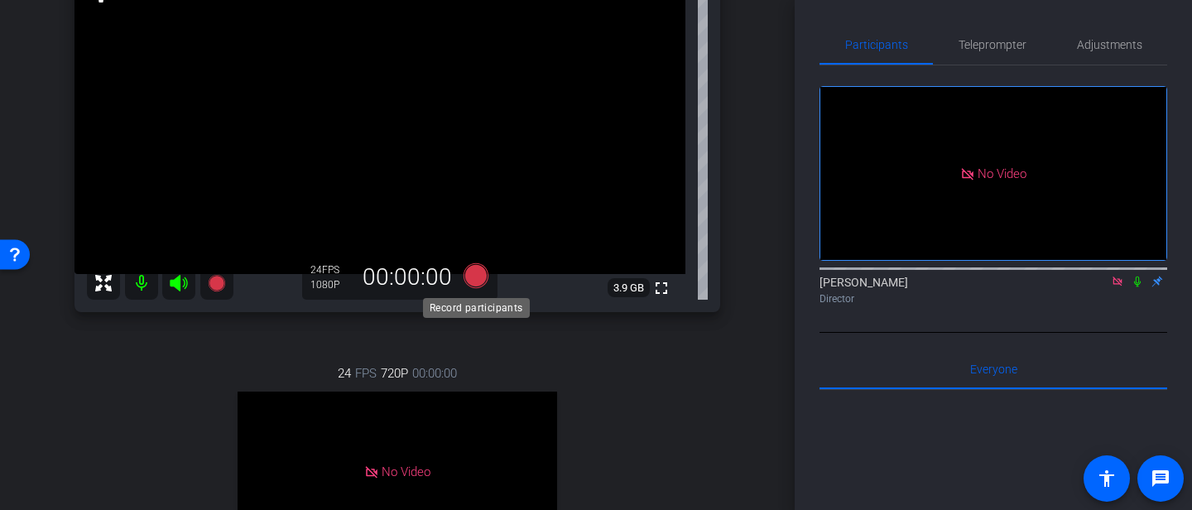
click at [478, 274] on icon at bounding box center [476, 275] width 25 height 25
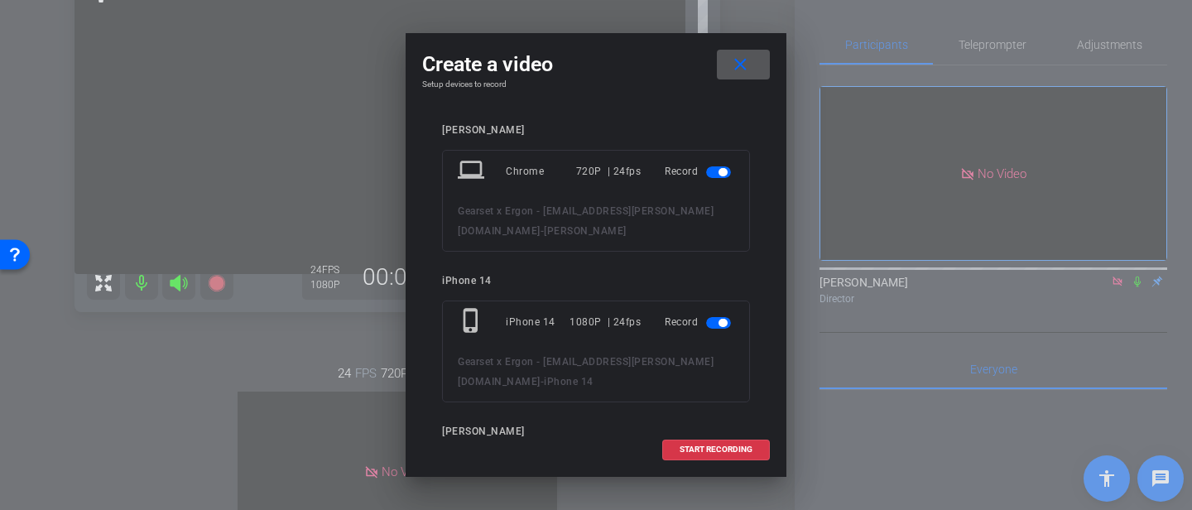
click at [714, 172] on span "button" at bounding box center [718, 172] width 25 height 12
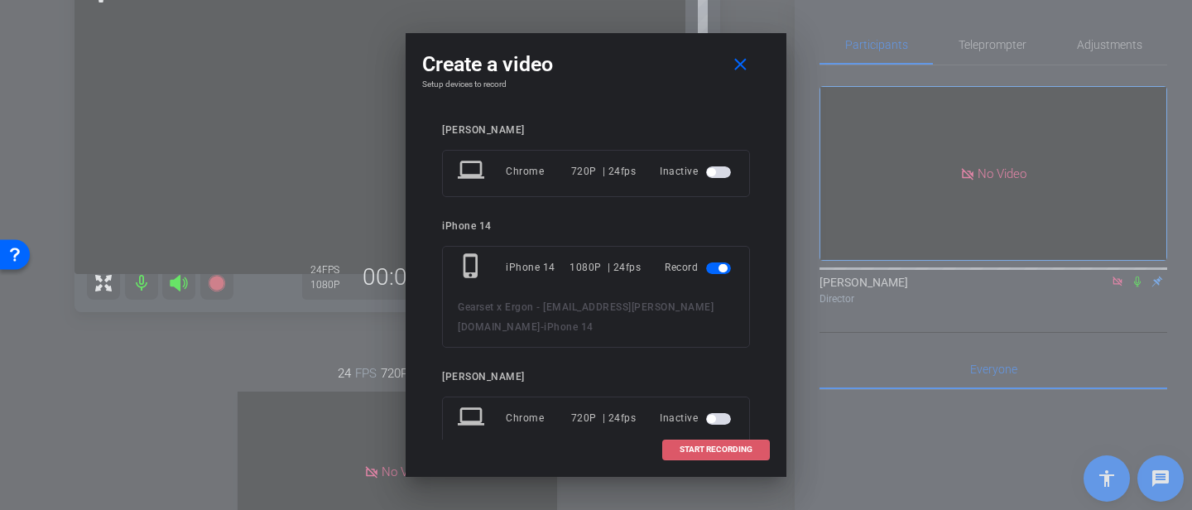
click at [700, 455] on span at bounding box center [716, 450] width 106 height 40
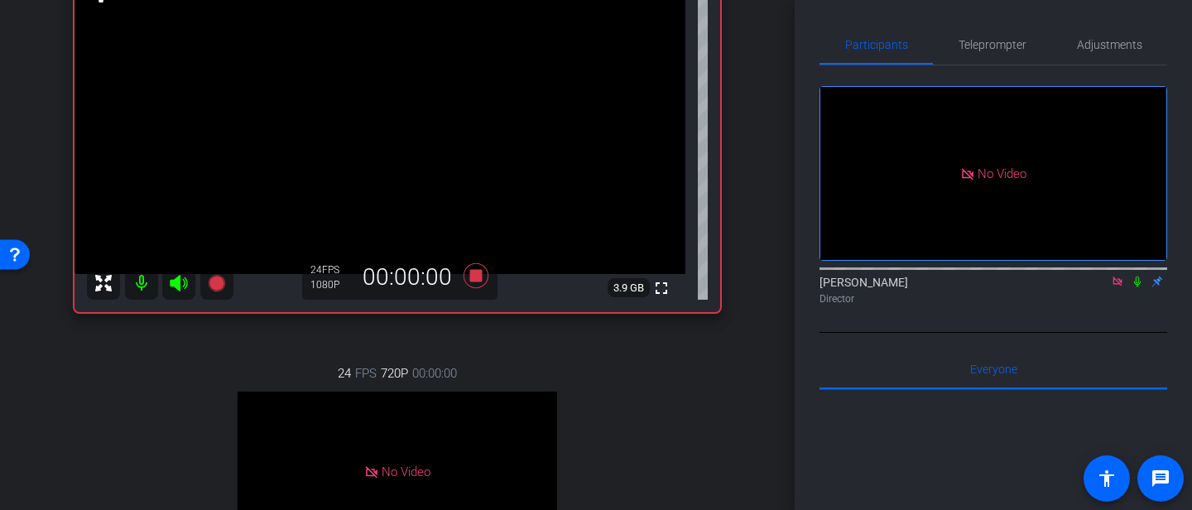
click at [1137, 287] on icon at bounding box center [1137, 282] width 13 height 12
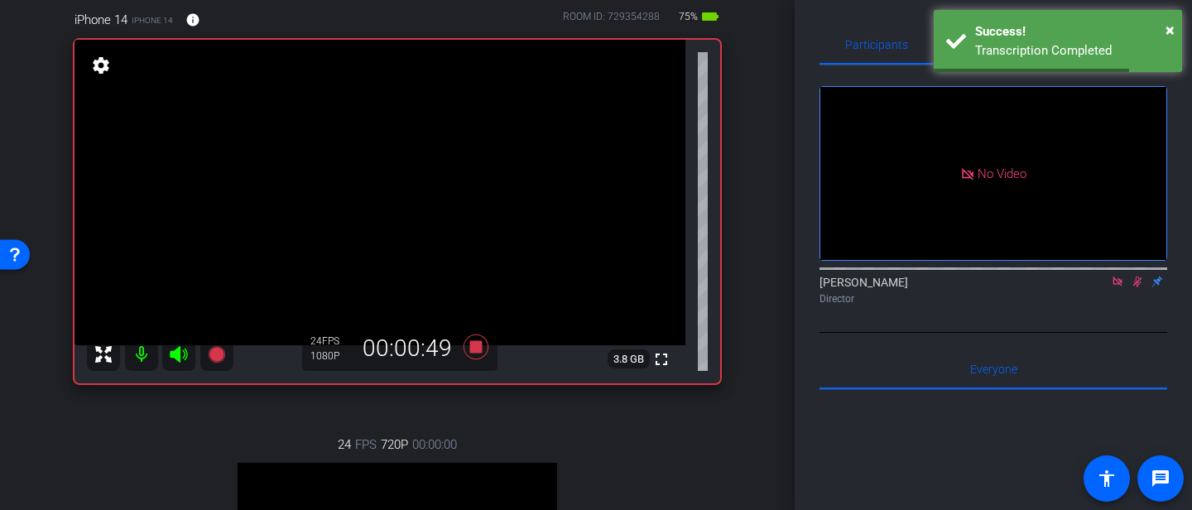
scroll to position [149, 0]
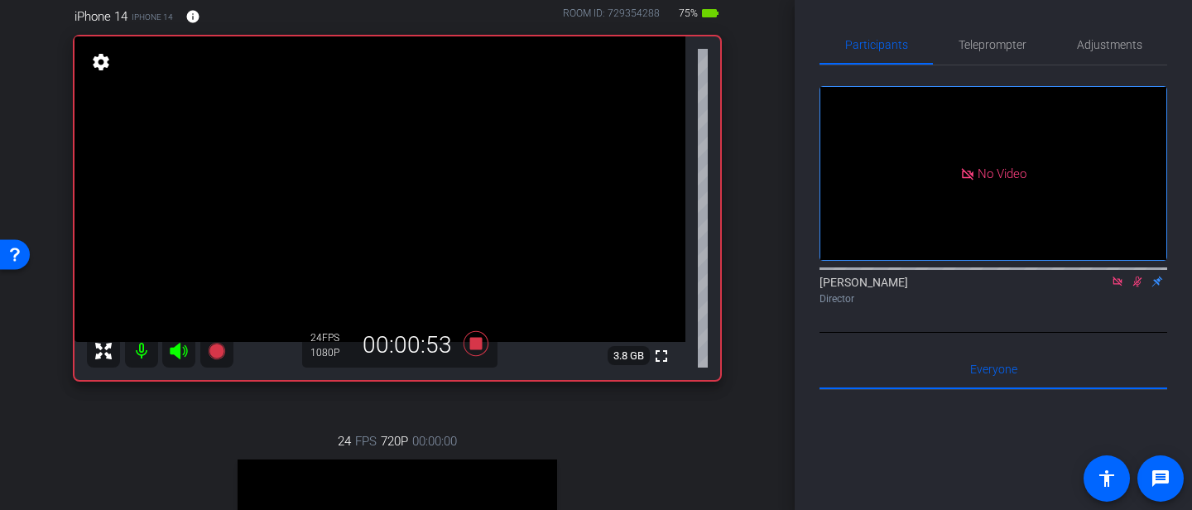
click at [1137, 287] on icon at bounding box center [1137, 282] width 13 height 12
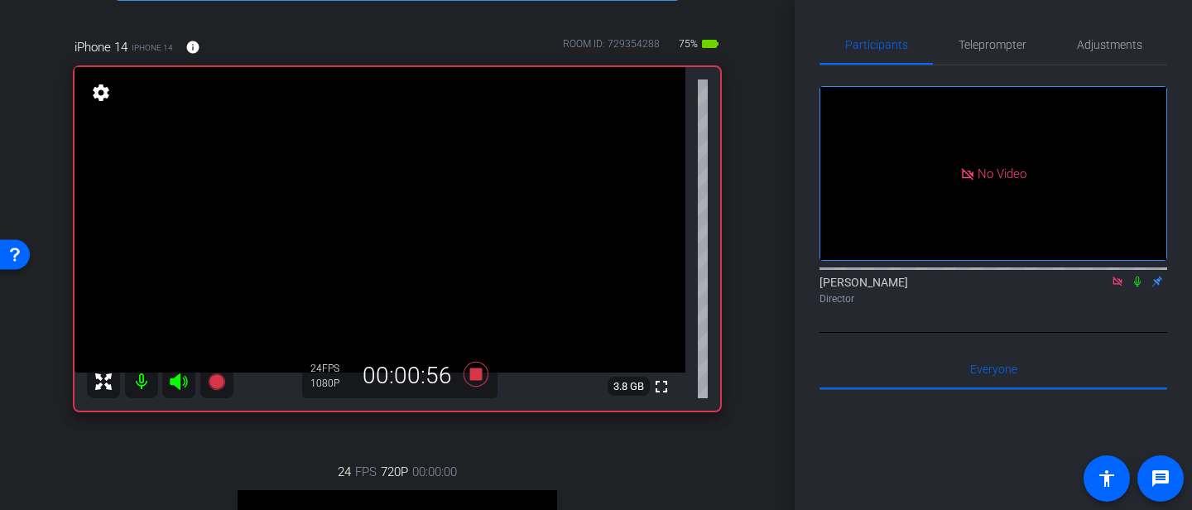
scroll to position [119, 0]
click at [1136, 287] on icon at bounding box center [1137, 282] width 13 height 12
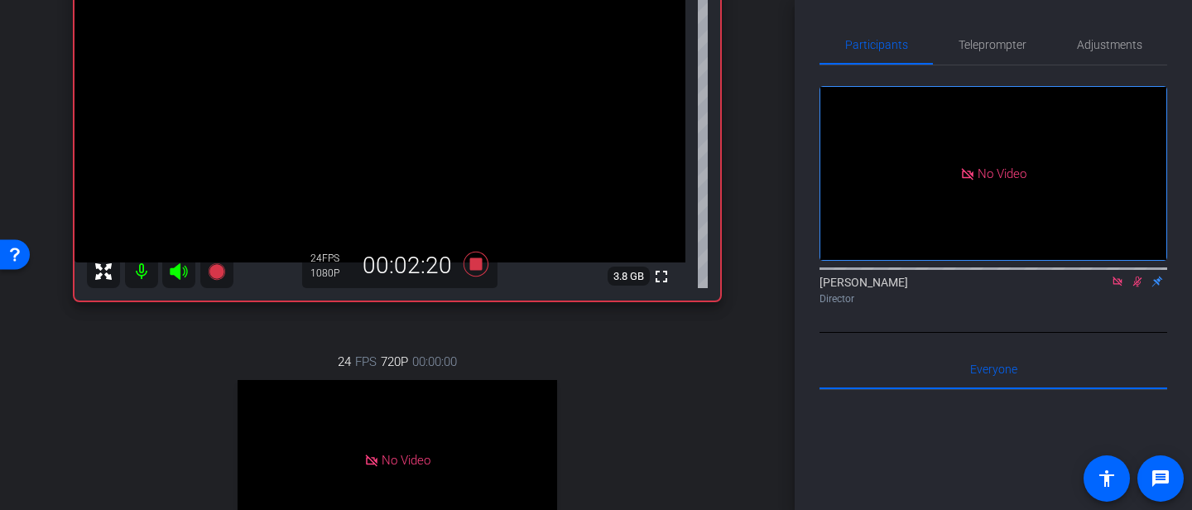
scroll to position [380, 0]
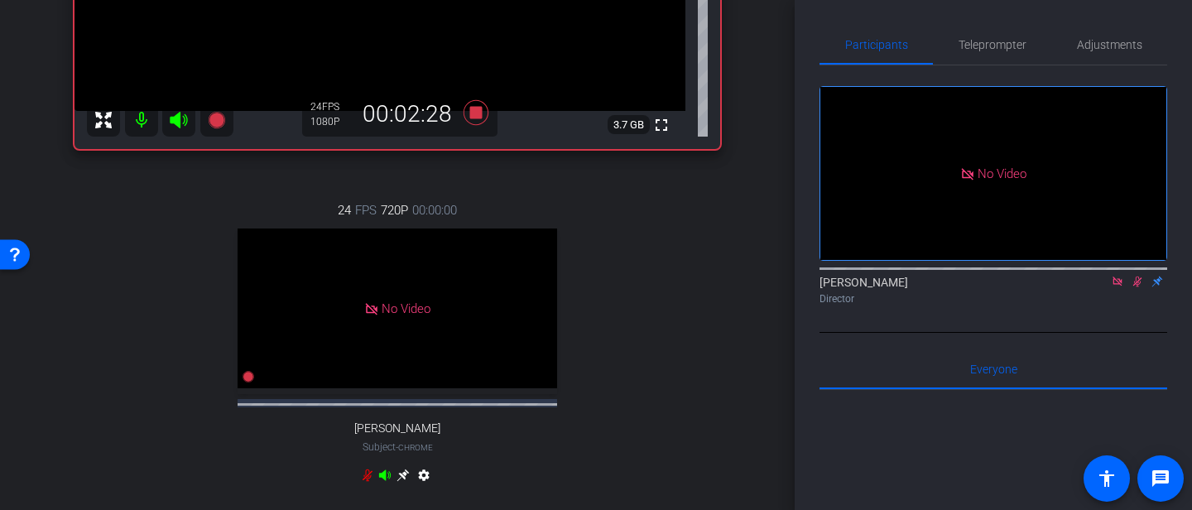
click at [1136, 287] on icon at bounding box center [1137, 282] width 9 height 11
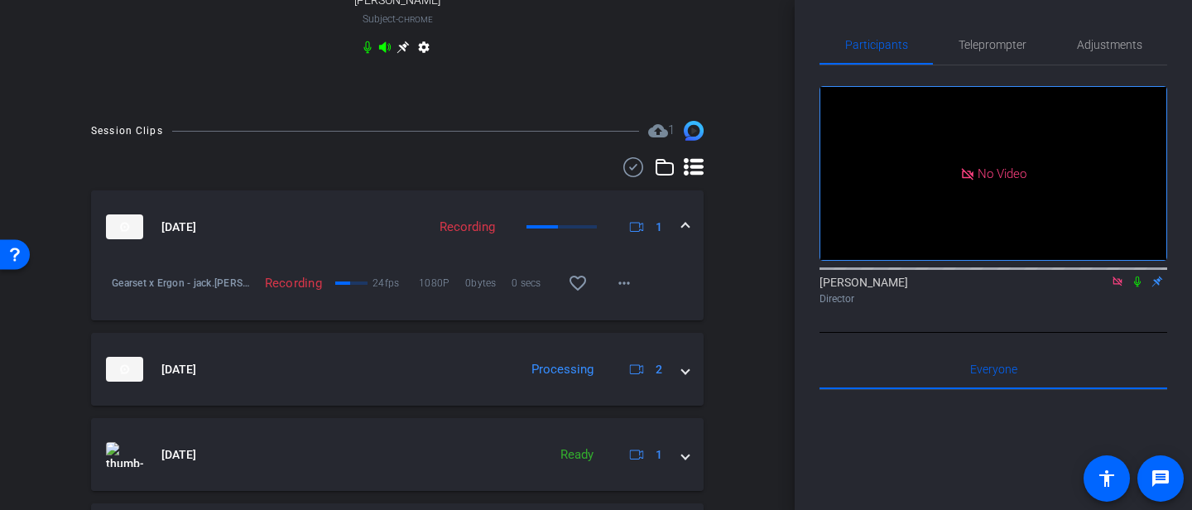
scroll to position [827, 0]
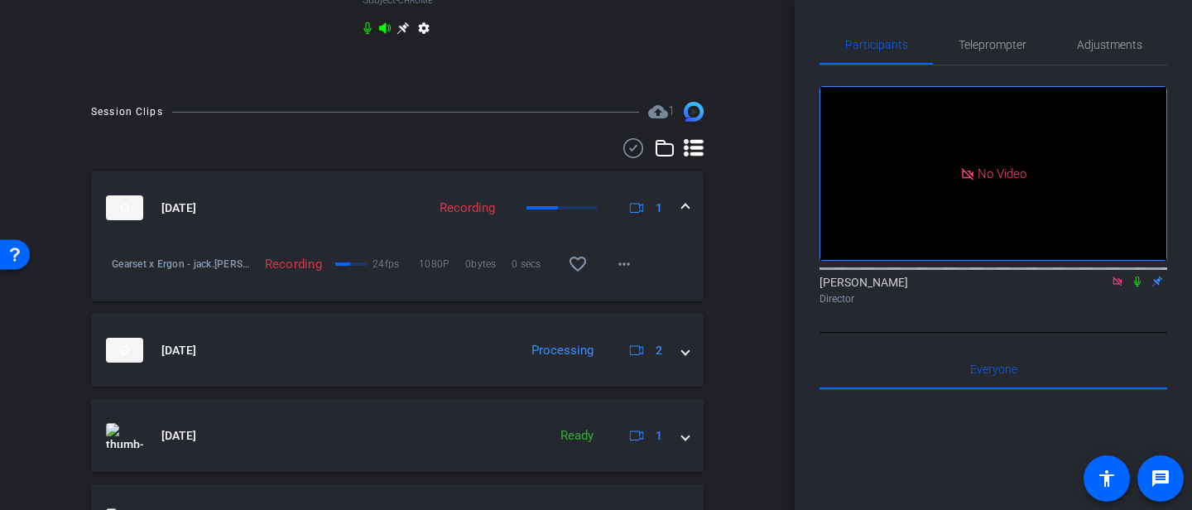
click at [1134, 287] on icon at bounding box center [1137, 282] width 7 height 11
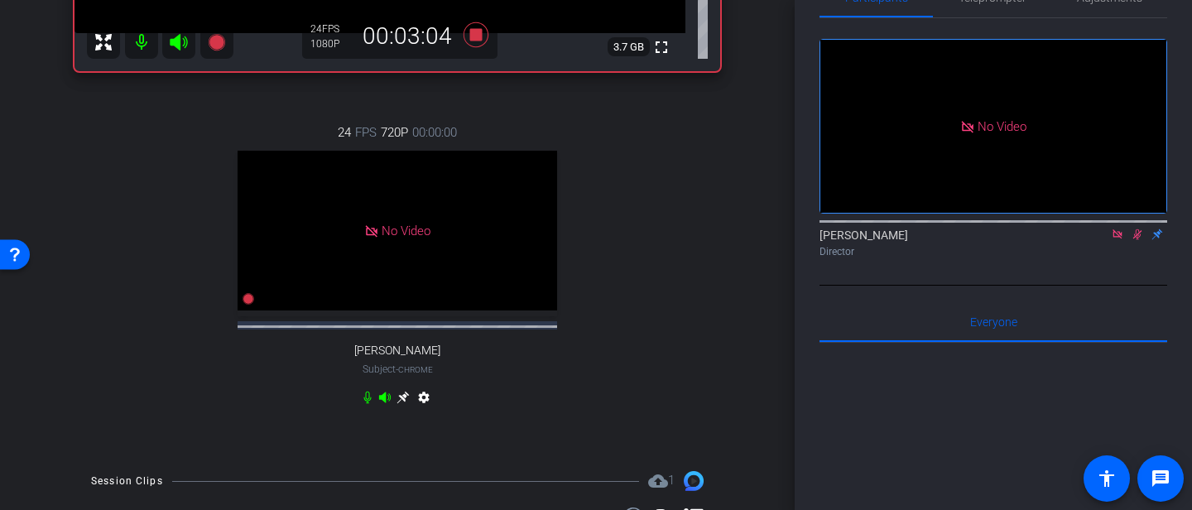
scroll to position [481, 0]
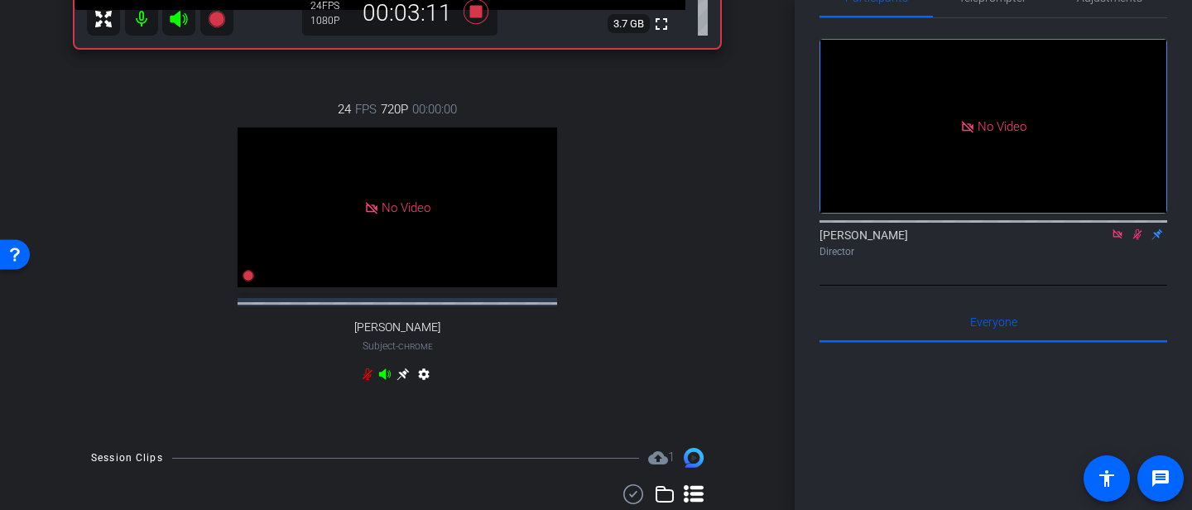
click at [368, 381] on icon at bounding box center [368, 374] width 10 height 12
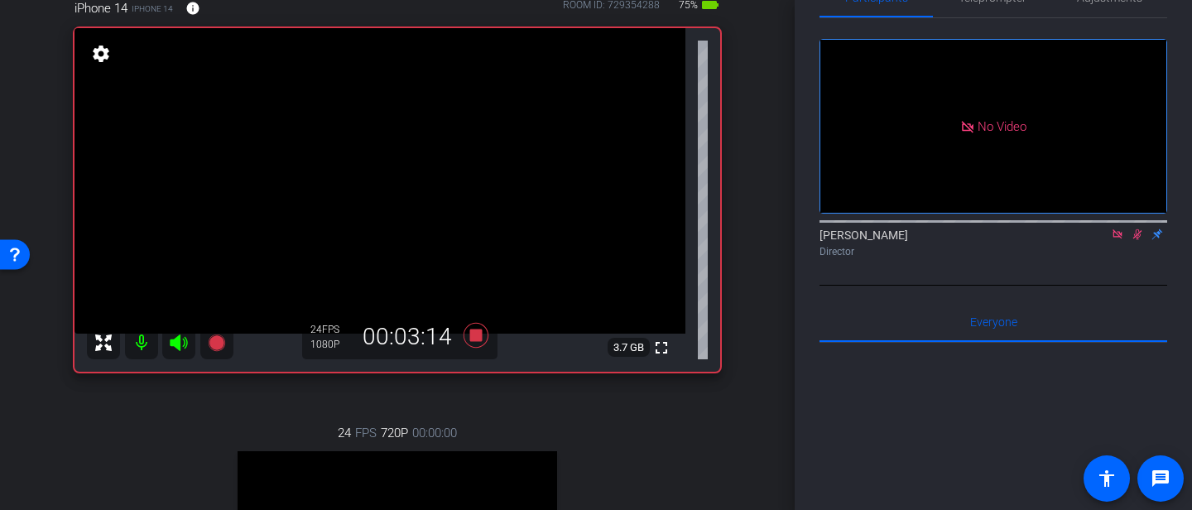
scroll to position [155, 0]
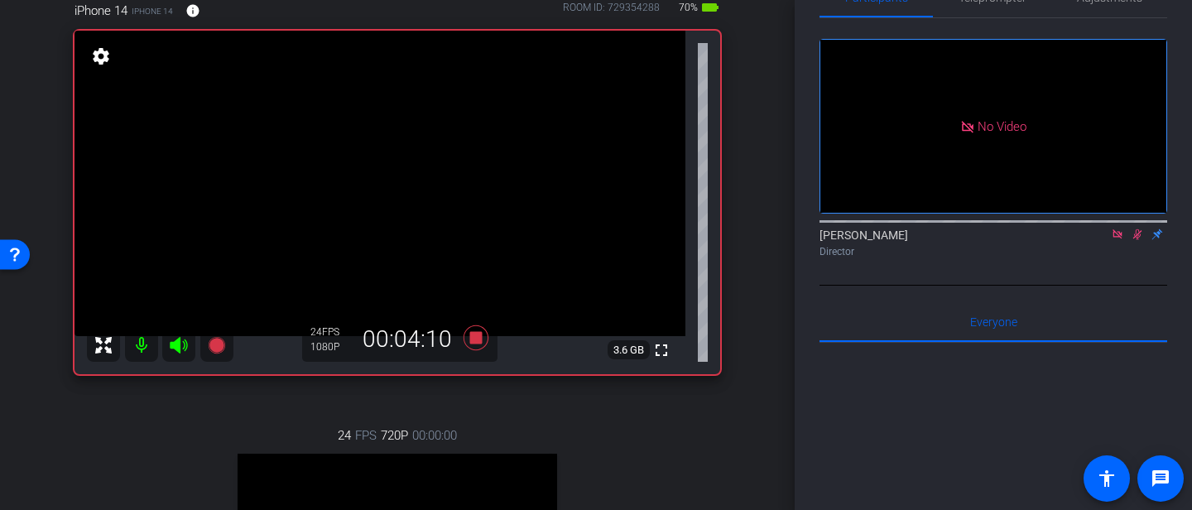
click at [1137, 240] on icon at bounding box center [1137, 234] width 9 height 11
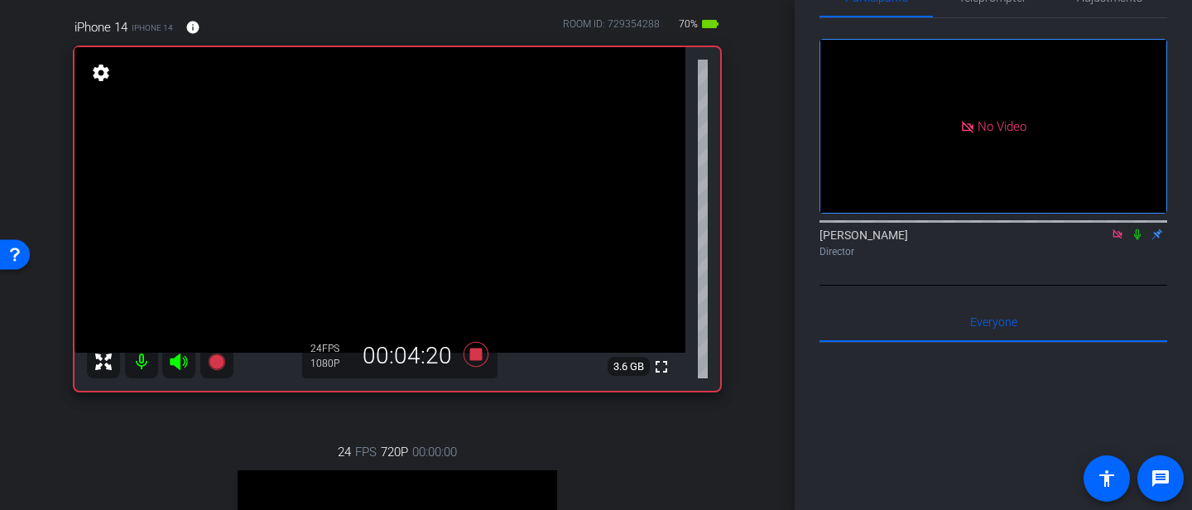
scroll to position [132, 0]
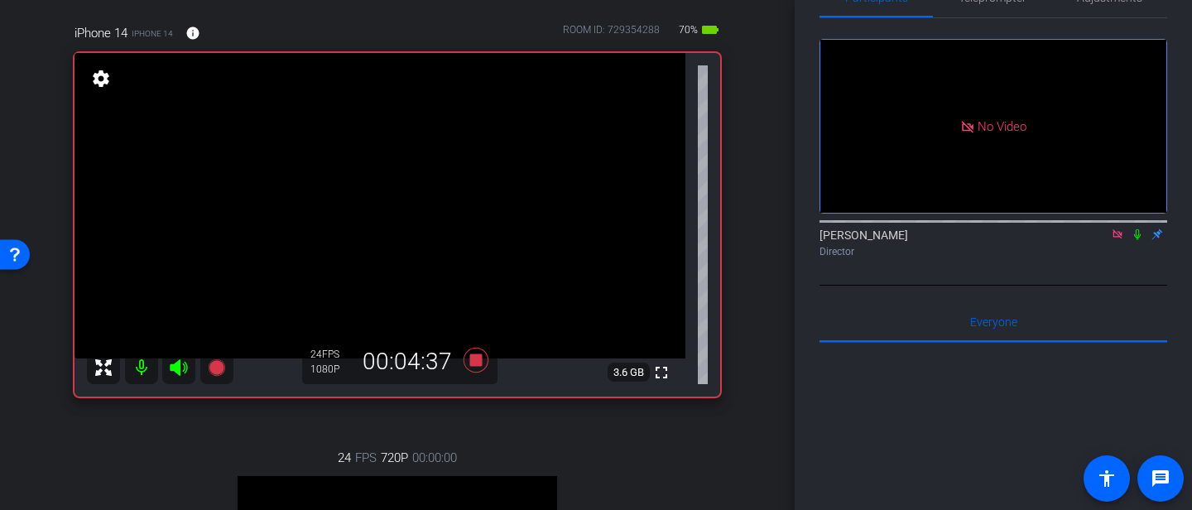
click at [1139, 240] on icon at bounding box center [1137, 234] width 13 height 12
click at [1137, 240] on icon at bounding box center [1137, 234] width 9 height 11
click at [1137, 240] on icon at bounding box center [1137, 234] width 13 height 12
click at [475, 355] on icon at bounding box center [476, 360] width 25 height 25
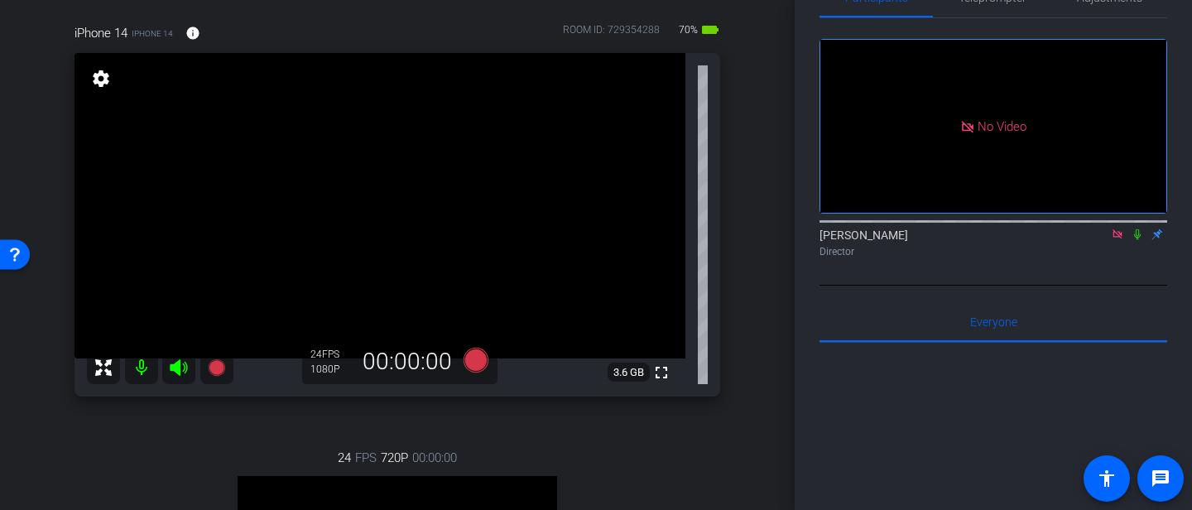
click at [1115, 240] on icon at bounding box center [1117, 234] width 13 height 12
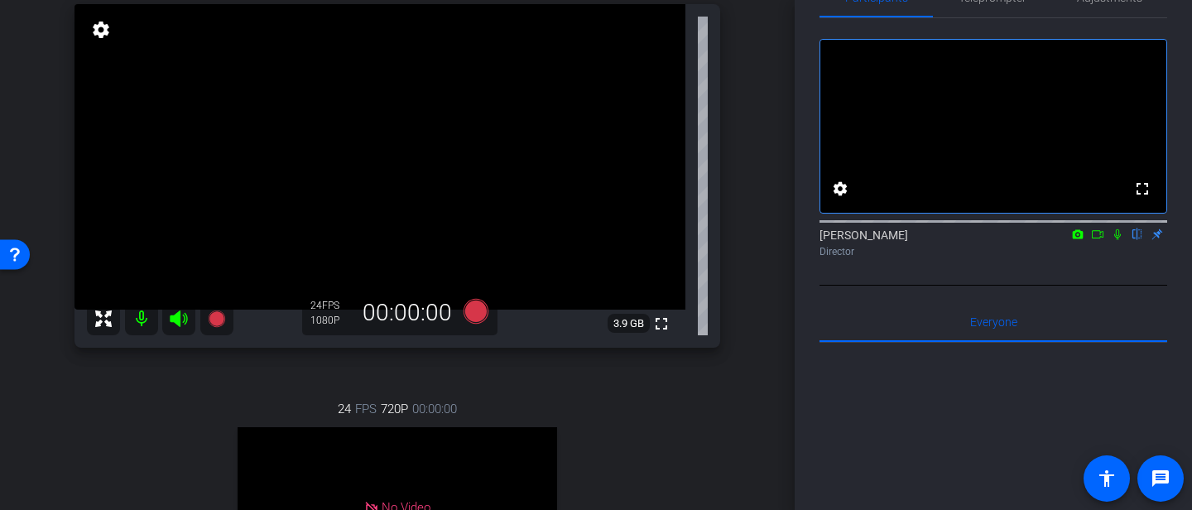
scroll to position [179, 0]
click at [1119, 240] on icon at bounding box center [1117, 234] width 13 height 12
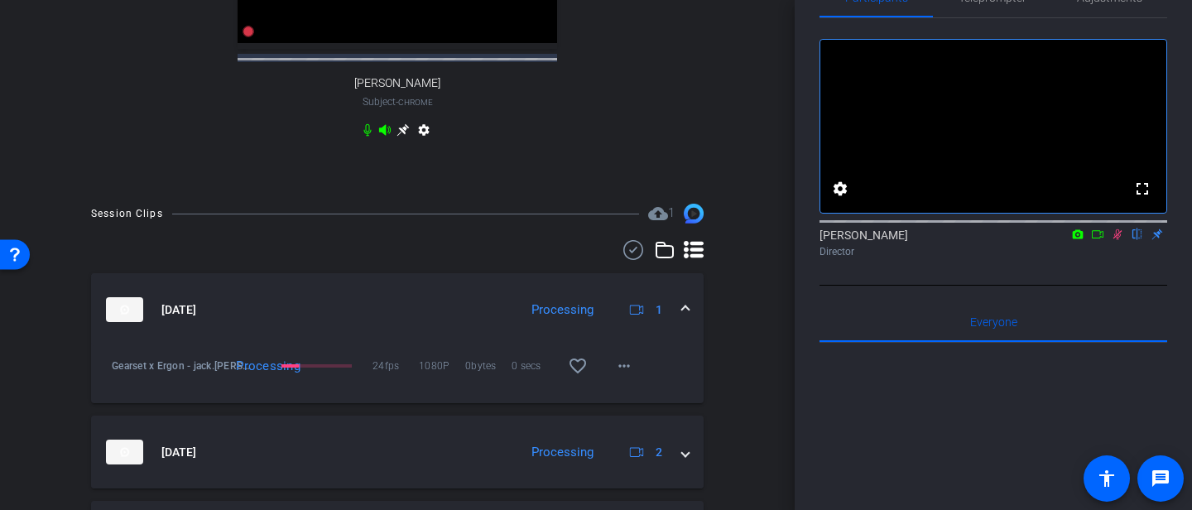
scroll to position [729, 0]
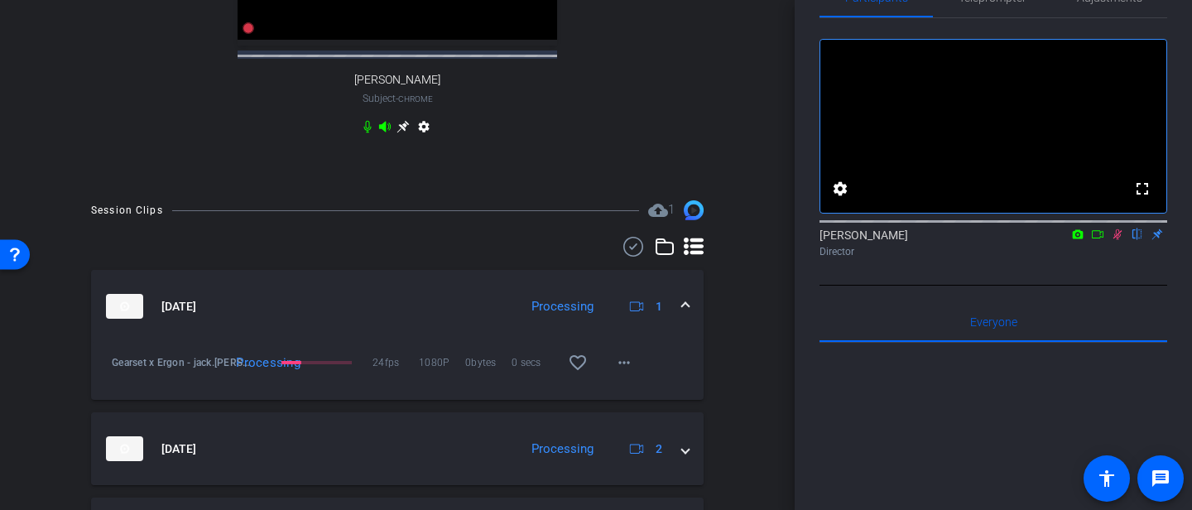
click at [1117, 240] on icon at bounding box center [1117, 234] width 13 height 12
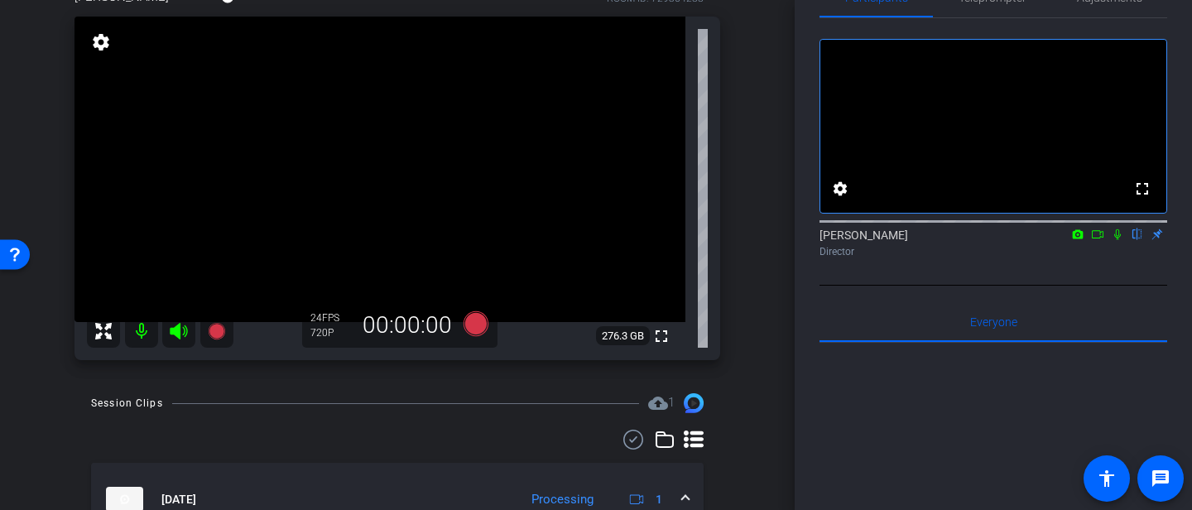
scroll to position [95, 0]
